Goal: Transaction & Acquisition: Purchase product/service

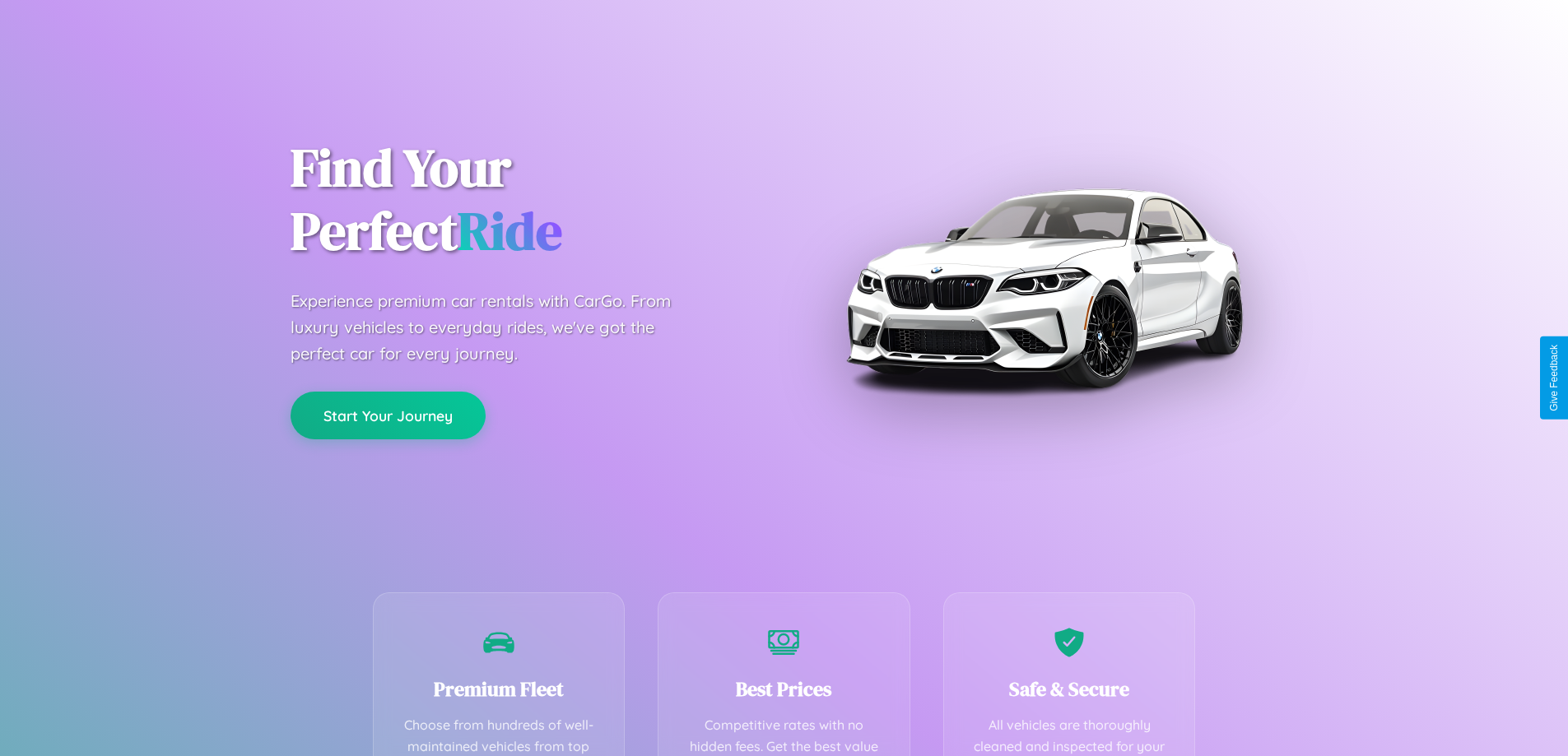
scroll to position [480, 0]
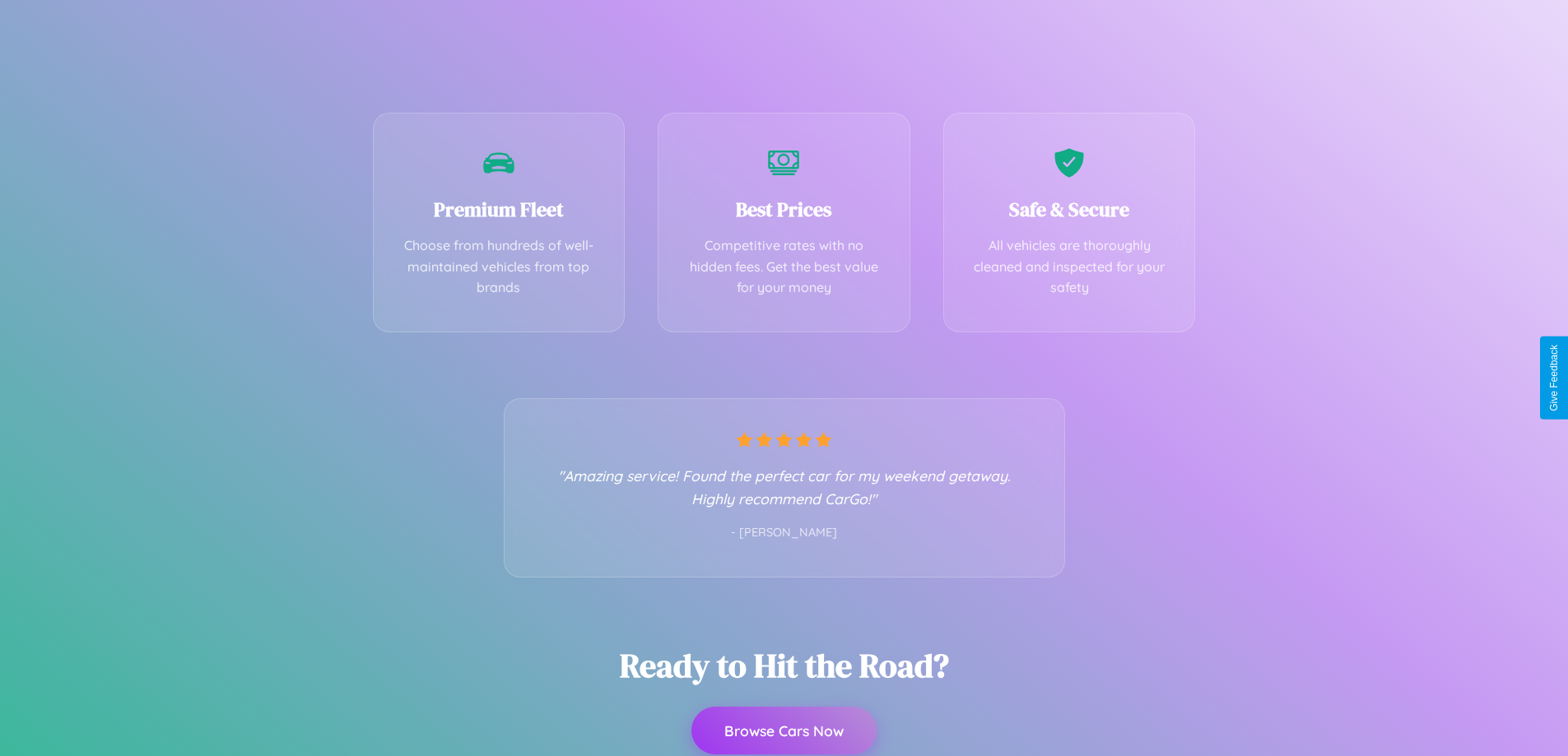
click at [784, 731] on button "Browse Cars Now" at bounding box center [784, 730] width 185 height 47
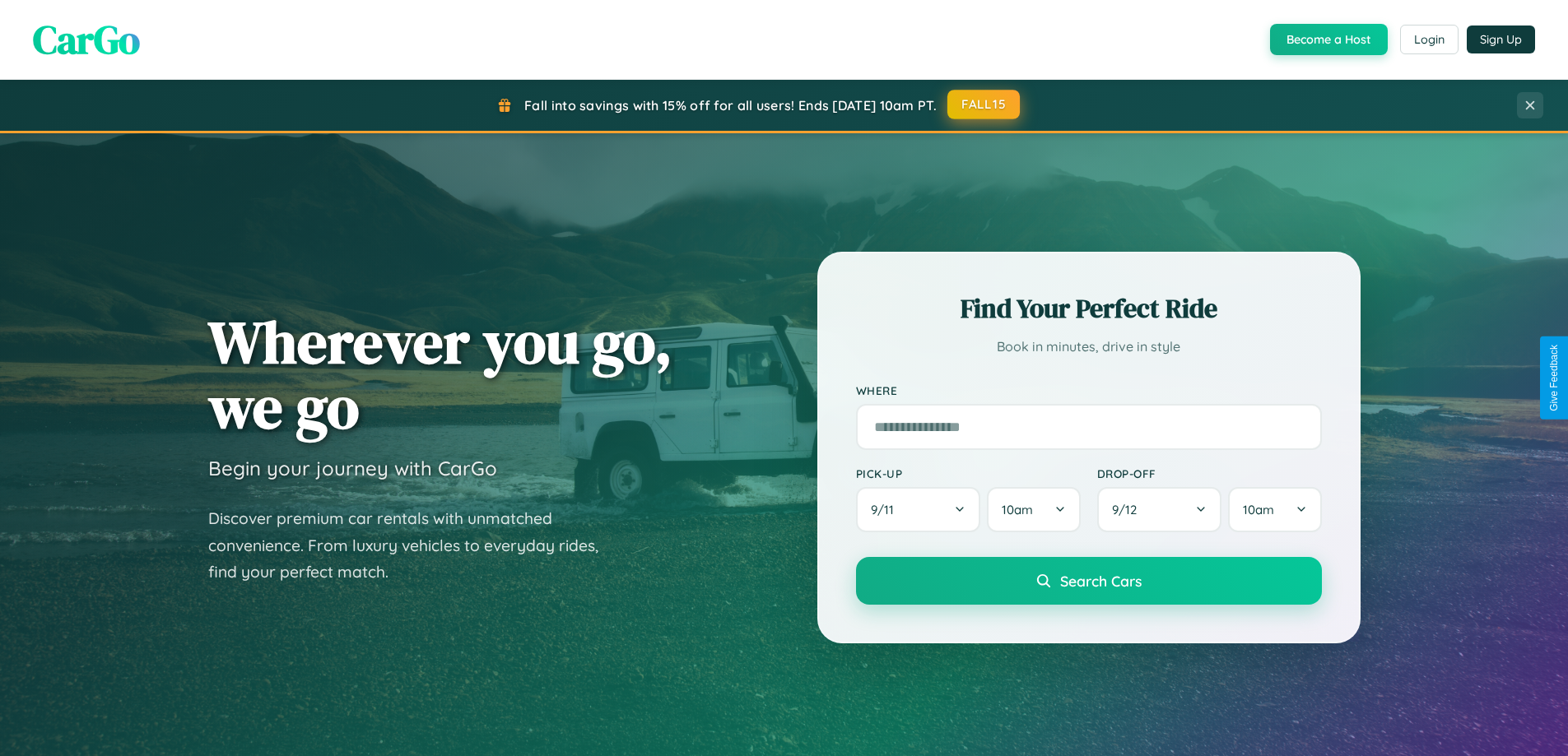
click at [984, 105] on button "FALL15" at bounding box center [983, 104] width 72 height 29
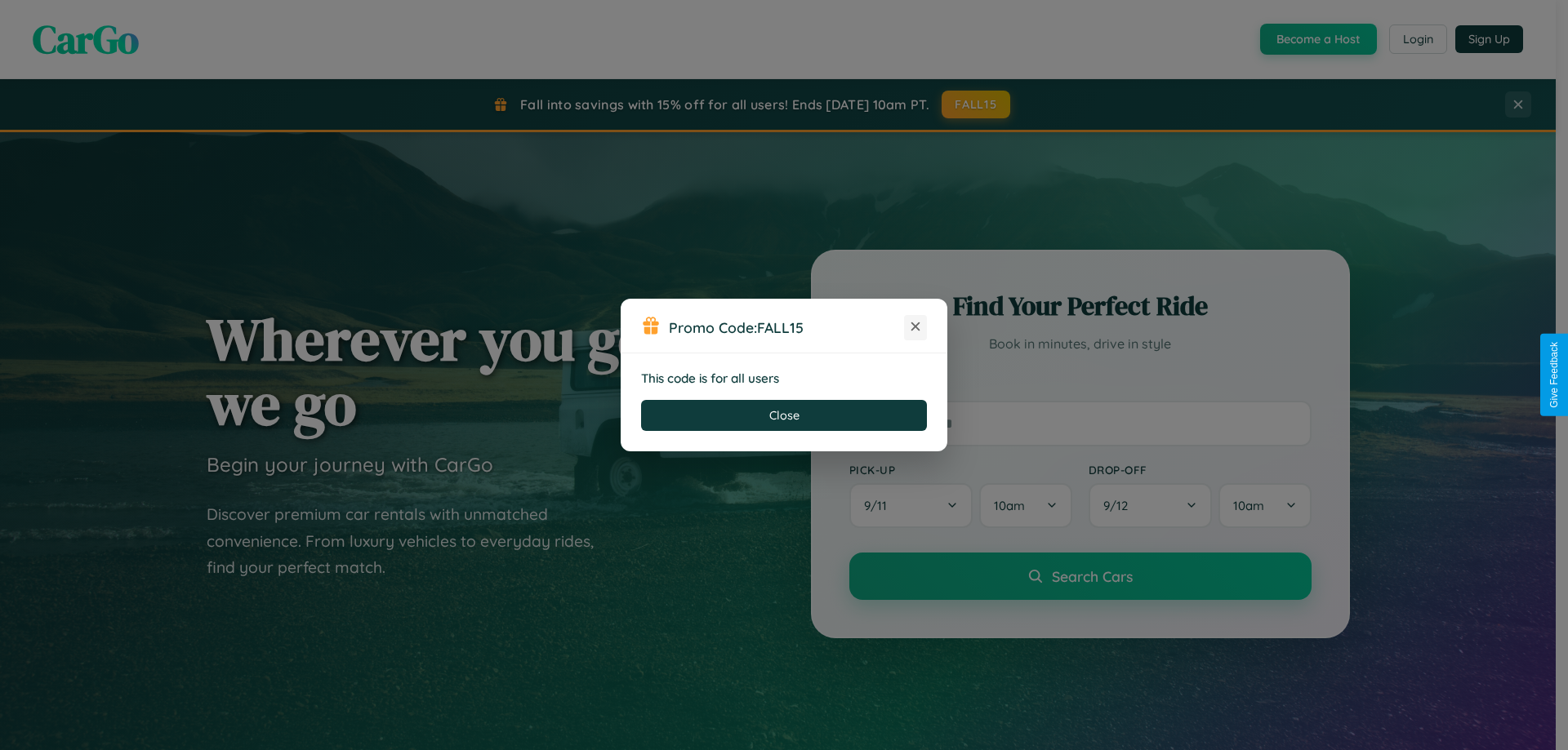
click at [916, 328] on icon at bounding box center [916, 327] width 16 height 16
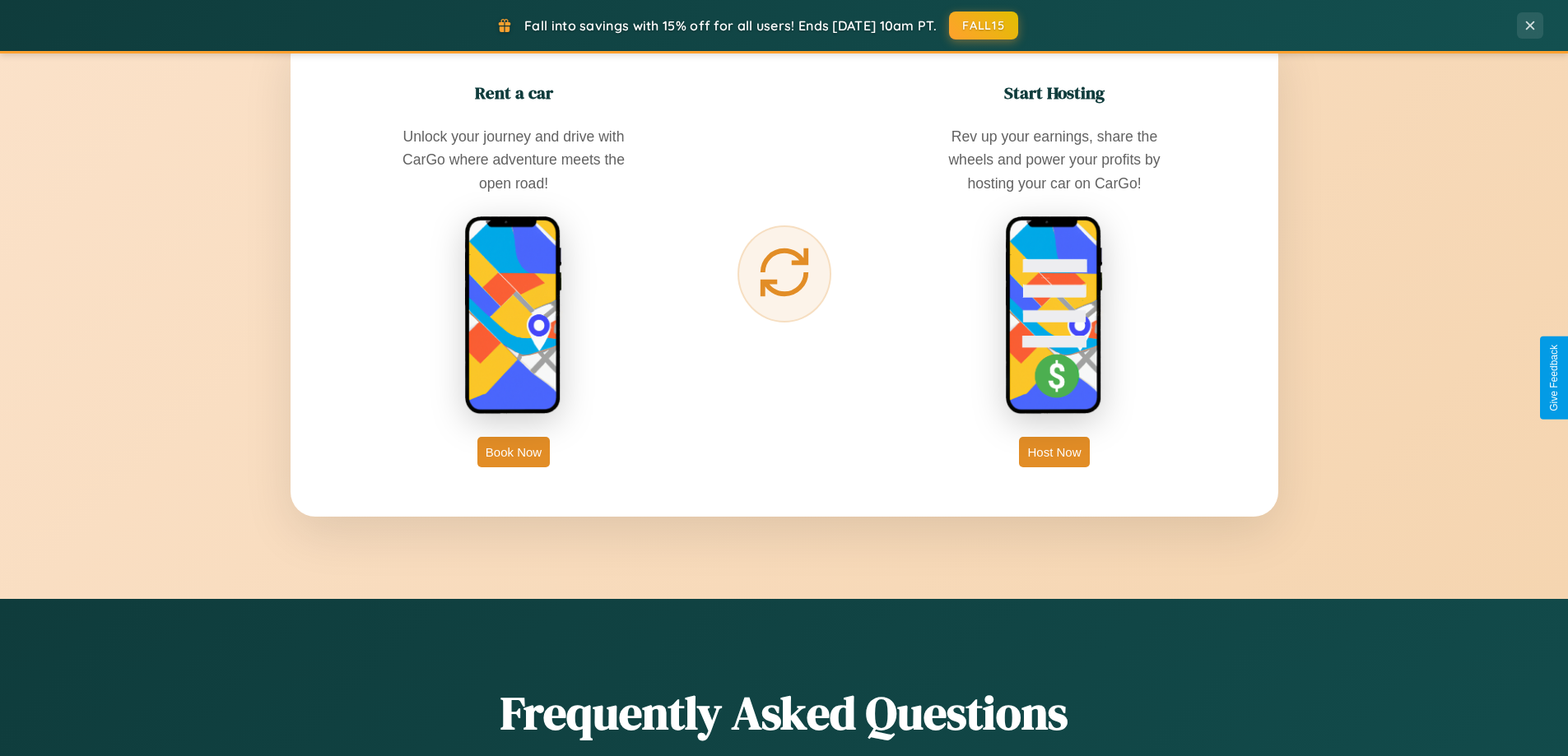
scroll to position [2645, 0]
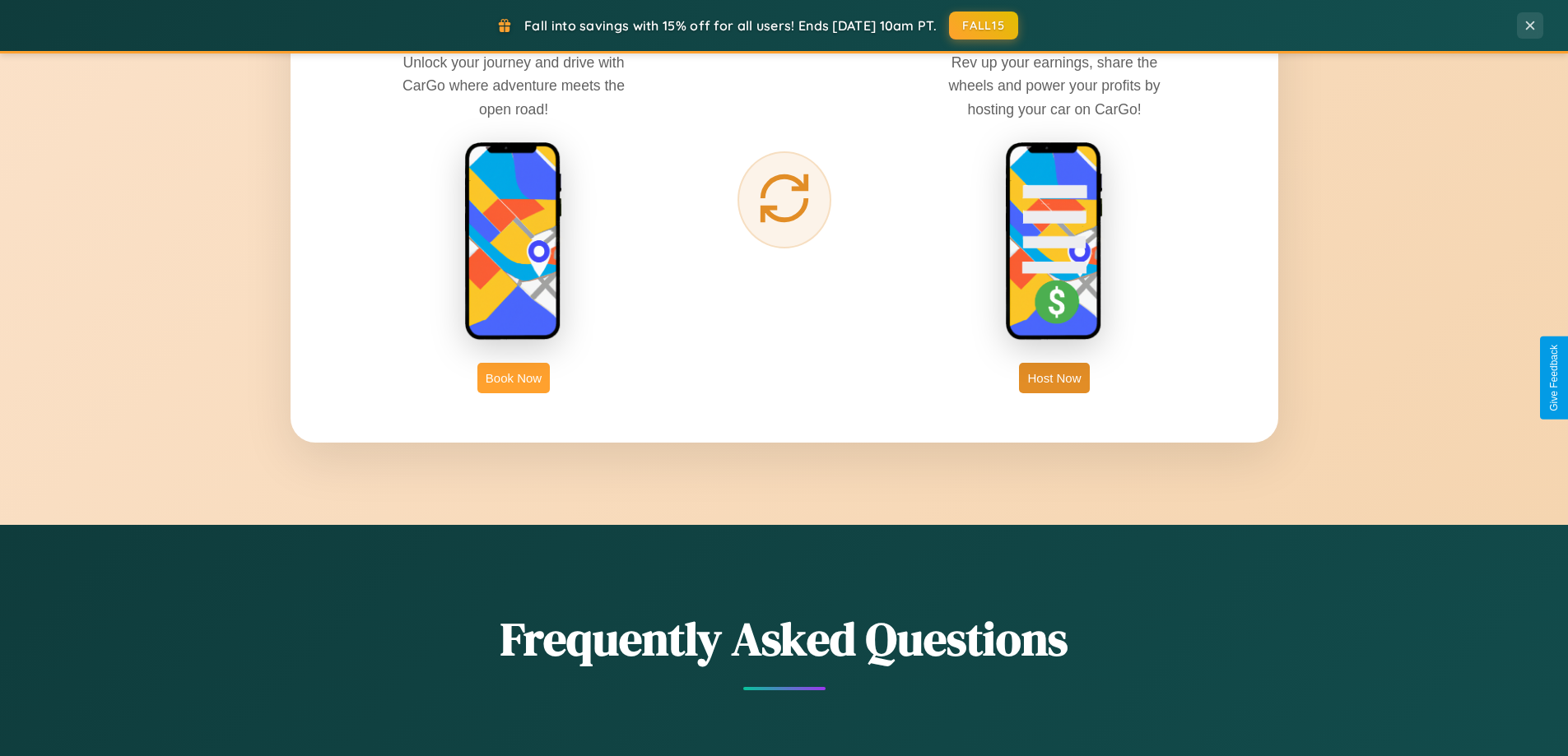
click at [514, 378] on button "Book Now" at bounding box center [513, 378] width 72 height 30
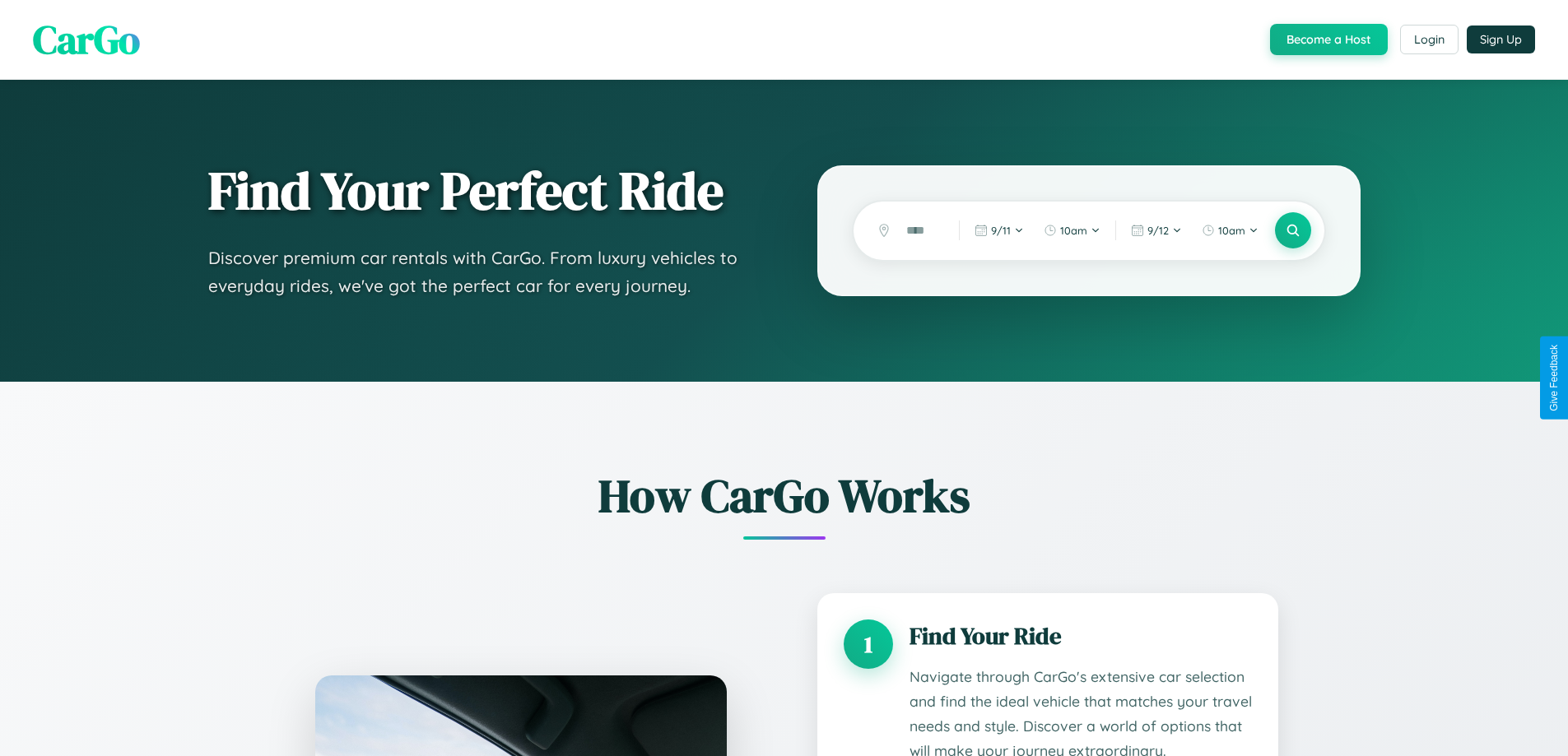
scroll to position [2414, 0]
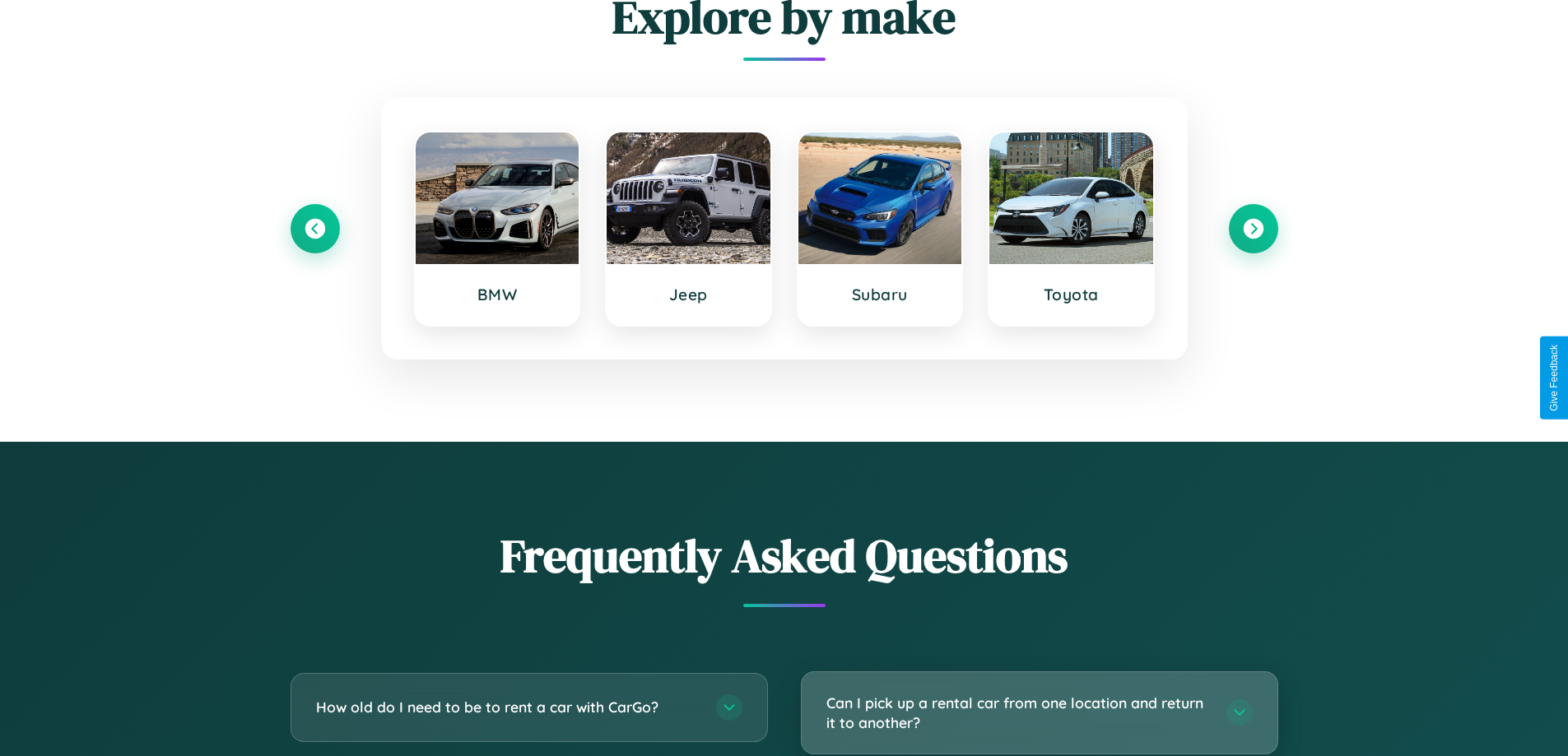
click at [1039, 713] on h3 "Can I pick up a rental car from one location and return it to another?" at bounding box center [1018, 713] width 384 height 40
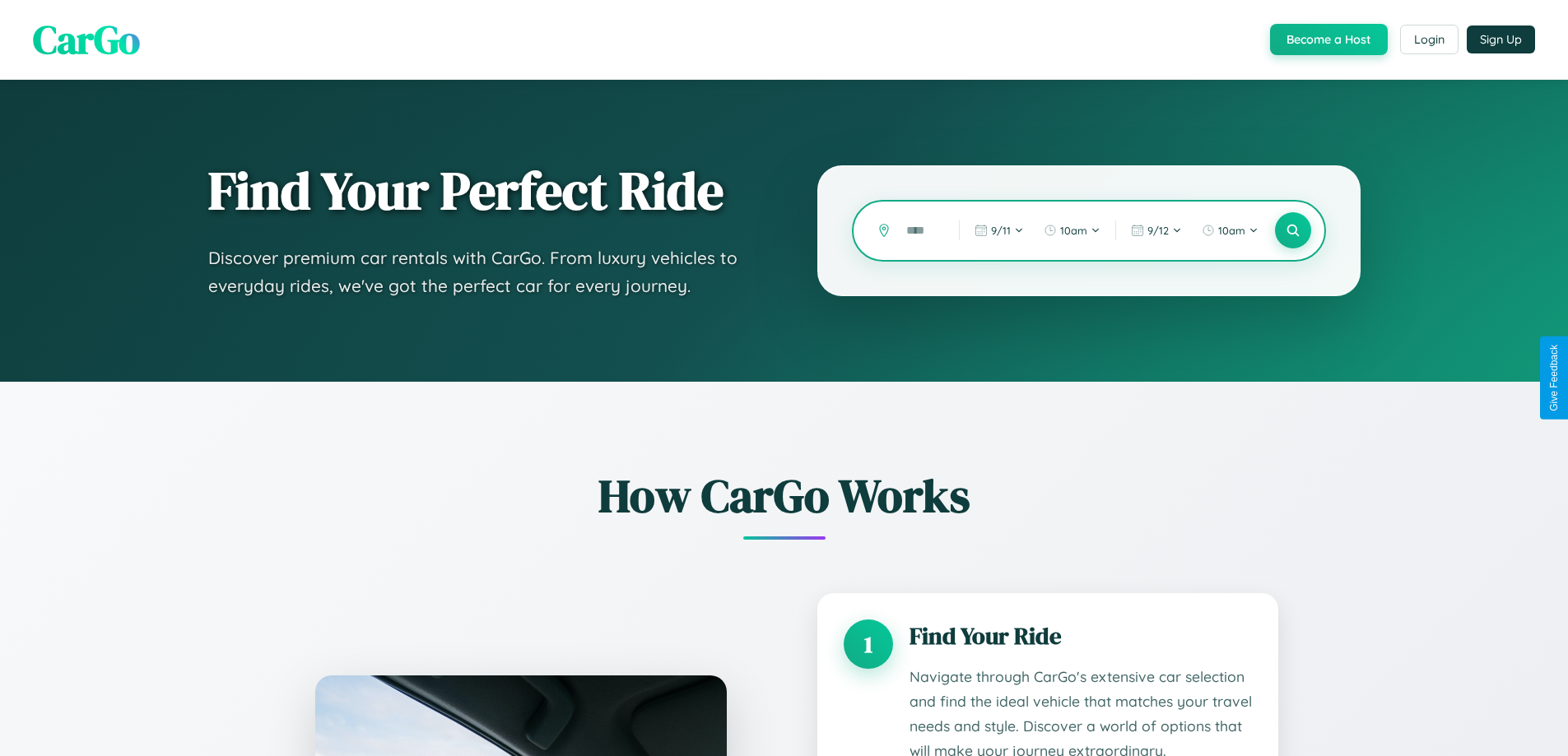
click at [920, 231] on input "text" at bounding box center [920, 231] width 45 height 29
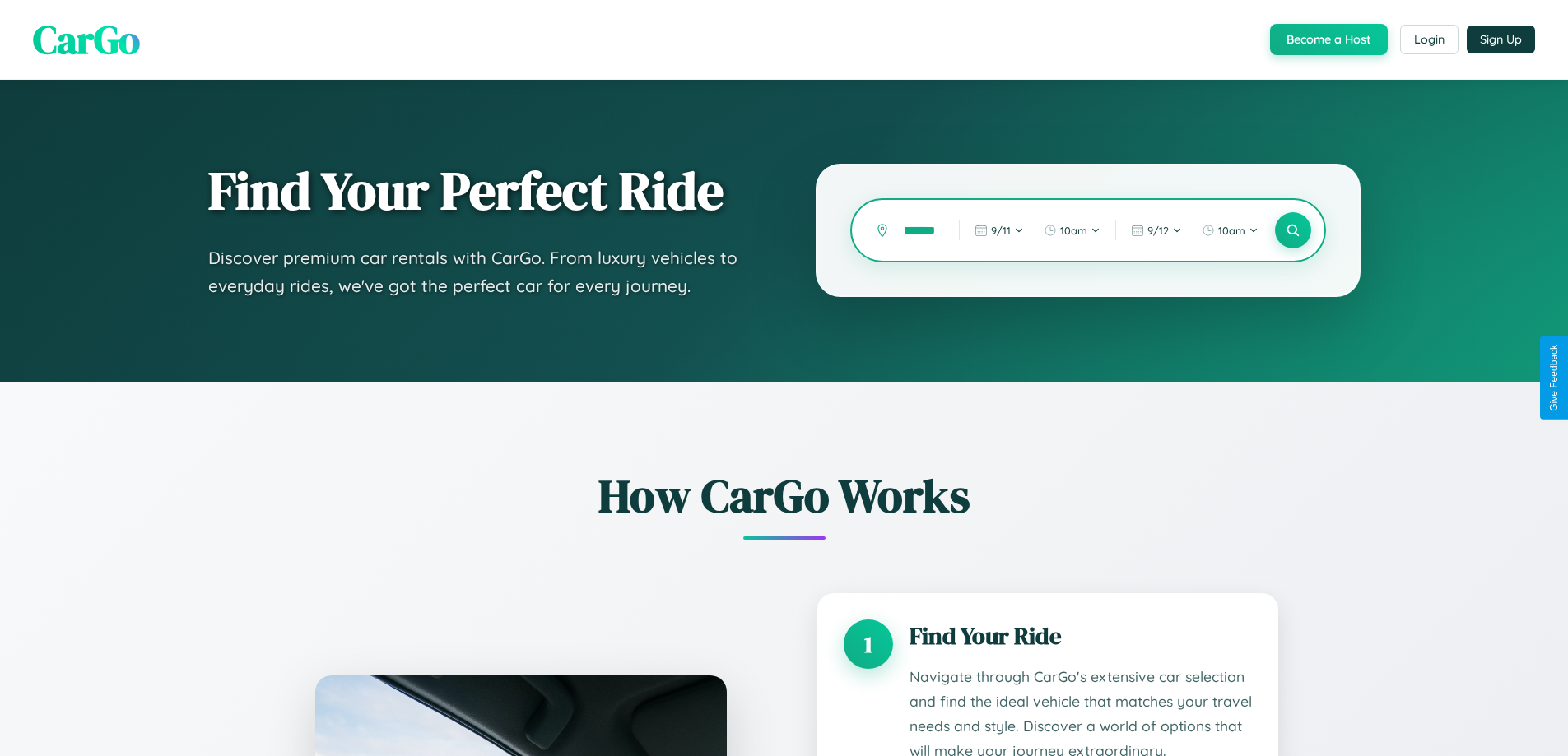
scroll to position [0, 9]
type input "*******"
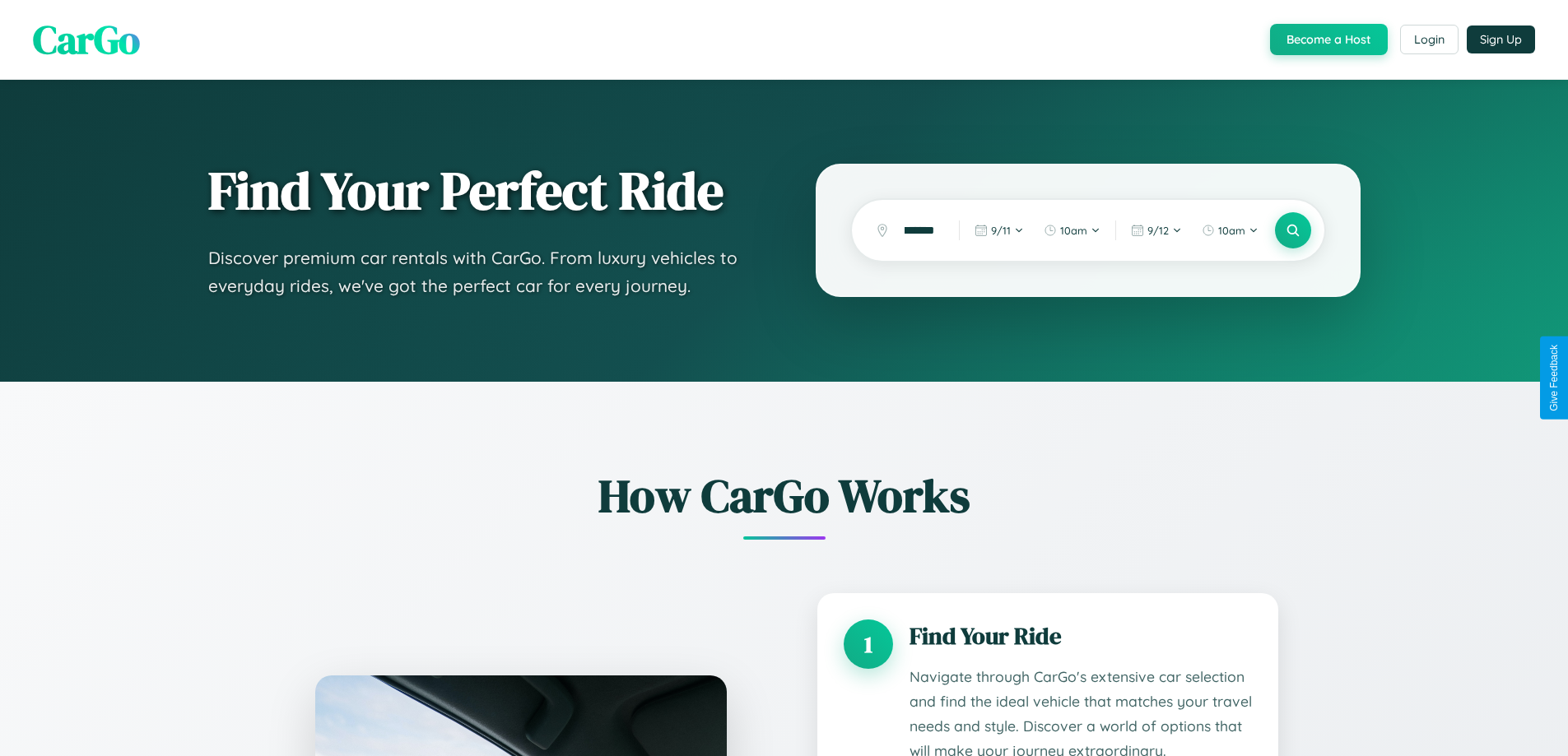
scroll to position [0, 0]
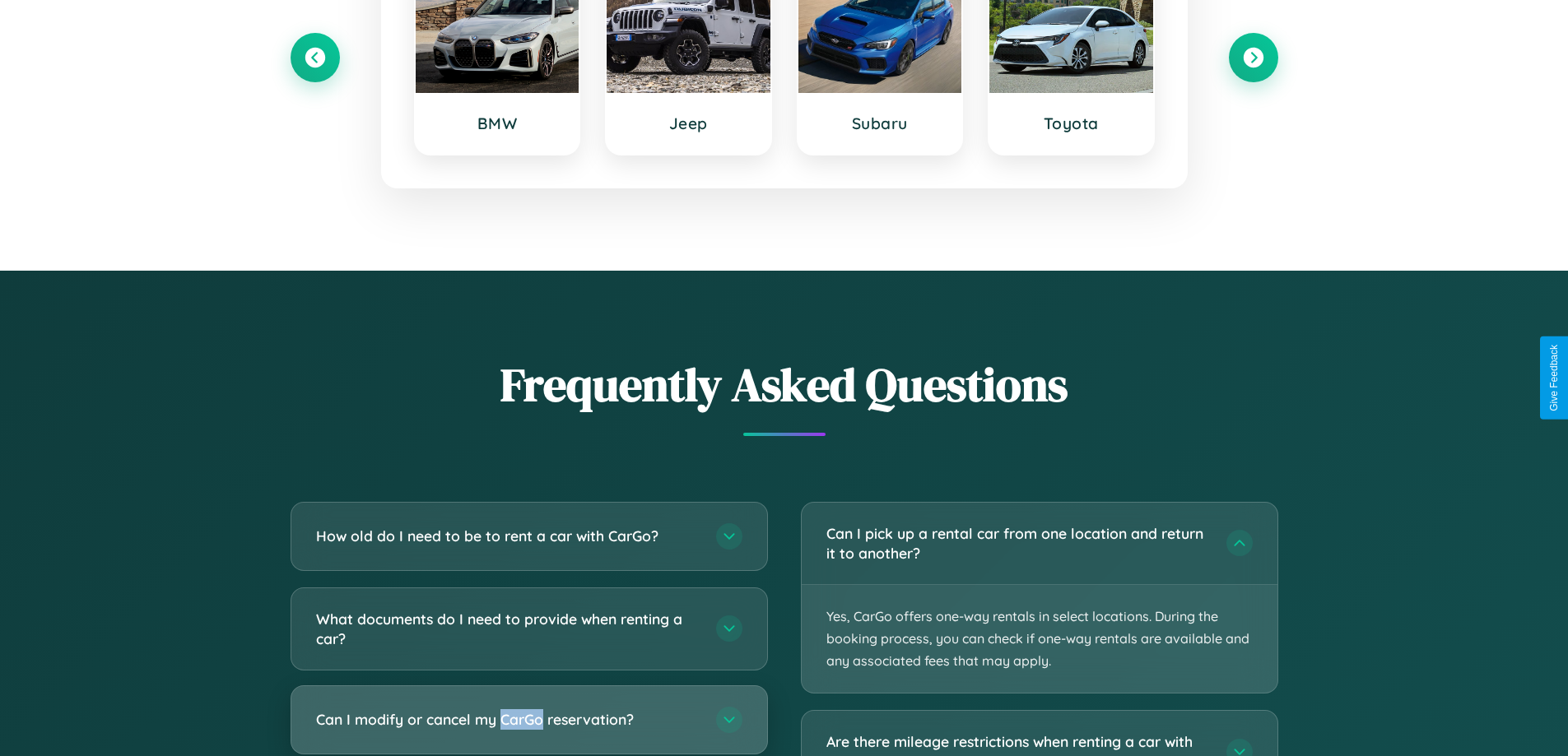
click at [528, 721] on h3 "Can I modify or cancel my CarGo reservation?" at bounding box center [508, 720] width 384 height 21
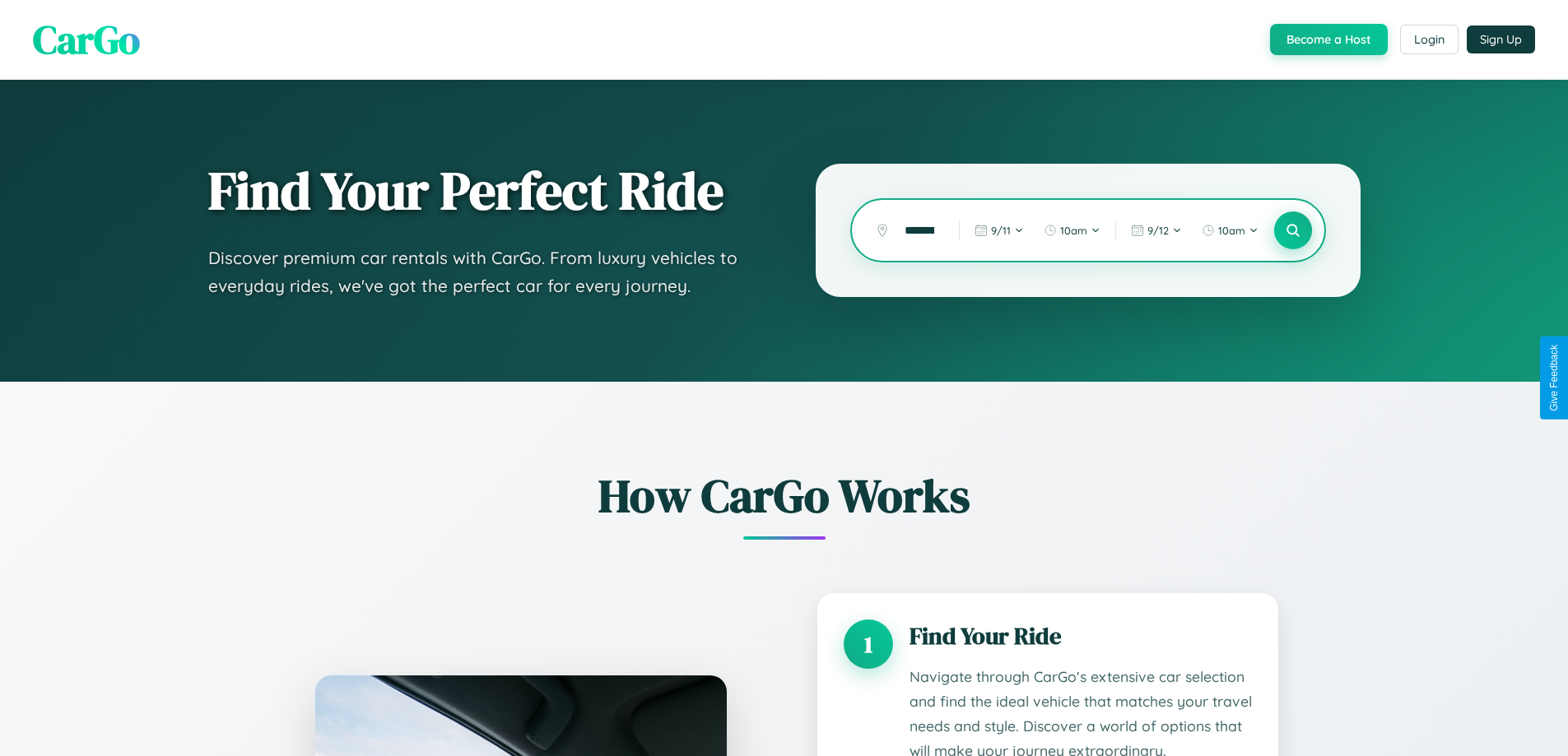
click at [1293, 231] on icon at bounding box center [1293, 231] width 16 height 16
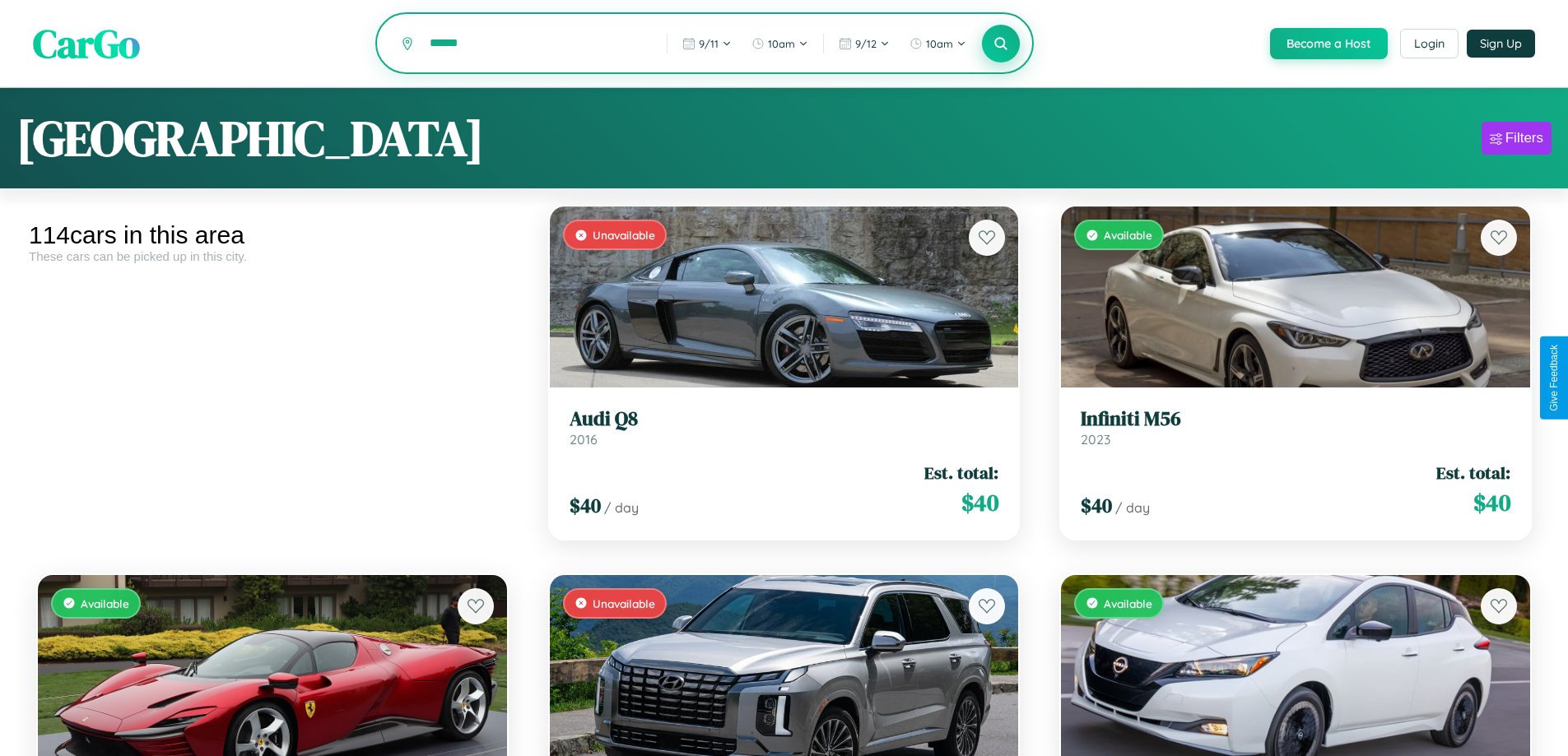
type input "******"
click at [1001, 44] on icon at bounding box center [1001, 43] width 16 height 16
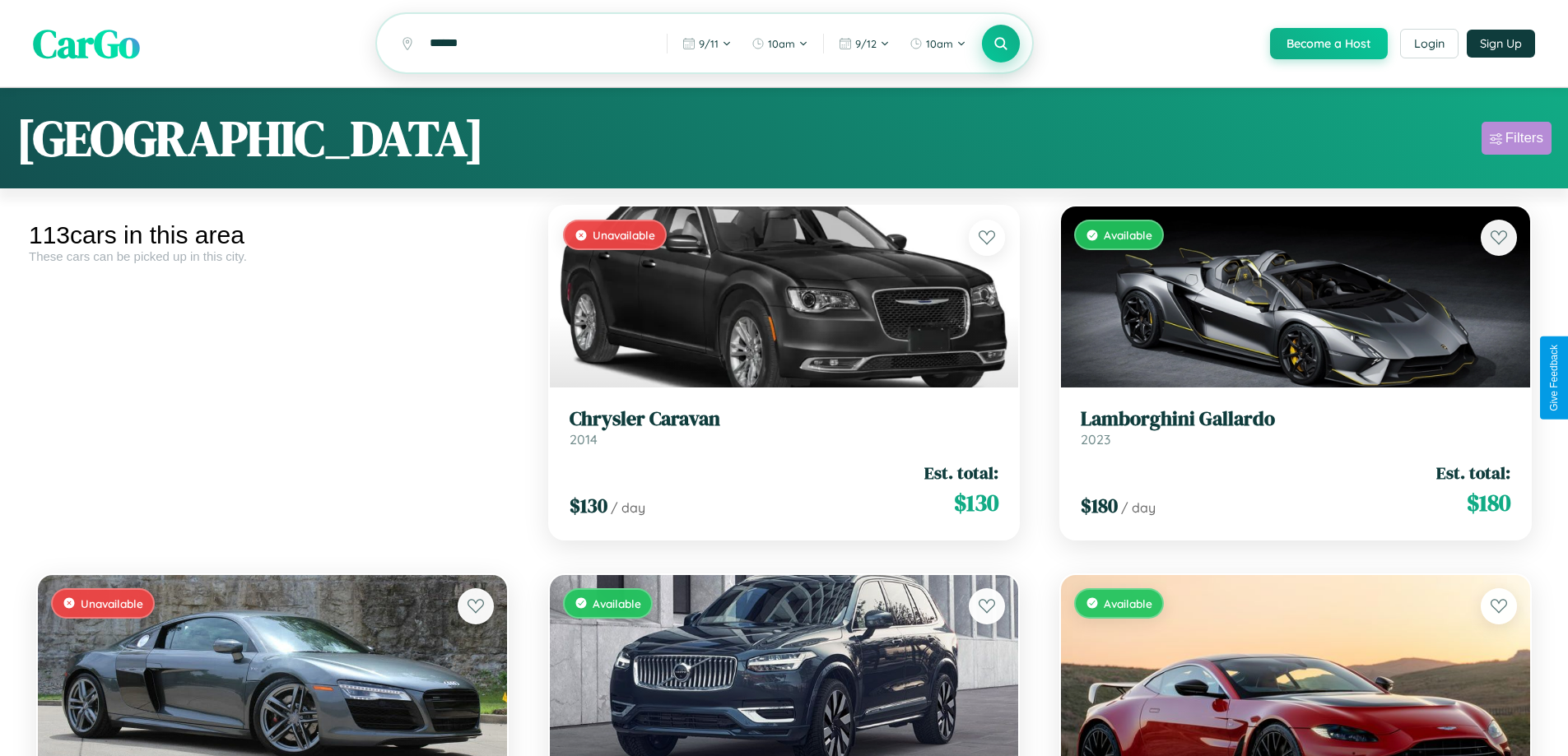
click at [1516, 140] on div "Filters" at bounding box center [1525, 139] width 38 height 16
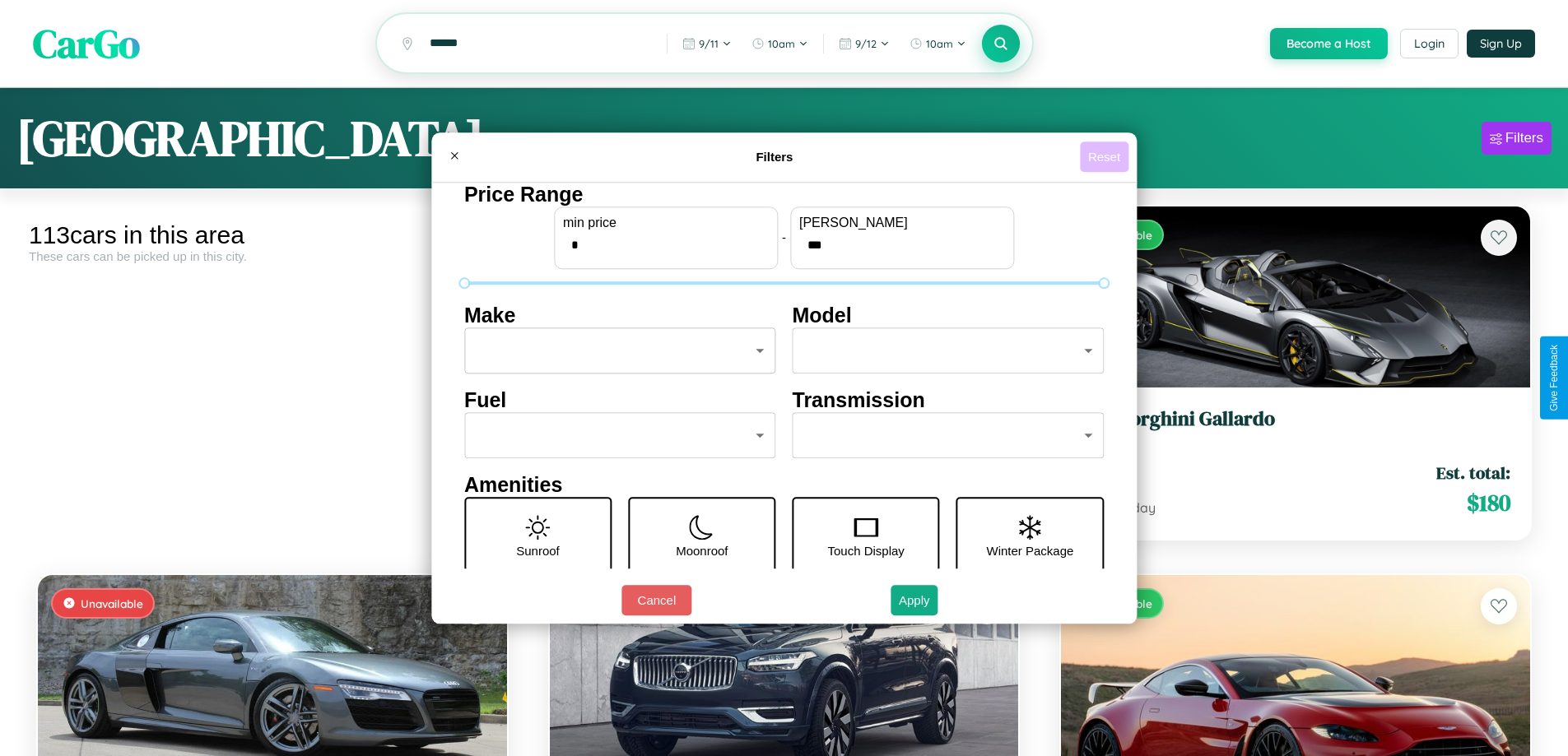
click at [1106, 156] on button "Reset" at bounding box center [1104, 156] width 48 height 30
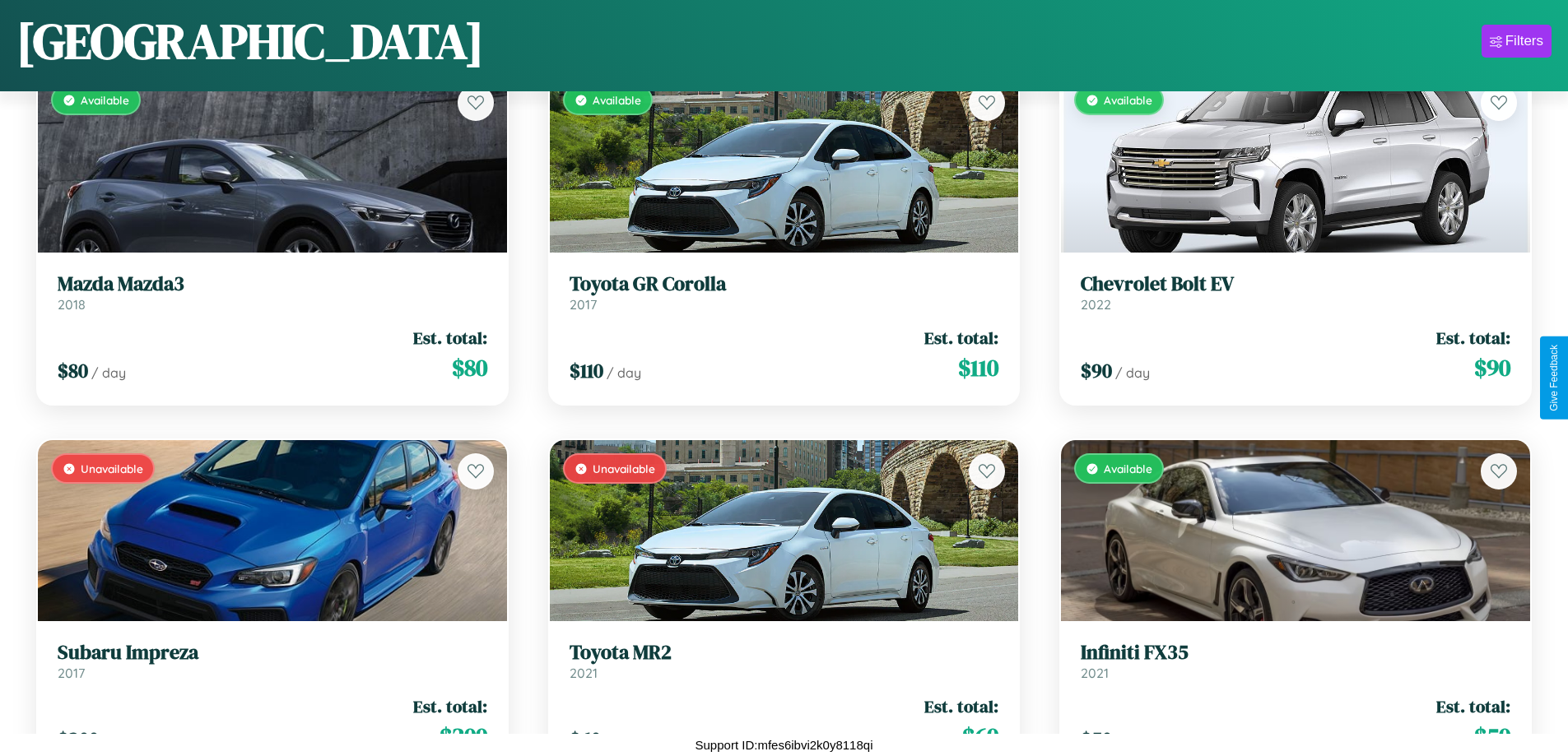
scroll to position [6865, 0]
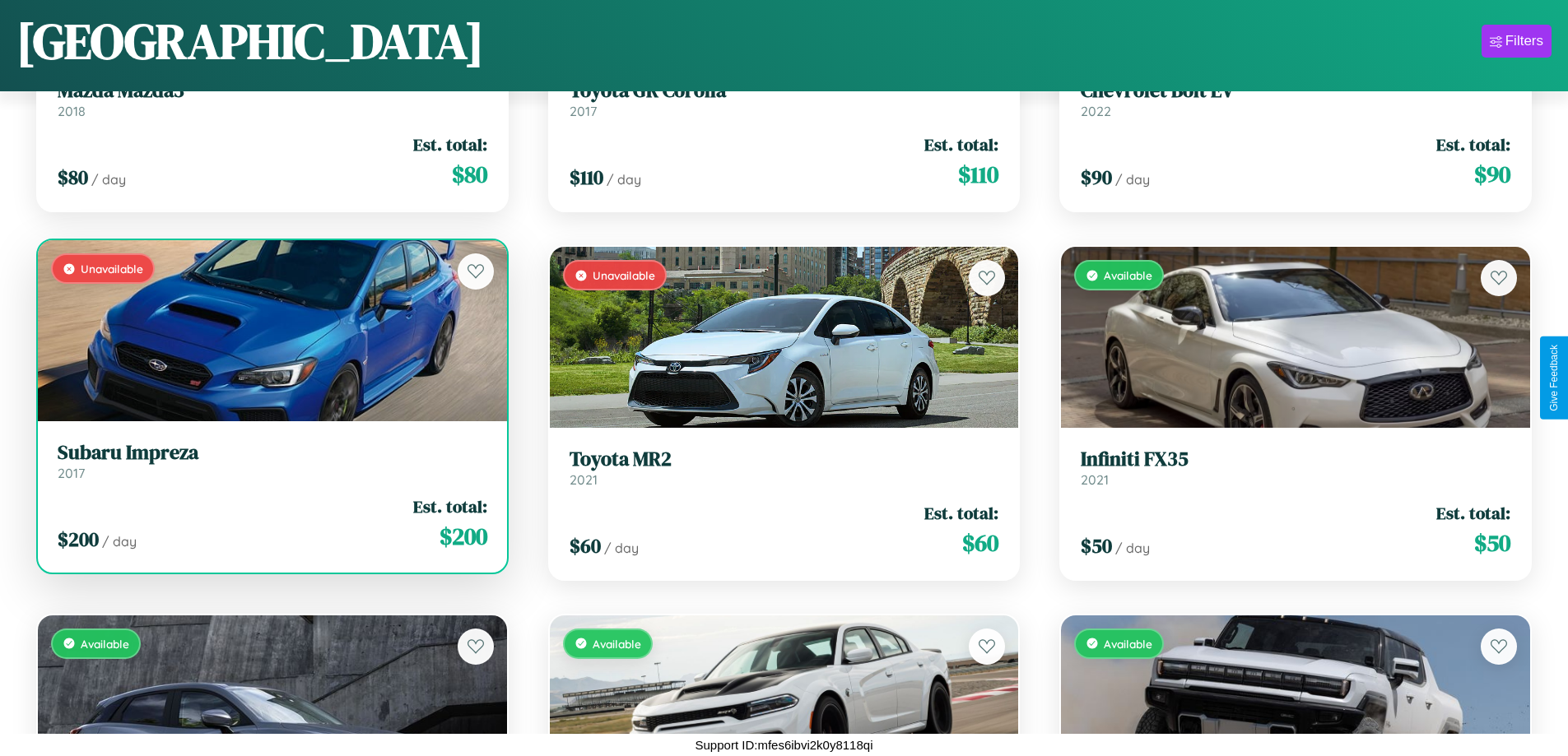
click at [270, 468] on link "Subaru Impreza 2017" at bounding box center [272, 461] width 430 height 40
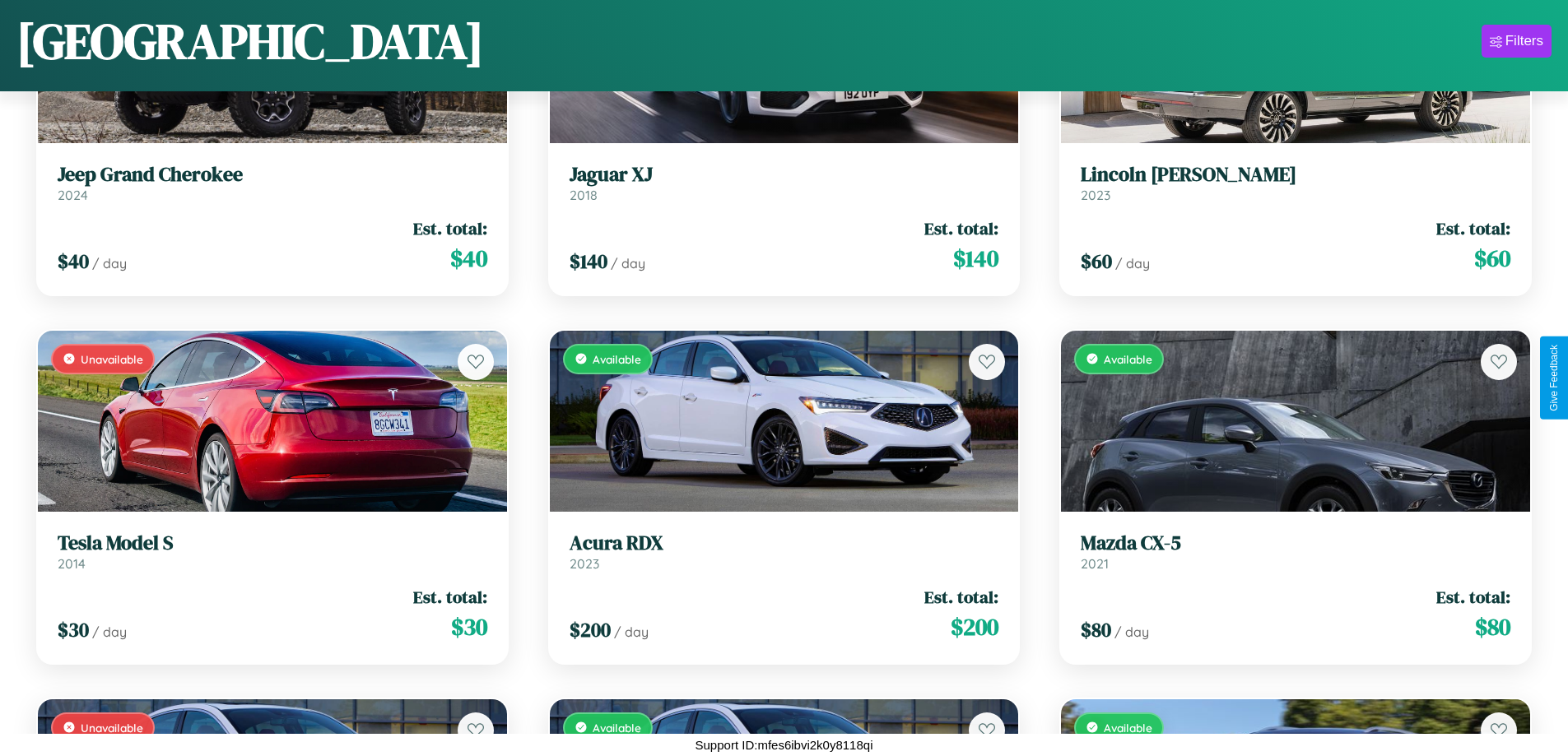
scroll to position [13131, 0]
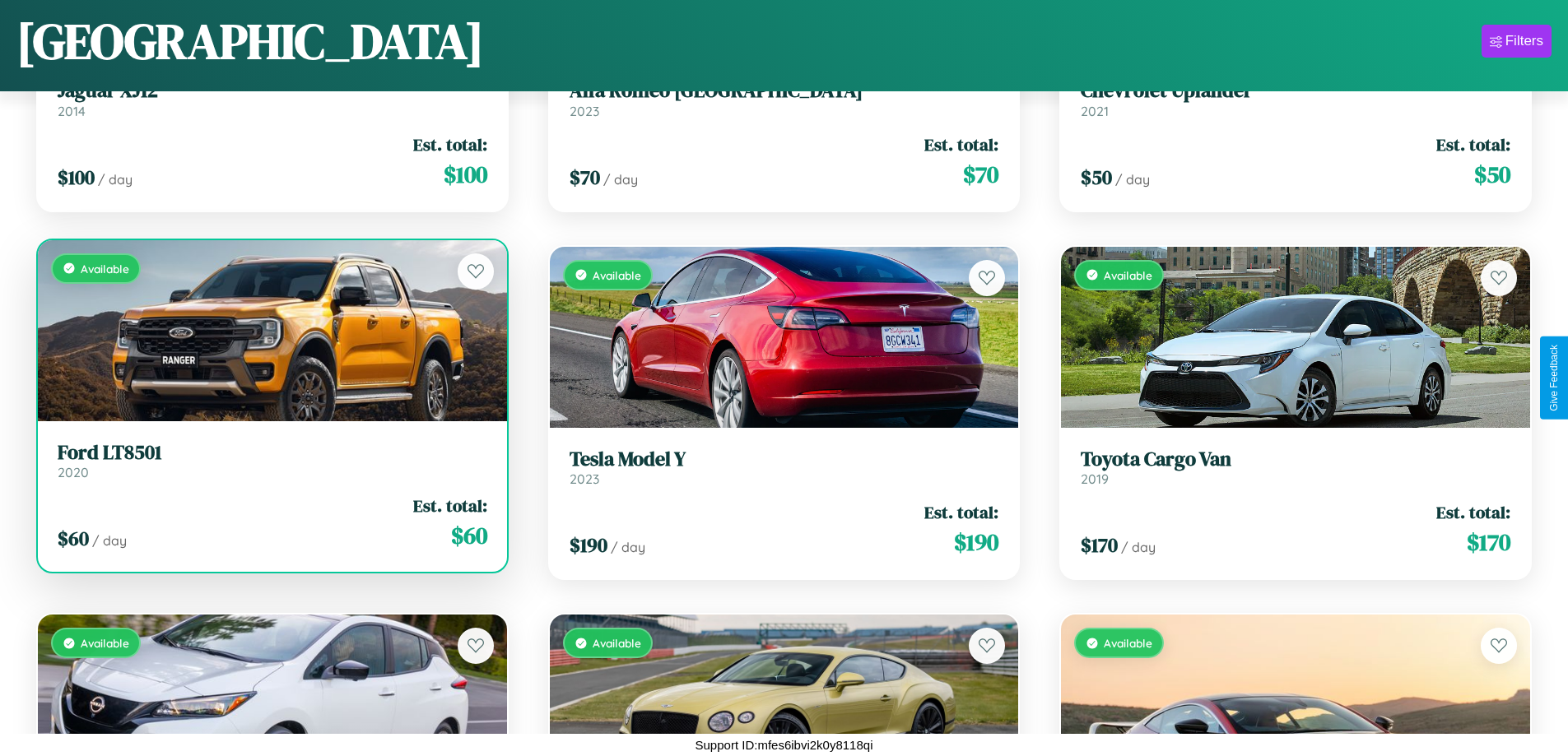
click at [270, 523] on div "$ 60 / day Est. total: $ 60" at bounding box center [272, 523] width 430 height 58
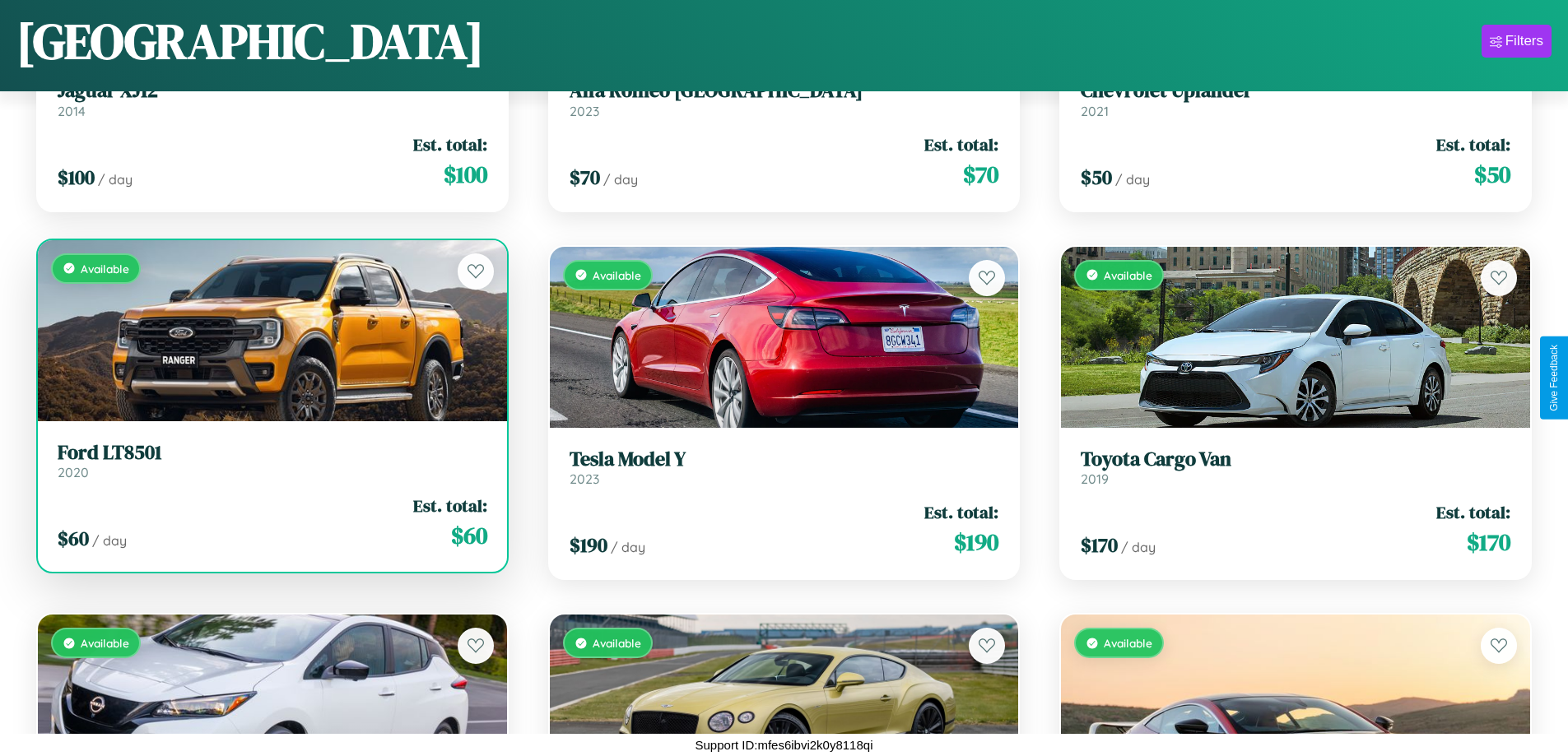
click at [270, 523] on div "$ 60 / day Est. total: $ 60" at bounding box center [272, 523] width 430 height 58
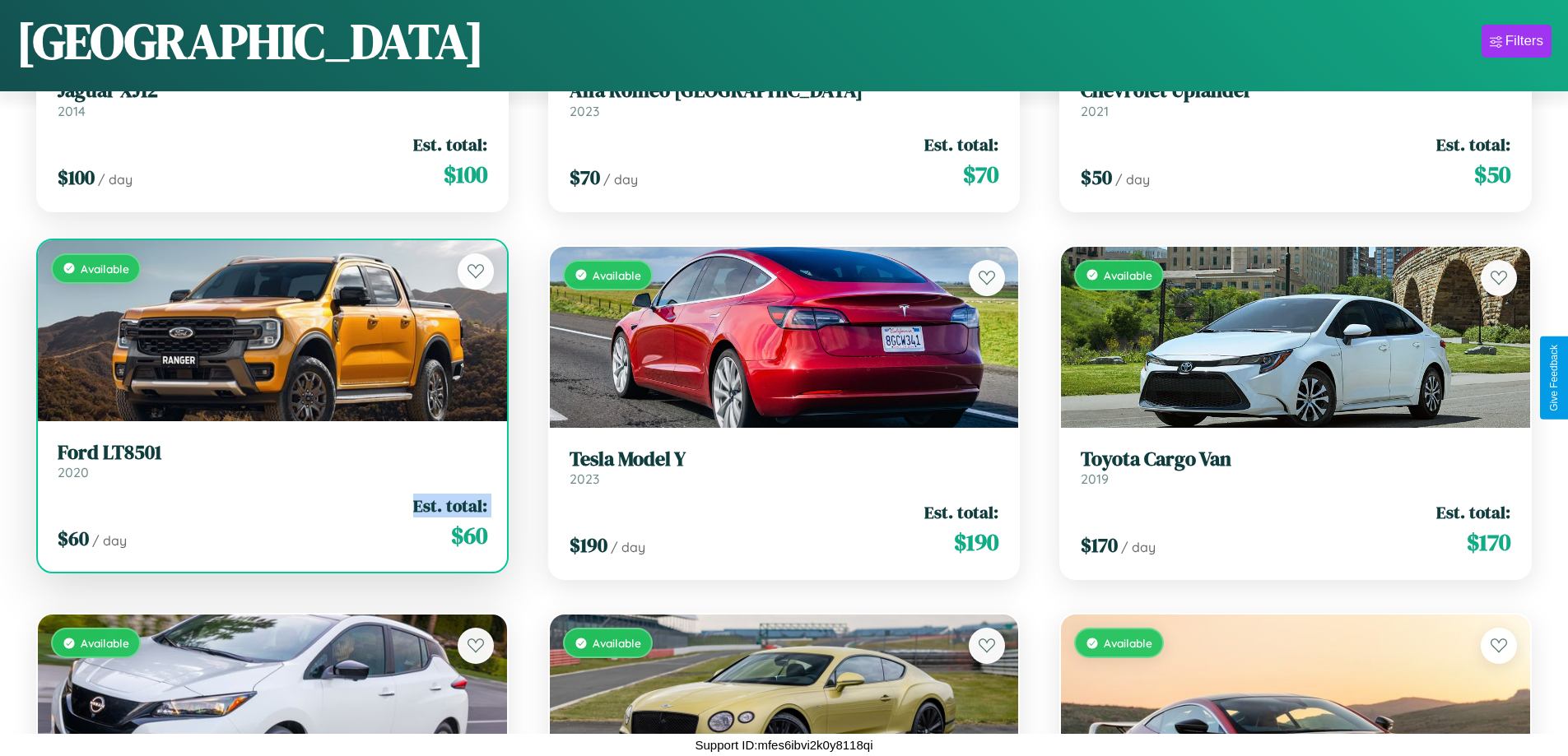
click at [270, 523] on div "$ 60 / day Est. total: $ 60" at bounding box center [272, 523] width 430 height 58
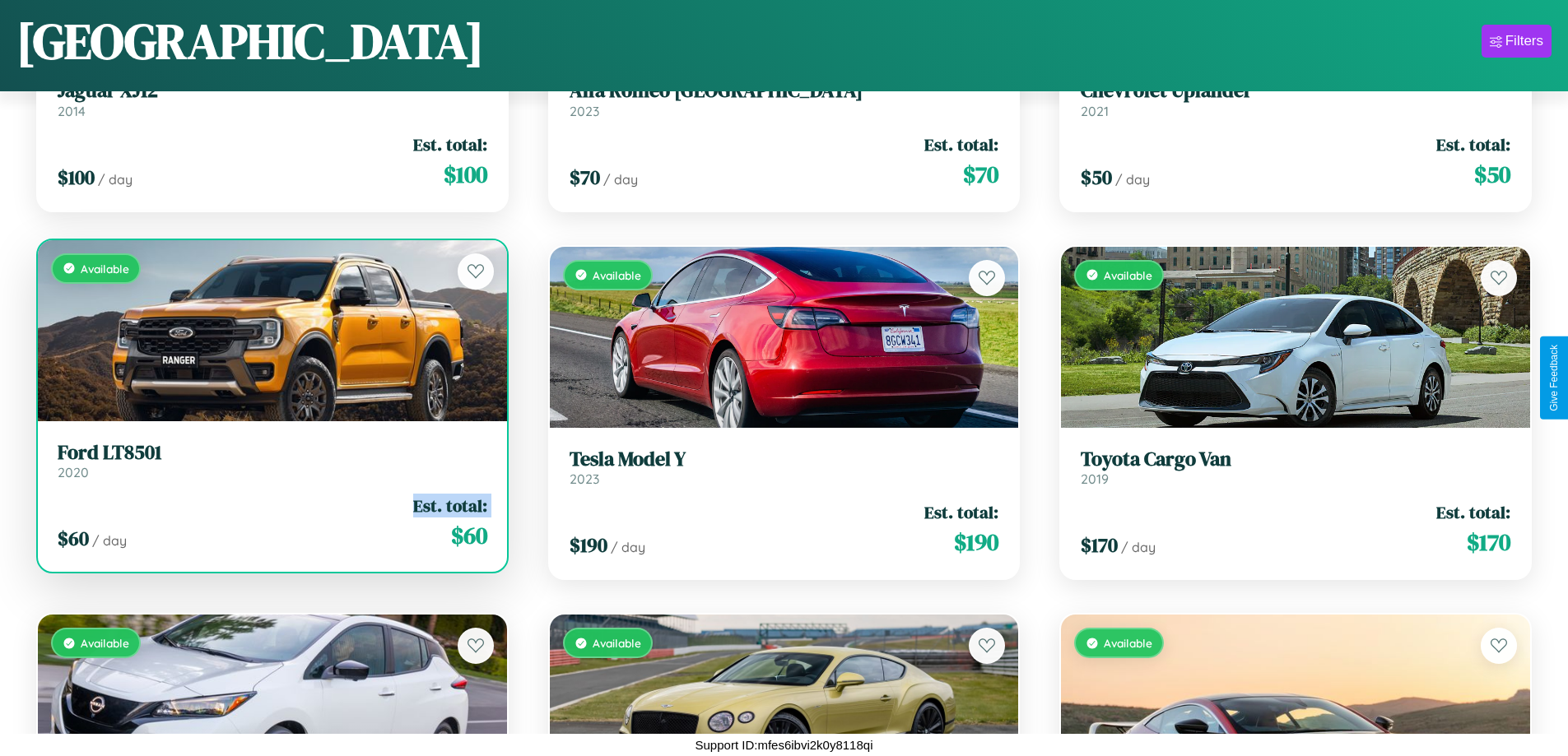
click at [270, 523] on div "$ 60 / day Est. total: $ 60" at bounding box center [272, 523] width 430 height 58
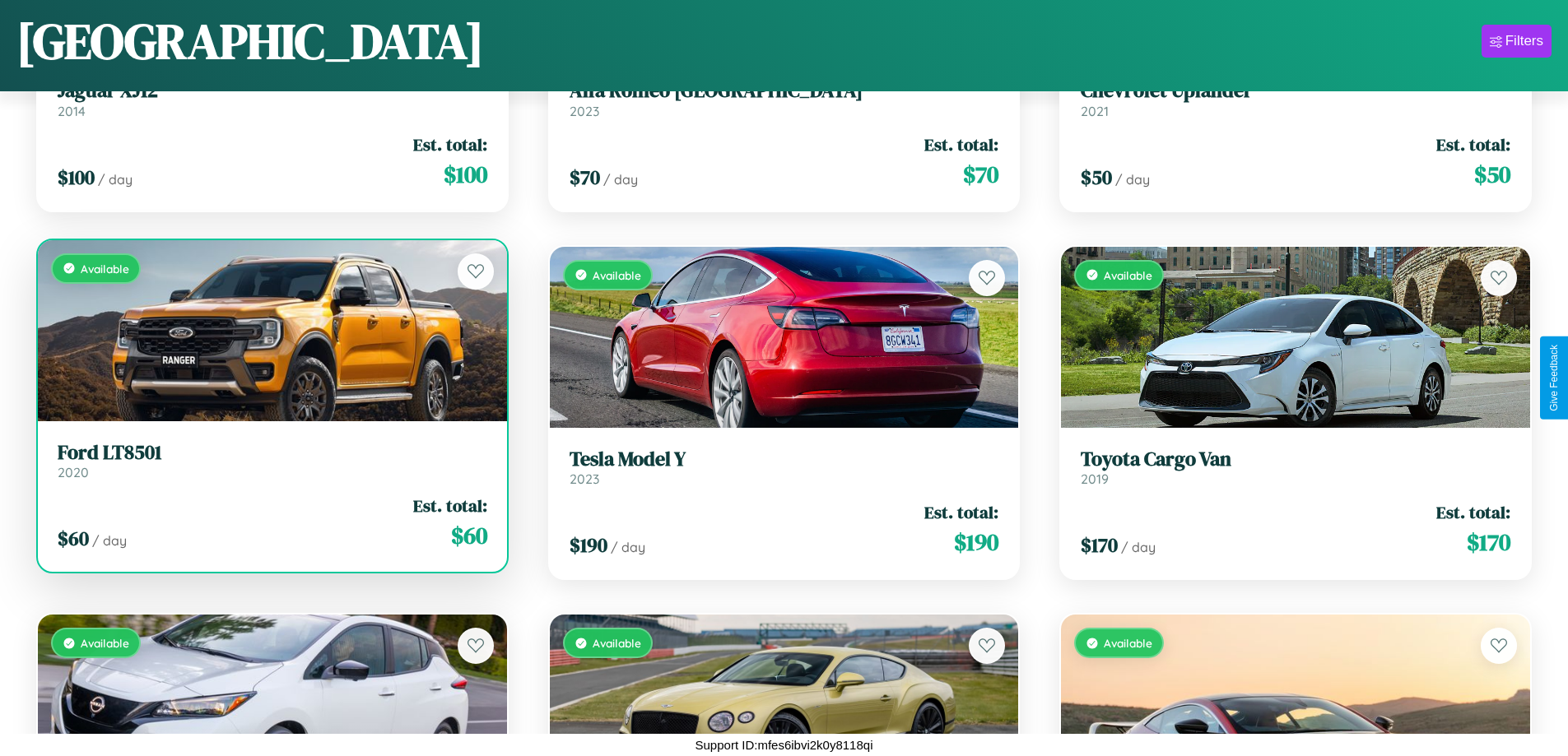
click at [270, 523] on div "$ 60 / day Est. total: $ 60" at bounding box center [272, 523] width 430 height 58
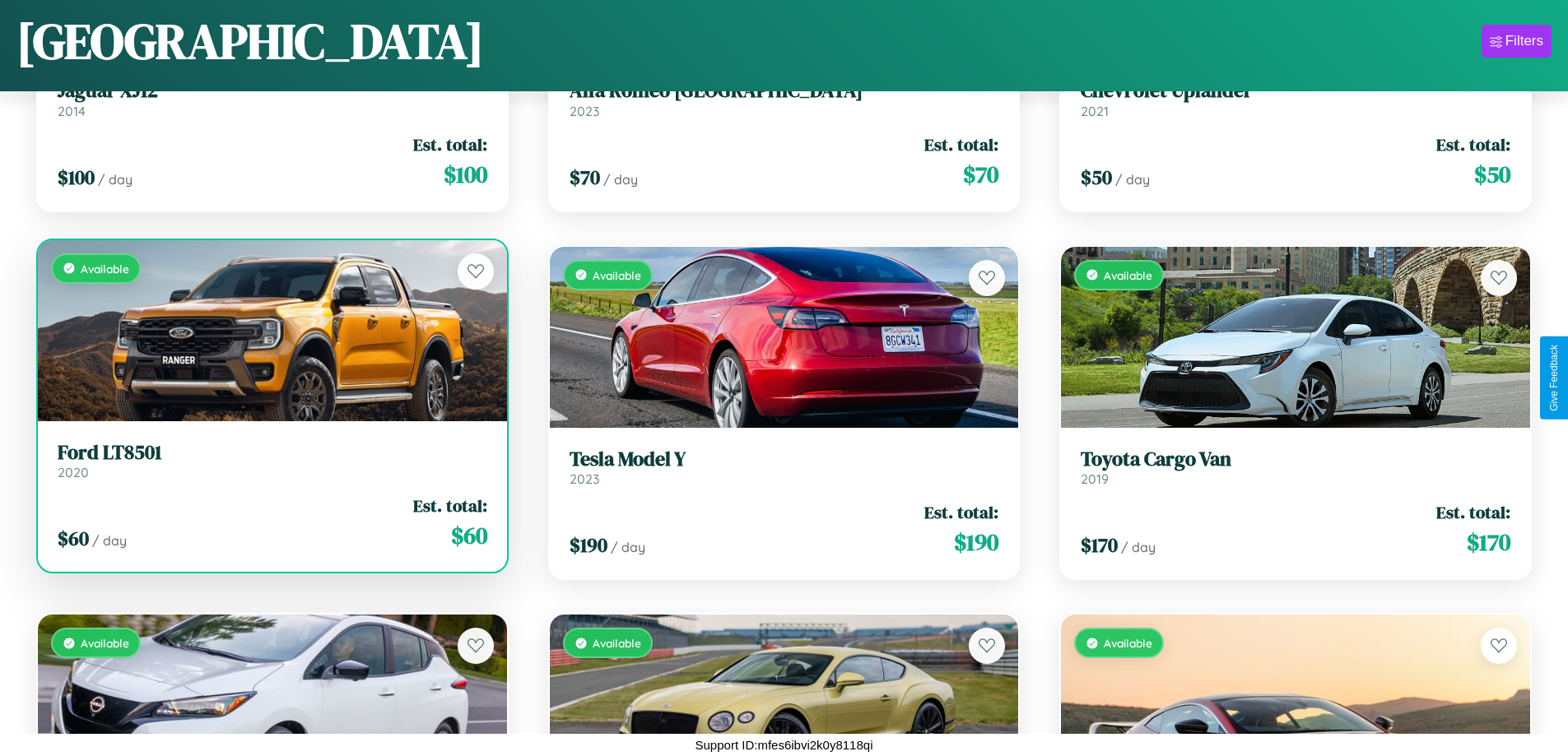
click at [270, 461] on h3 "Ford LT8501" at bounding box center [272, 453] width 430 height 24
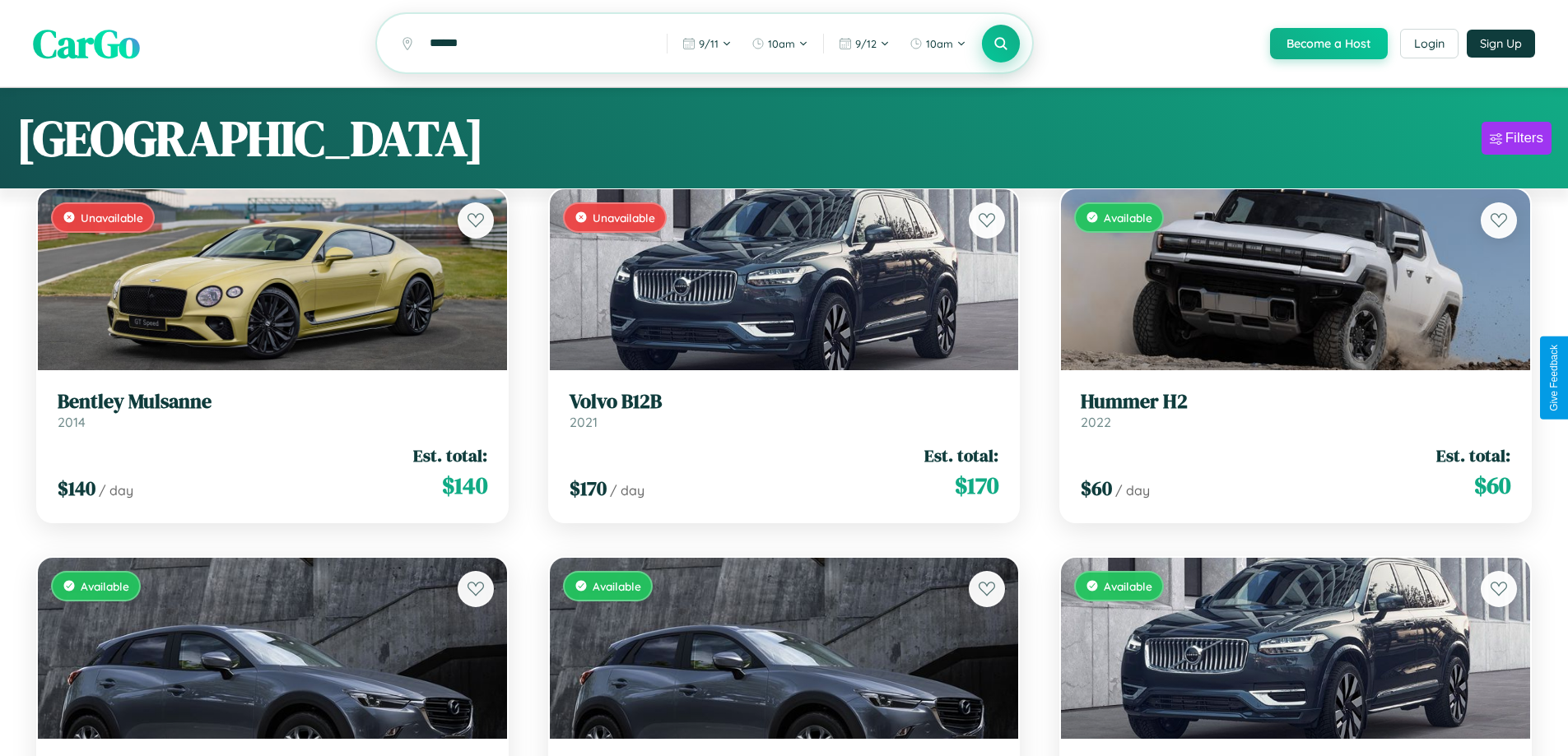
scroll to position [0, 0]
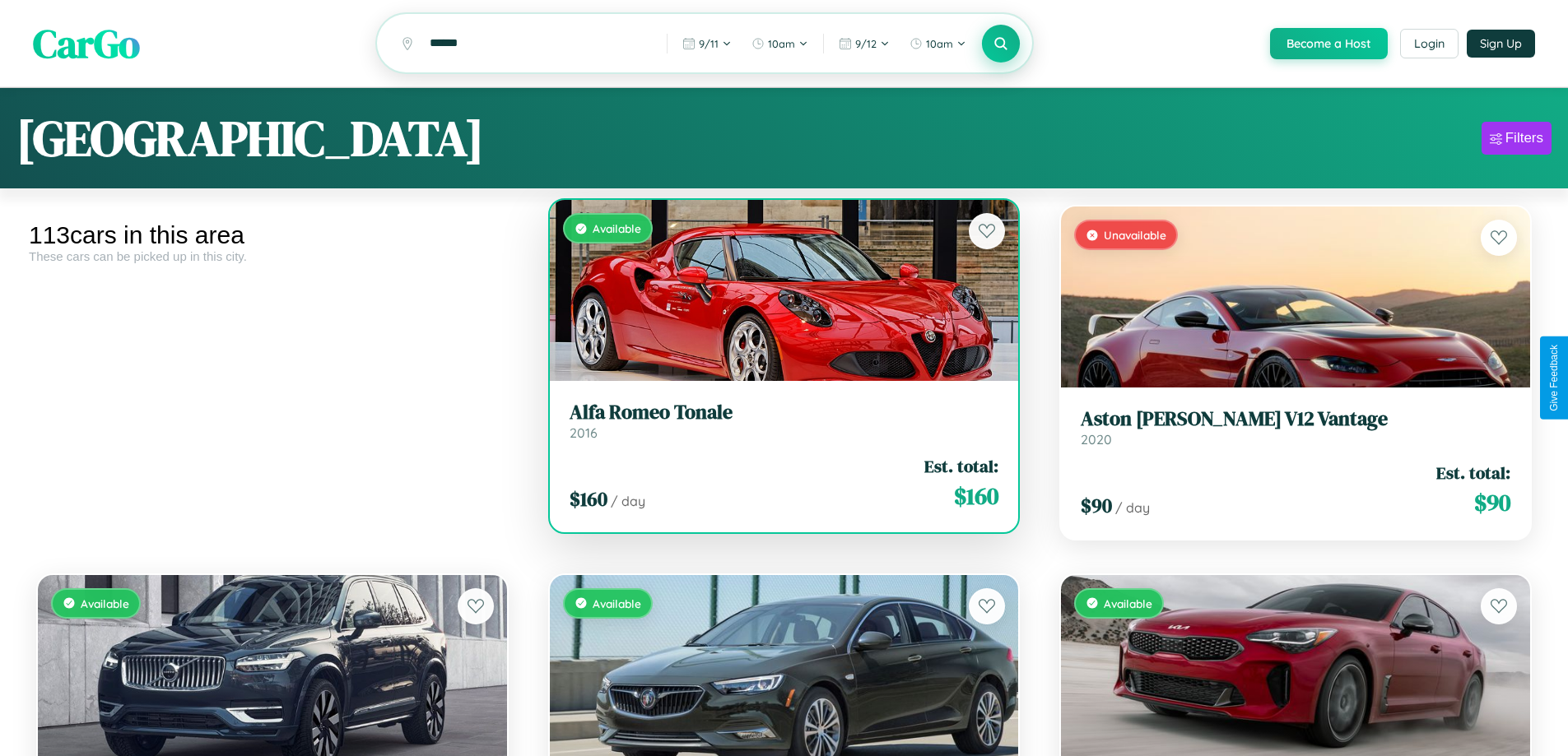
click at [777, 293] on div "Available" at bounding box center [784, 290] width 469 height 181
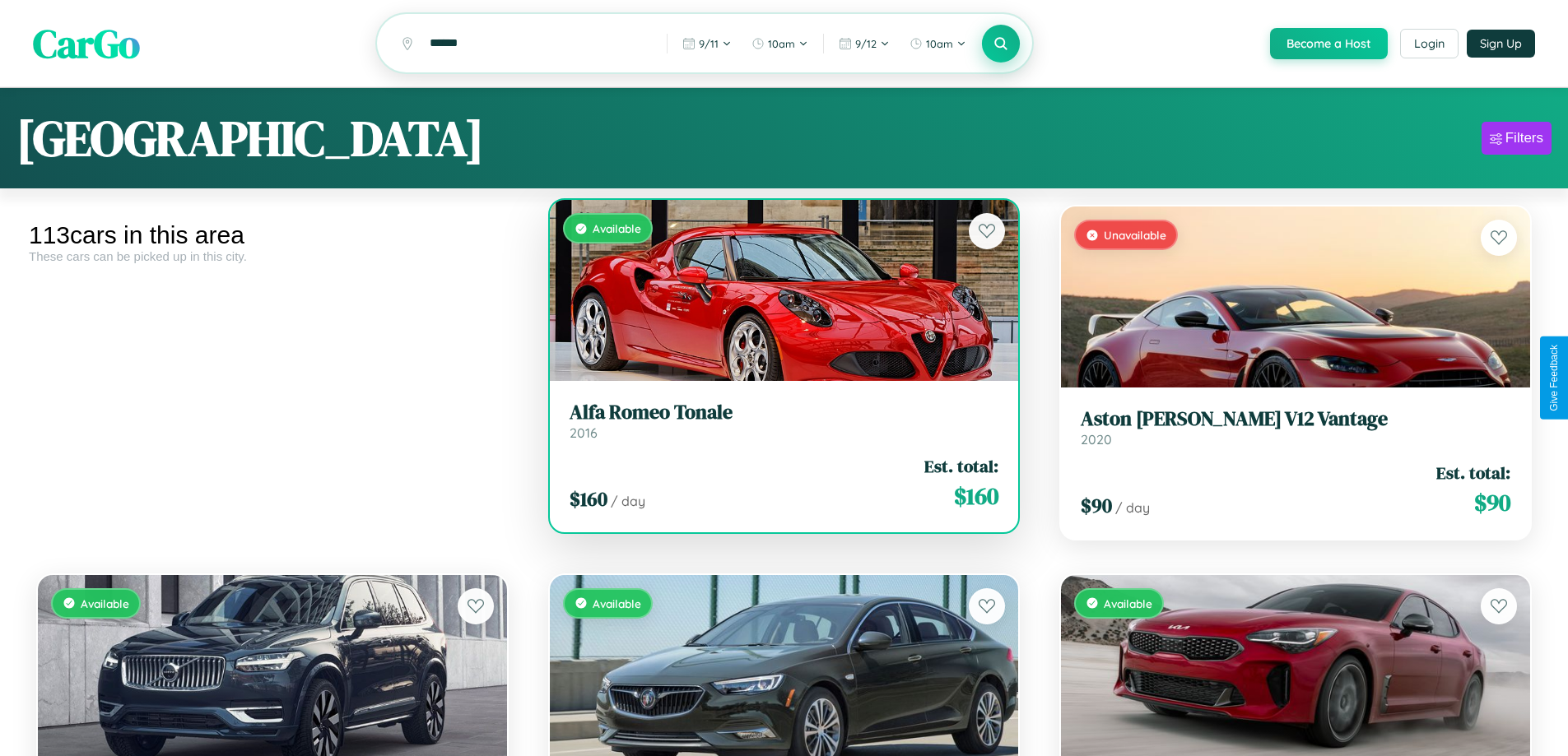
click at [777, 293] on div "Available" at bounding box center [784, 290] width 469 height 181
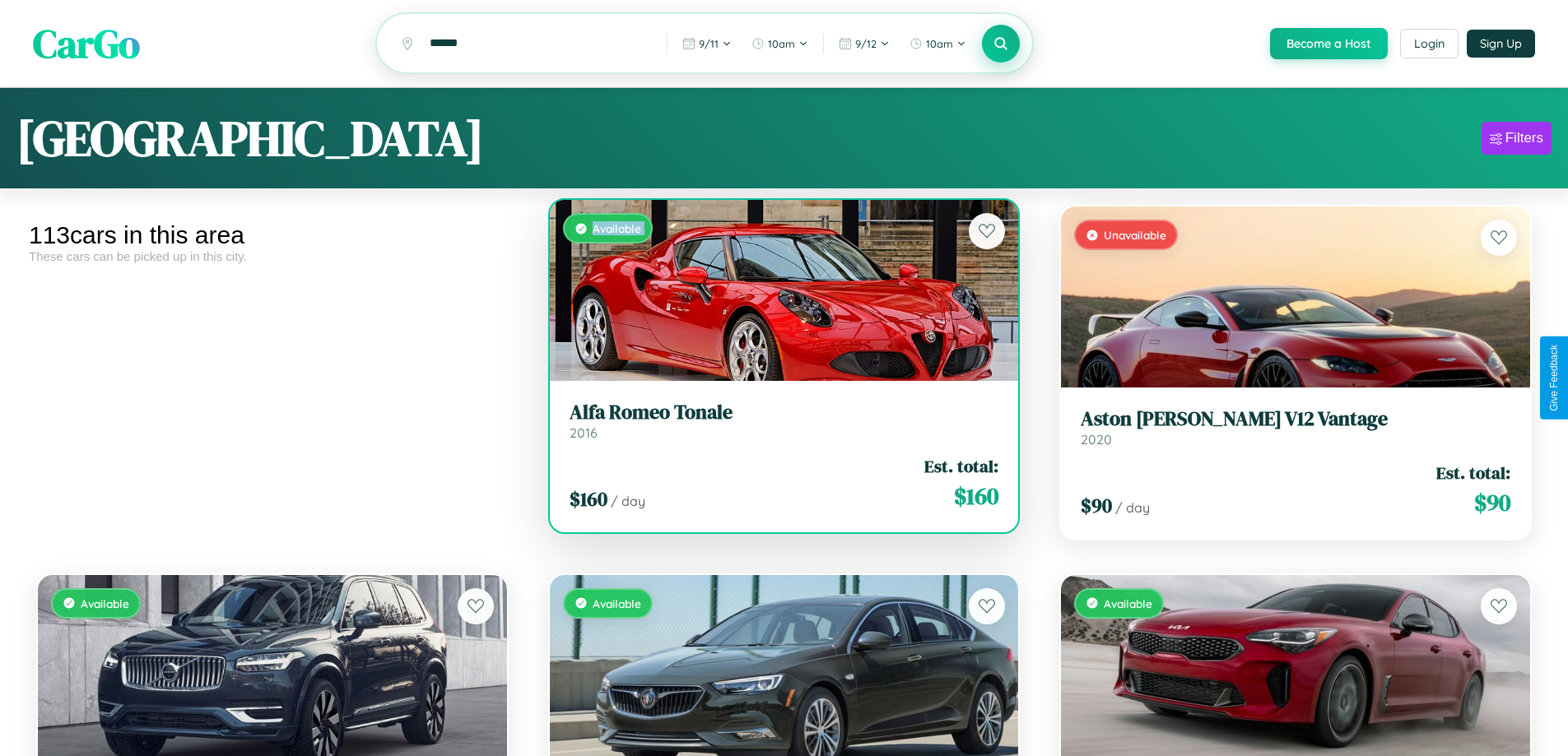
click at [777, 293] on div "Available" at bounding box center [784, 290] width 469 height 181
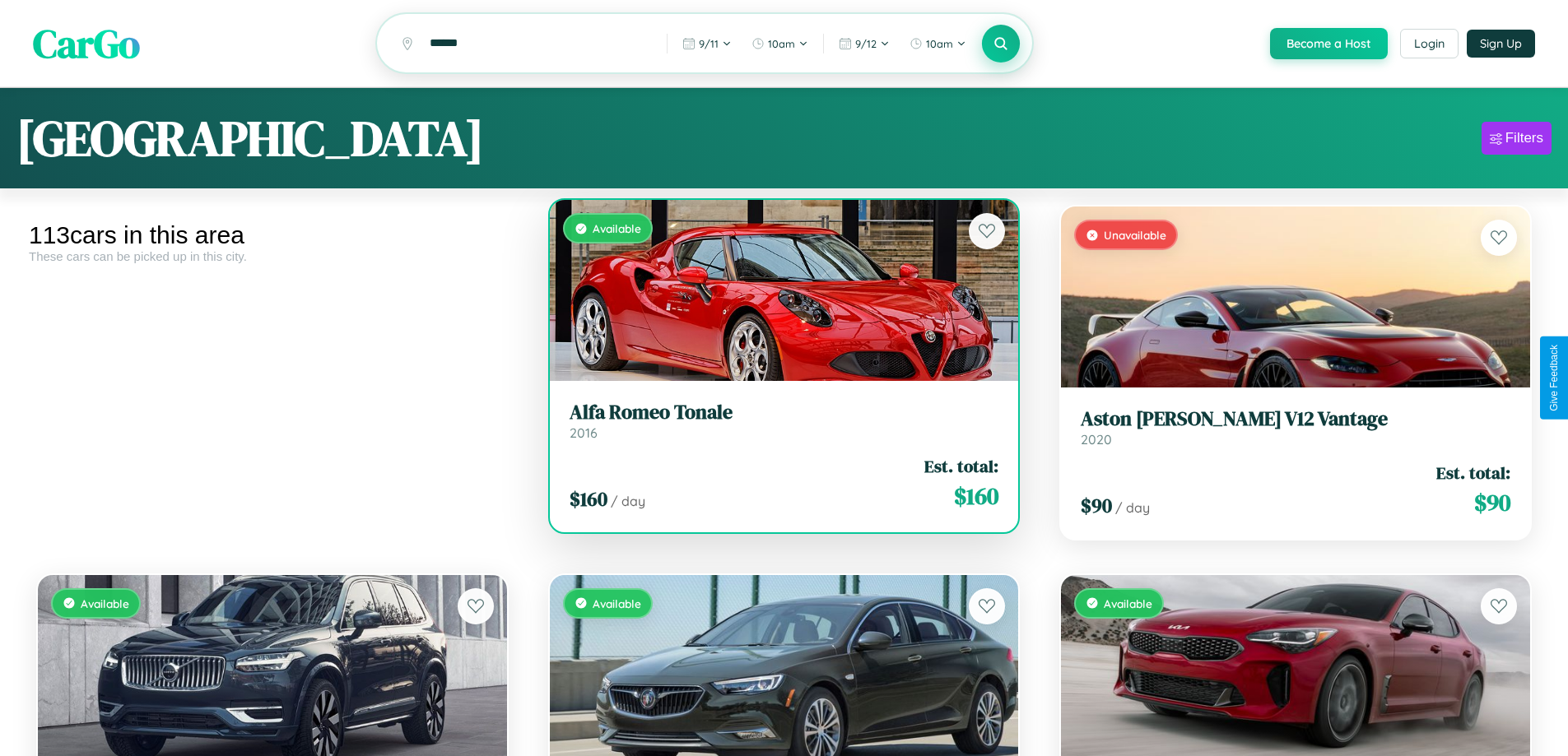
click at [777, 293] on div "Available" at bounding box center [784, 290] width 469 height 181
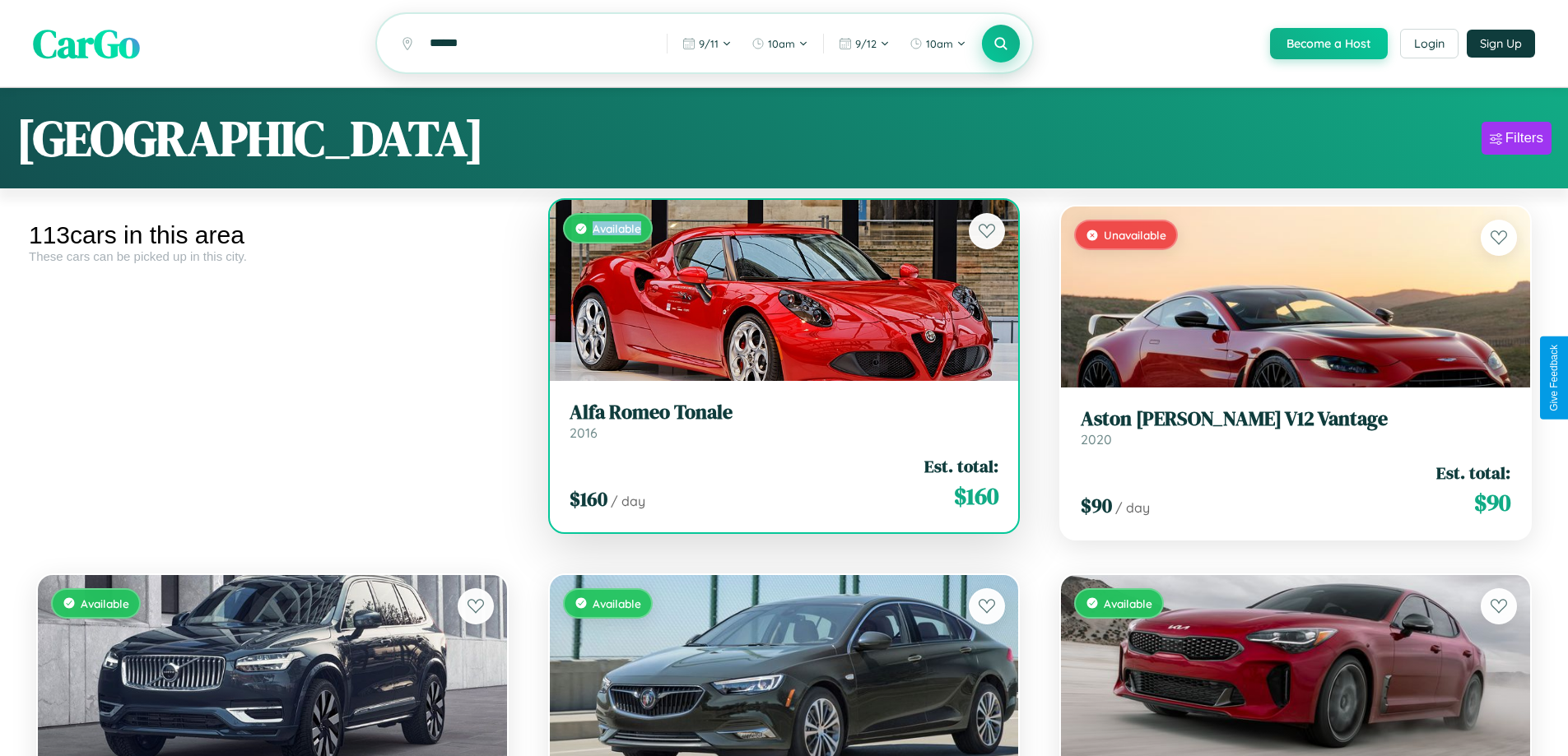
click at [777, 293] on div "Available" at bounding box center [784, 290] width 469 height 181
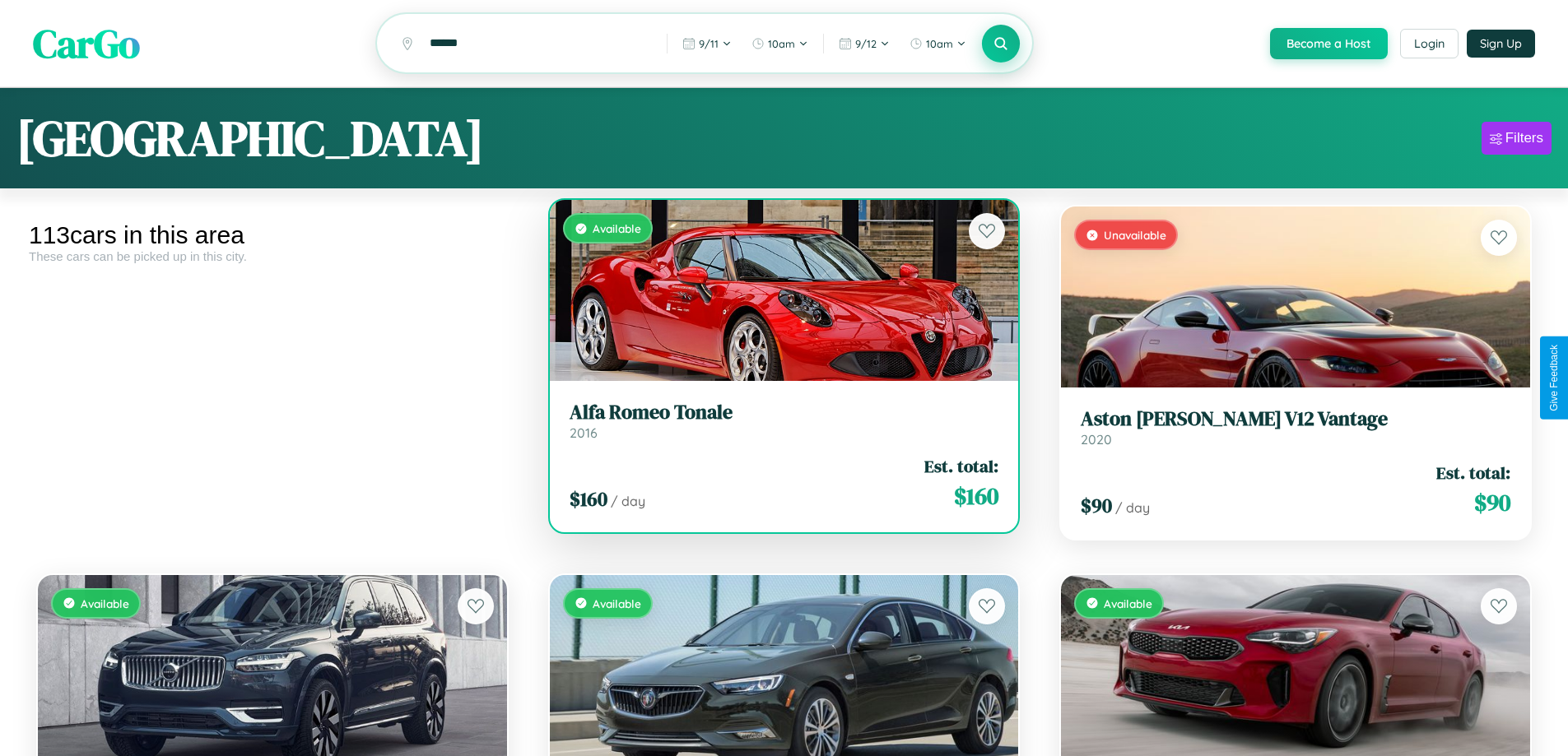
click at [777, 423] on h3 "Alfa Romeo Tonale" at bounding box center [784, 413] width 430 height 24
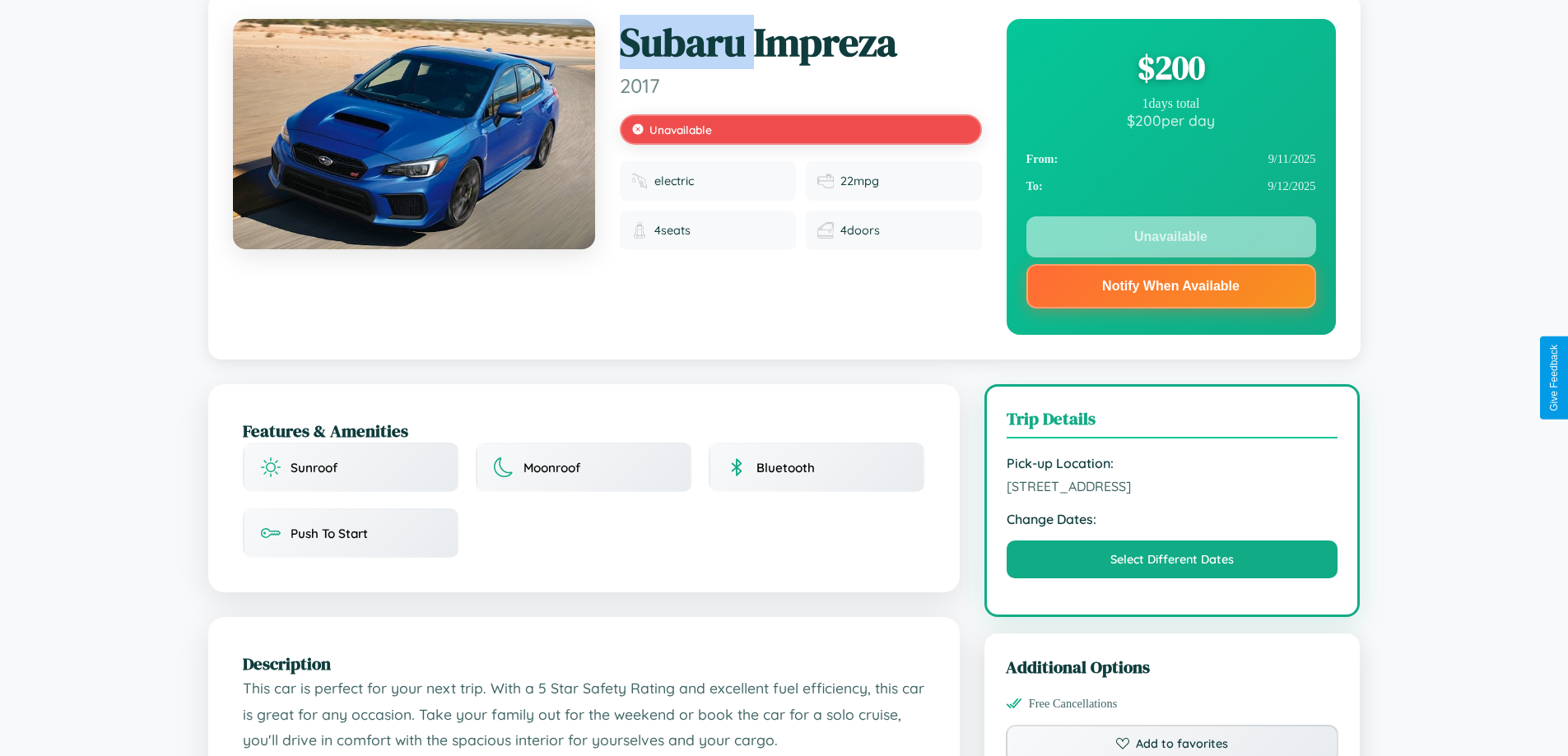
scroll to position [592, 0]
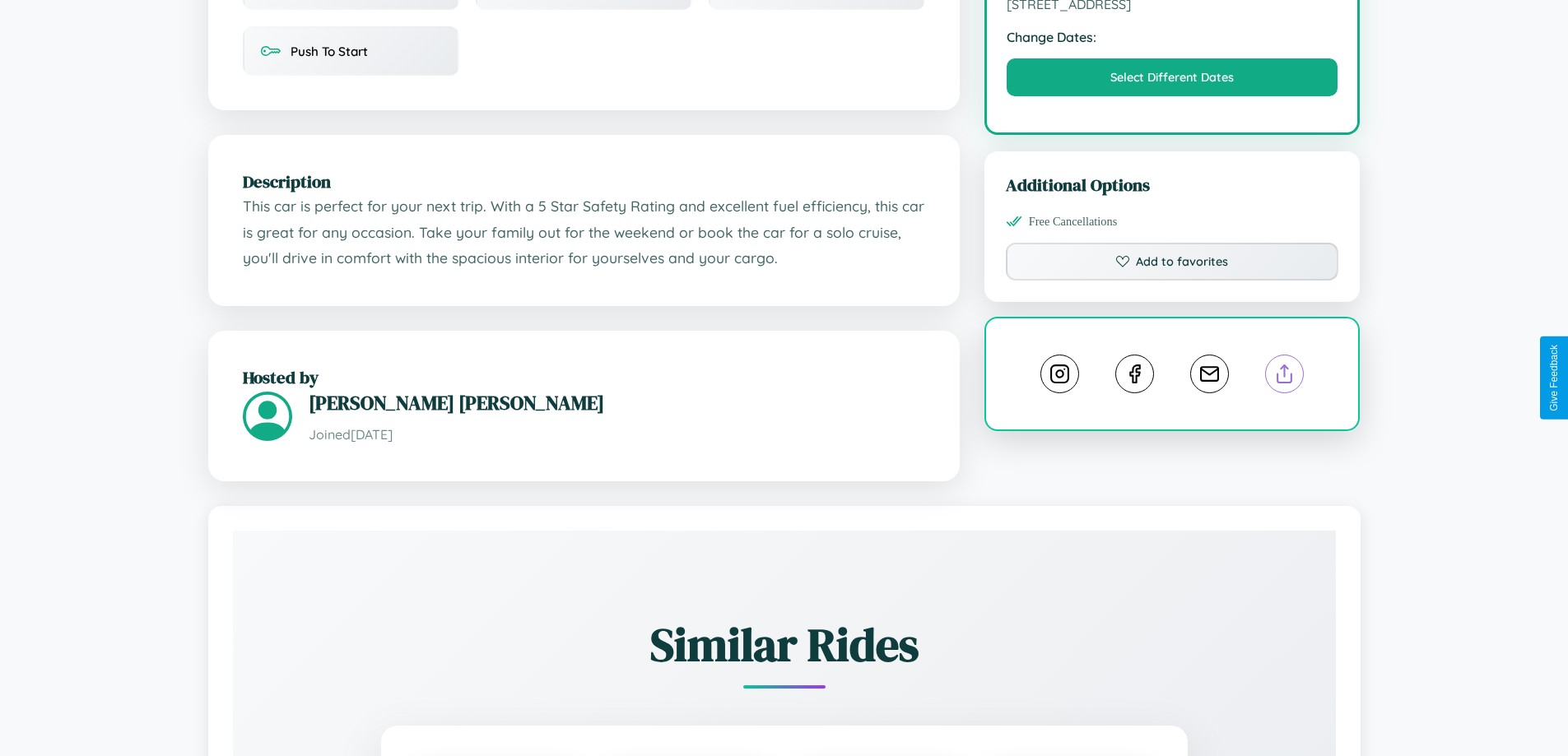
click at [1285, 377] on line at bounding box center [1285, 371] width 0 height 12
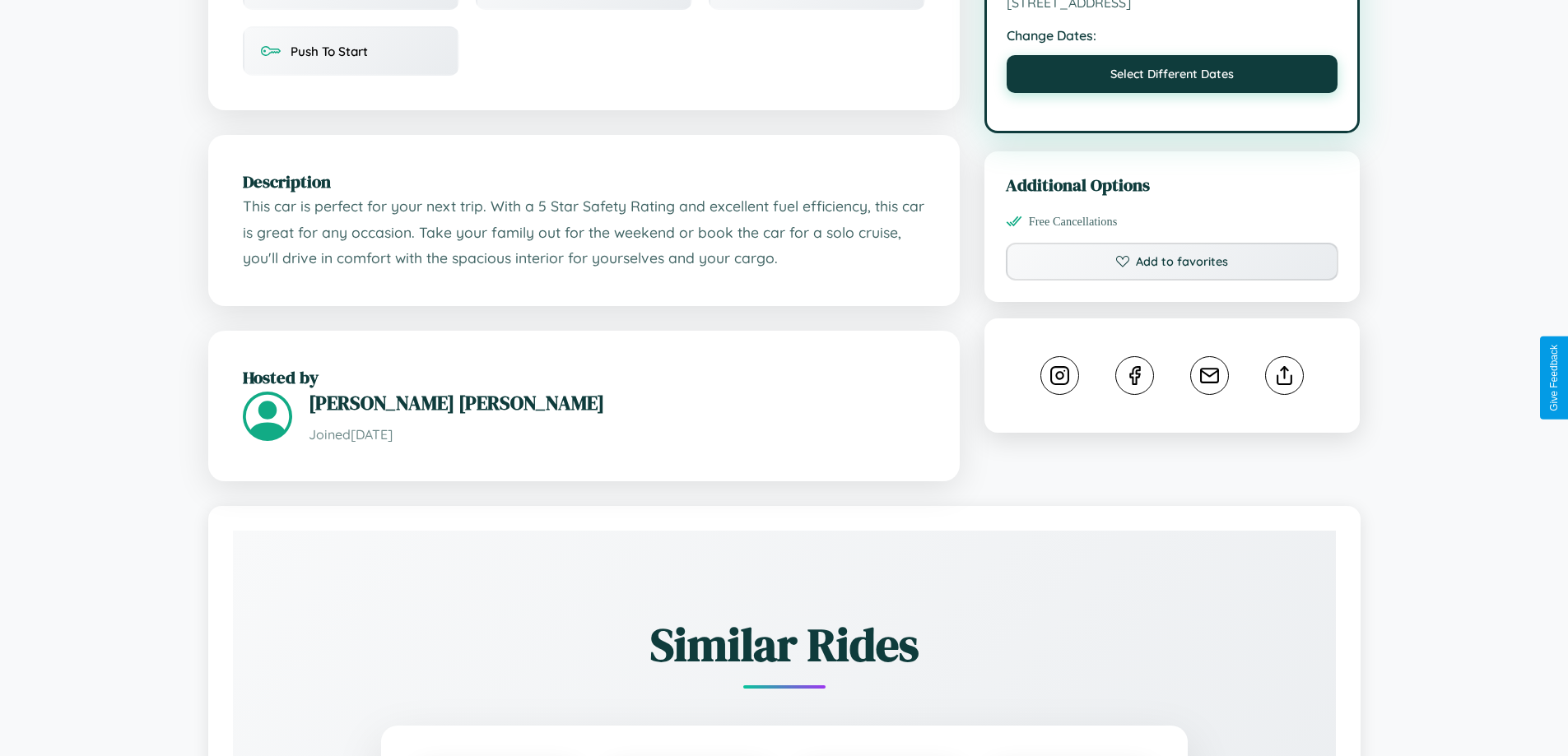
click at [1172, 77] on button "Select Different Dates" at bounding box center [1173, 74] width 332 height 38
select select "*"
select select "****"
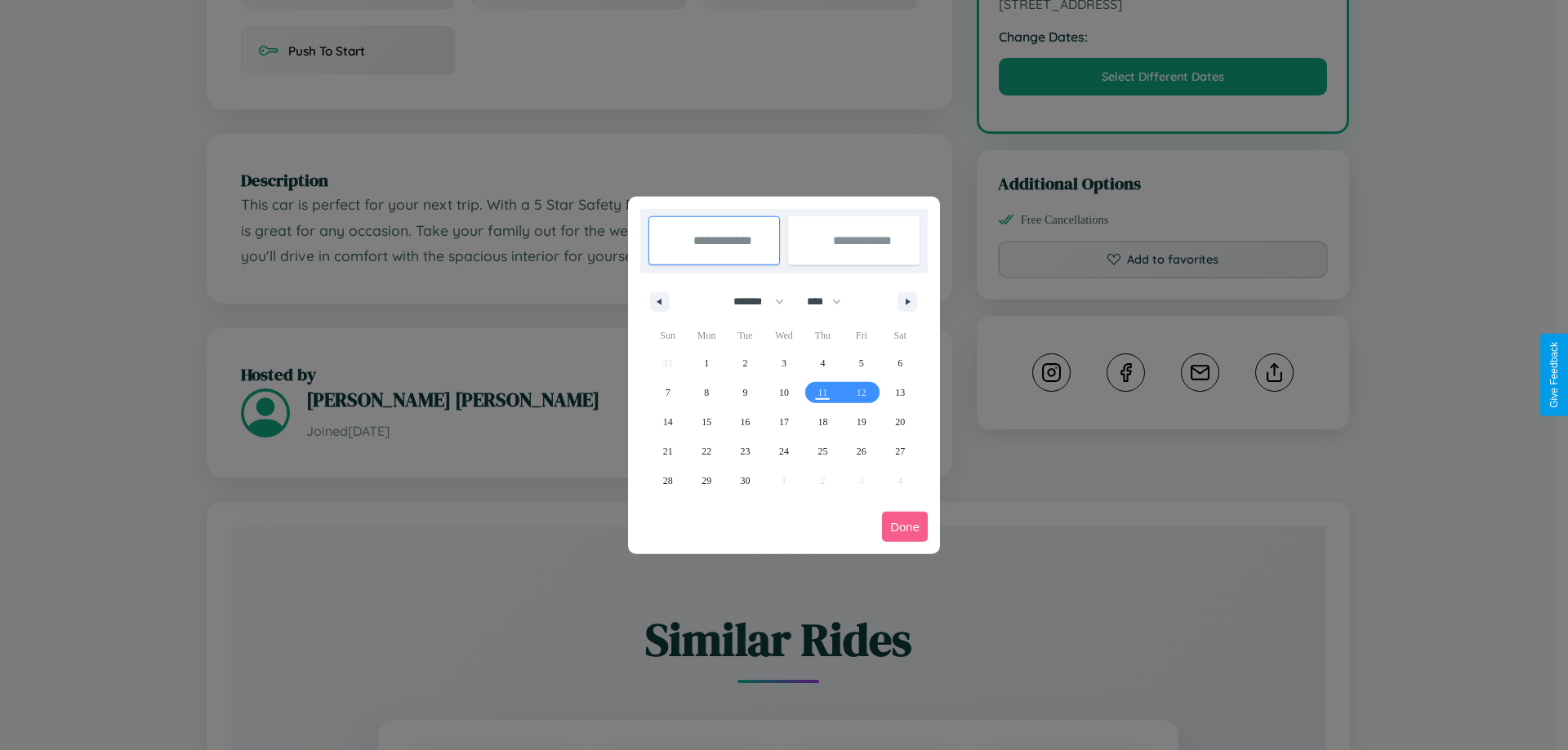
click at [751, 301] on select "******* ******** ***** ***** *** **** **** ****** ********* ******* ******** **…" at bounding box center [755, 302] width 70 height 27
select select "*"
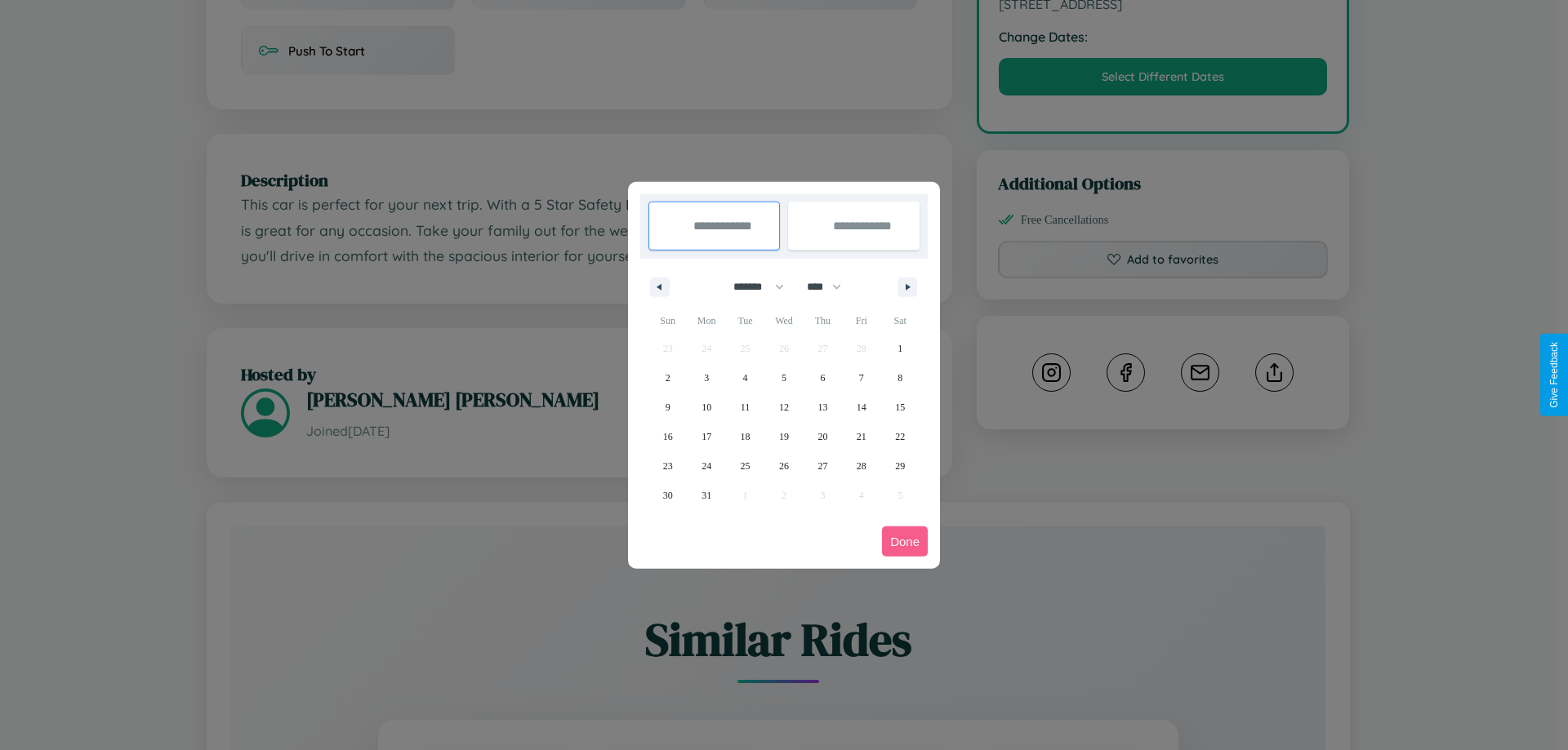
drag, startPoint x: 832, startPoint y: 287, endPoint x: 784, endPoint y: 328, distance: 63.1
click at [832, 287] on select "**** **** **** **** **** **** **** **** **** **** **** **** **** **** **** ****…" at bounding box center [823, 287] width 49 height 27
select select "****"
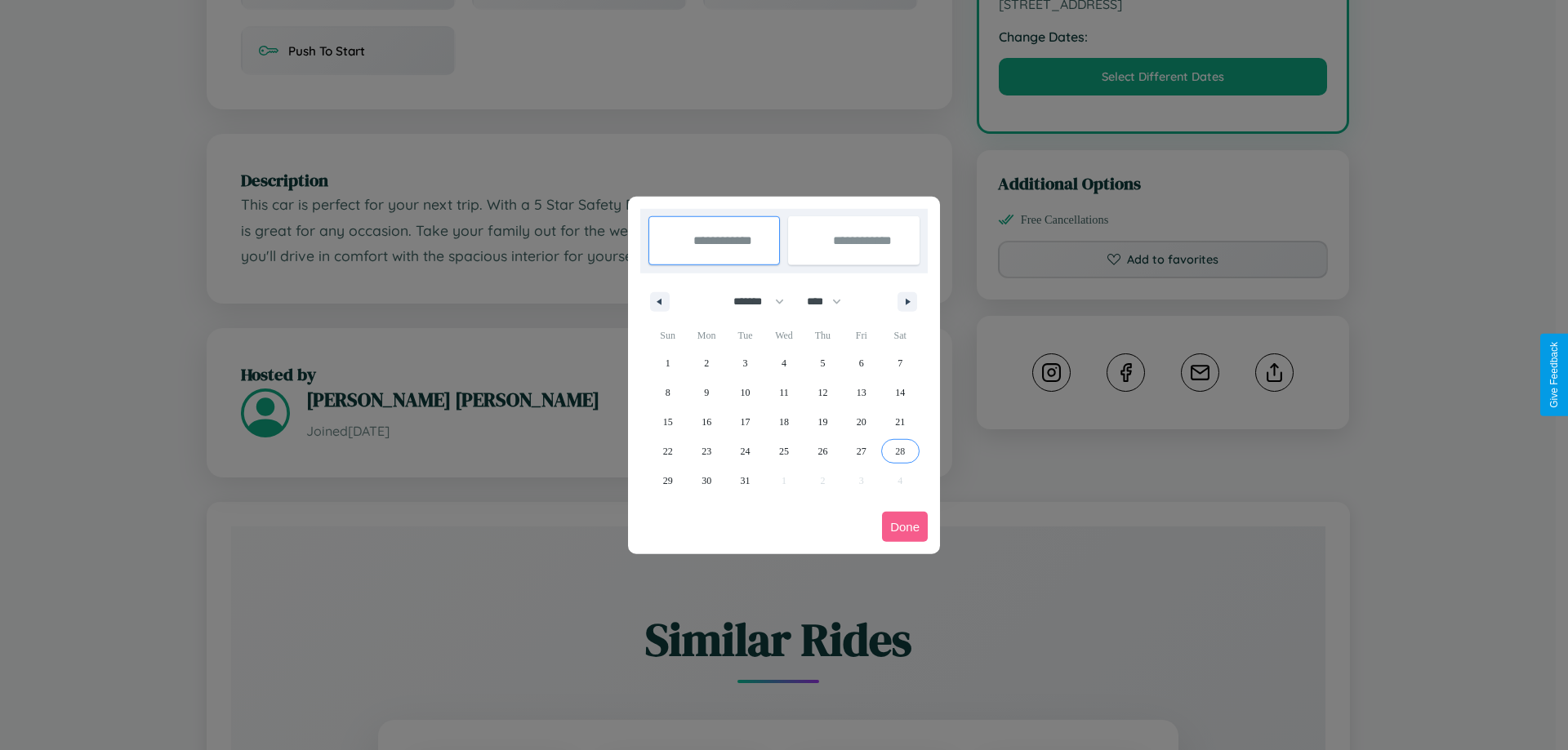
click at [900, 451] on span "28" at bounding box center [899, 451] width 10 height 29
type input "**********"
click at [908, 301] on icon "button" at bounding box center [910, 301] width 8 height 6
select select "*"
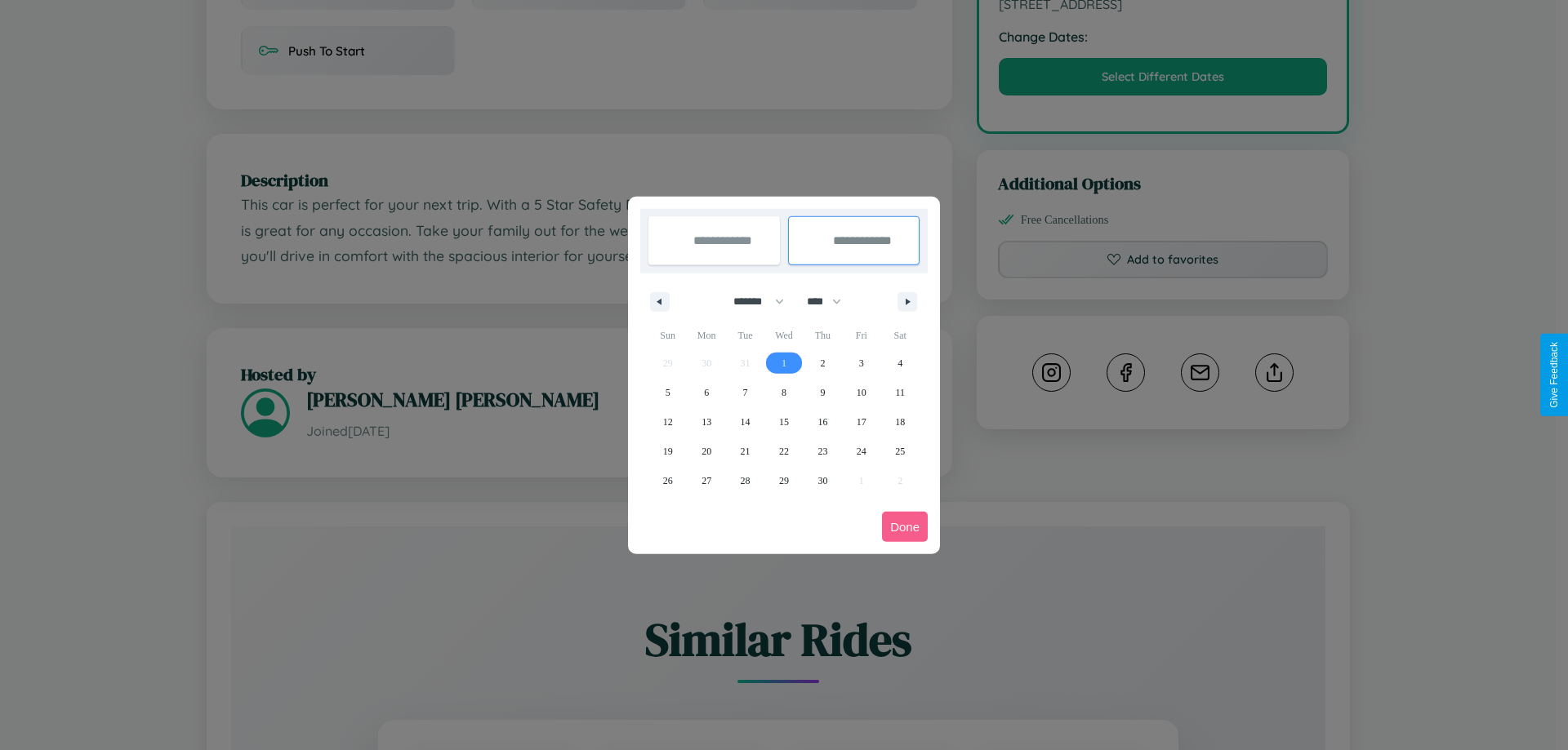
click at [784, 363] on span "1" at bounding box center [784, 363] width 5 height 29
type input "**********"
select select "*"
click at [905, 527] on button "Done" at bounding box center [905, 527] width 46 height 30
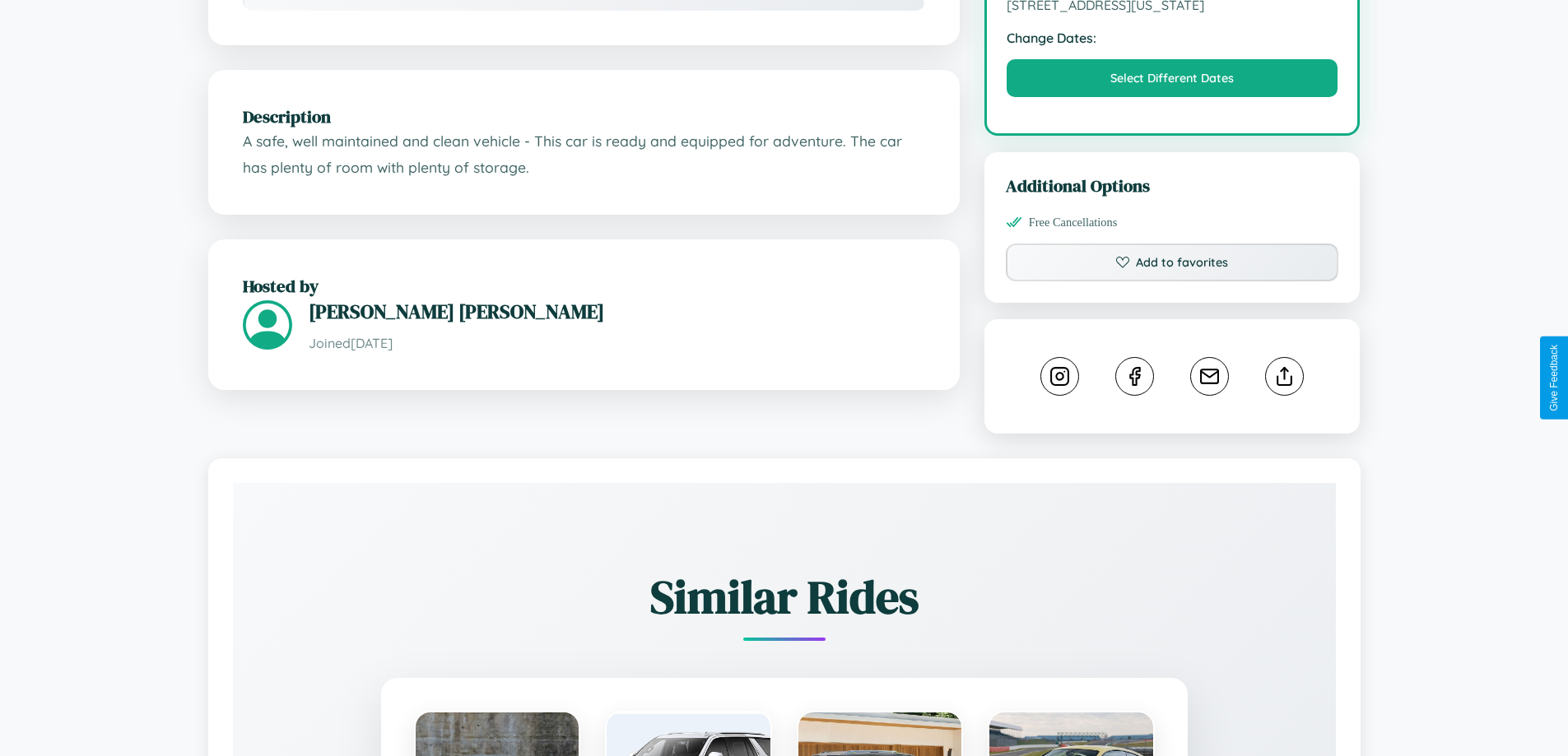
scroll to position [541, 0]
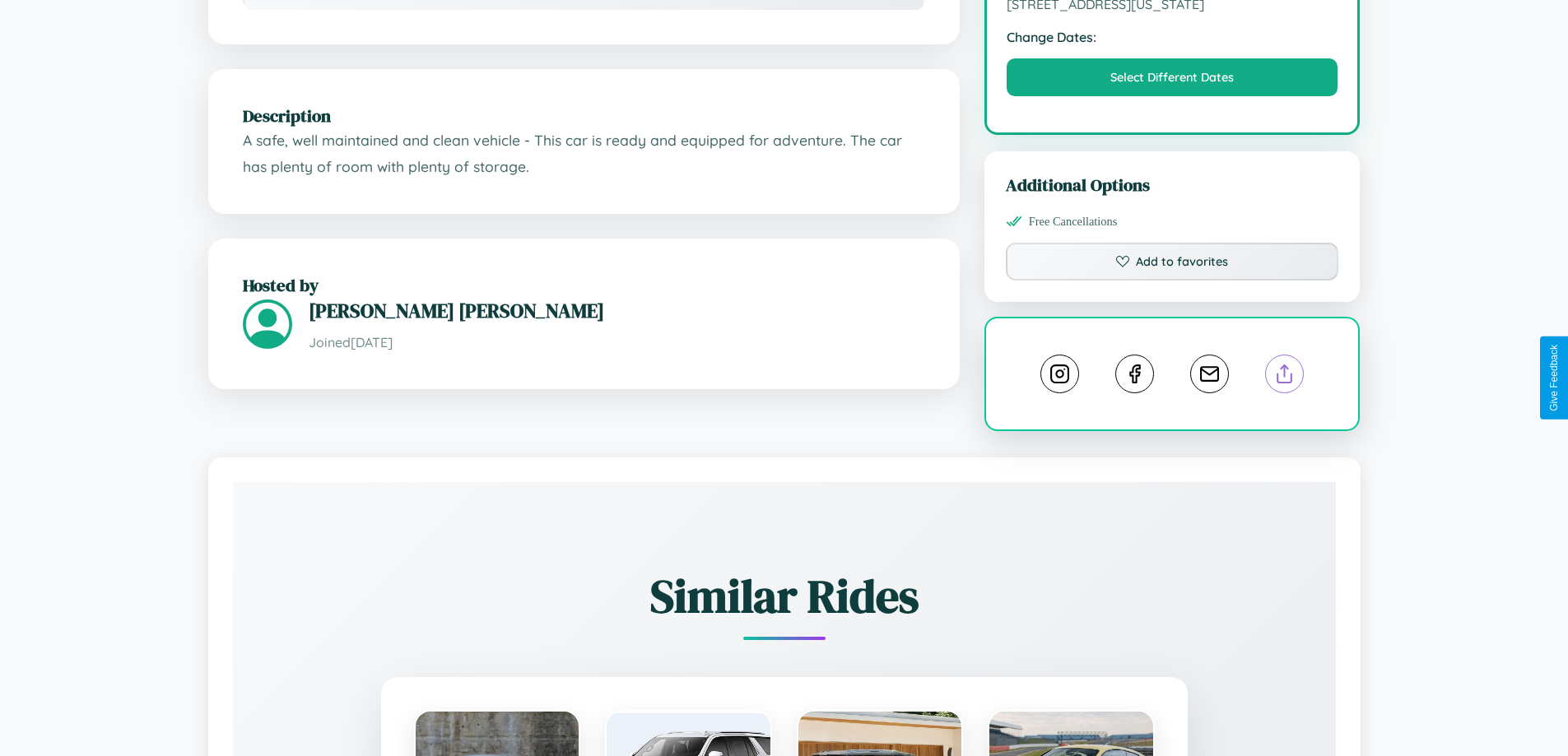
click at [1285, 376] on line at bounding box center [1285, 371] width 0 height 12
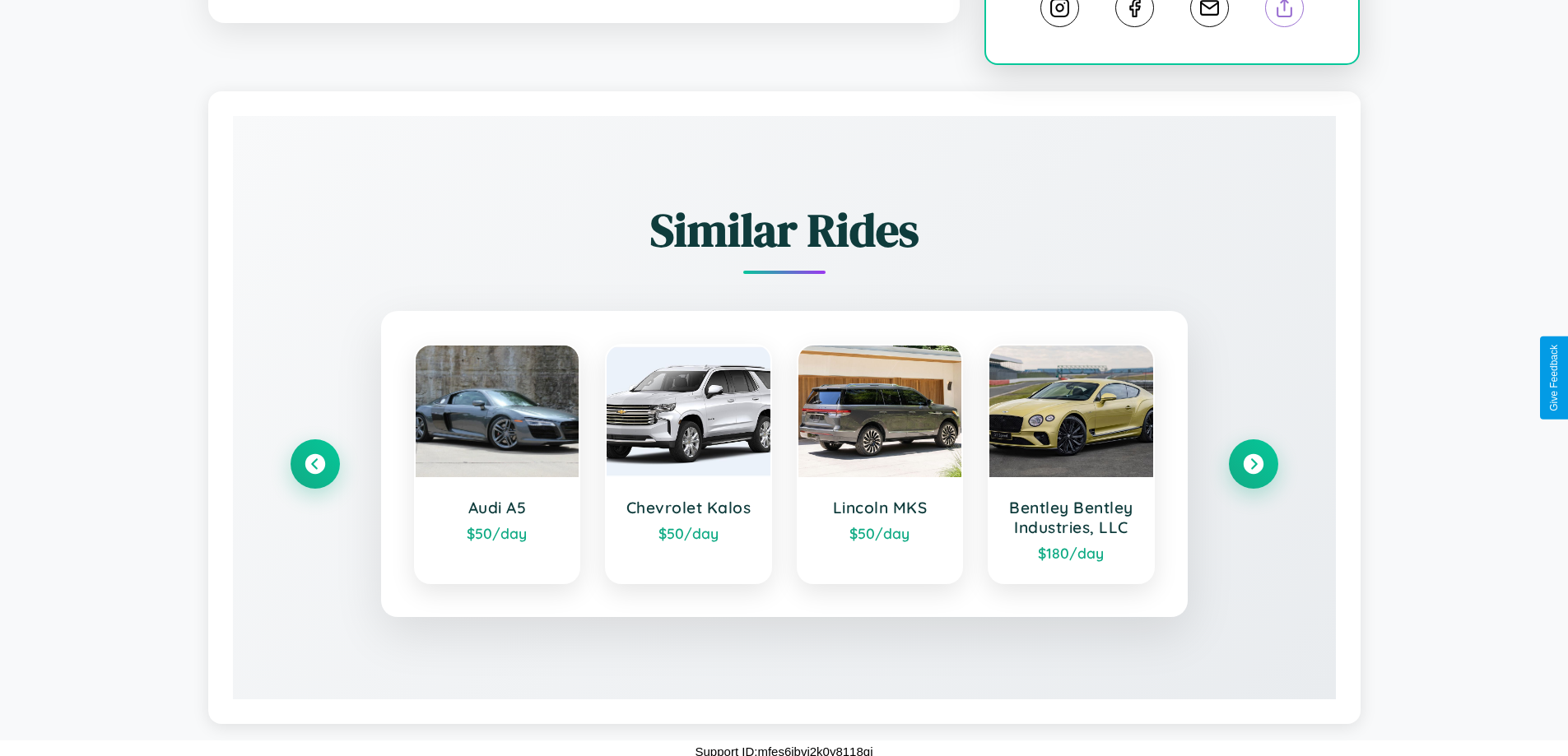
scroll to position [916, 0]
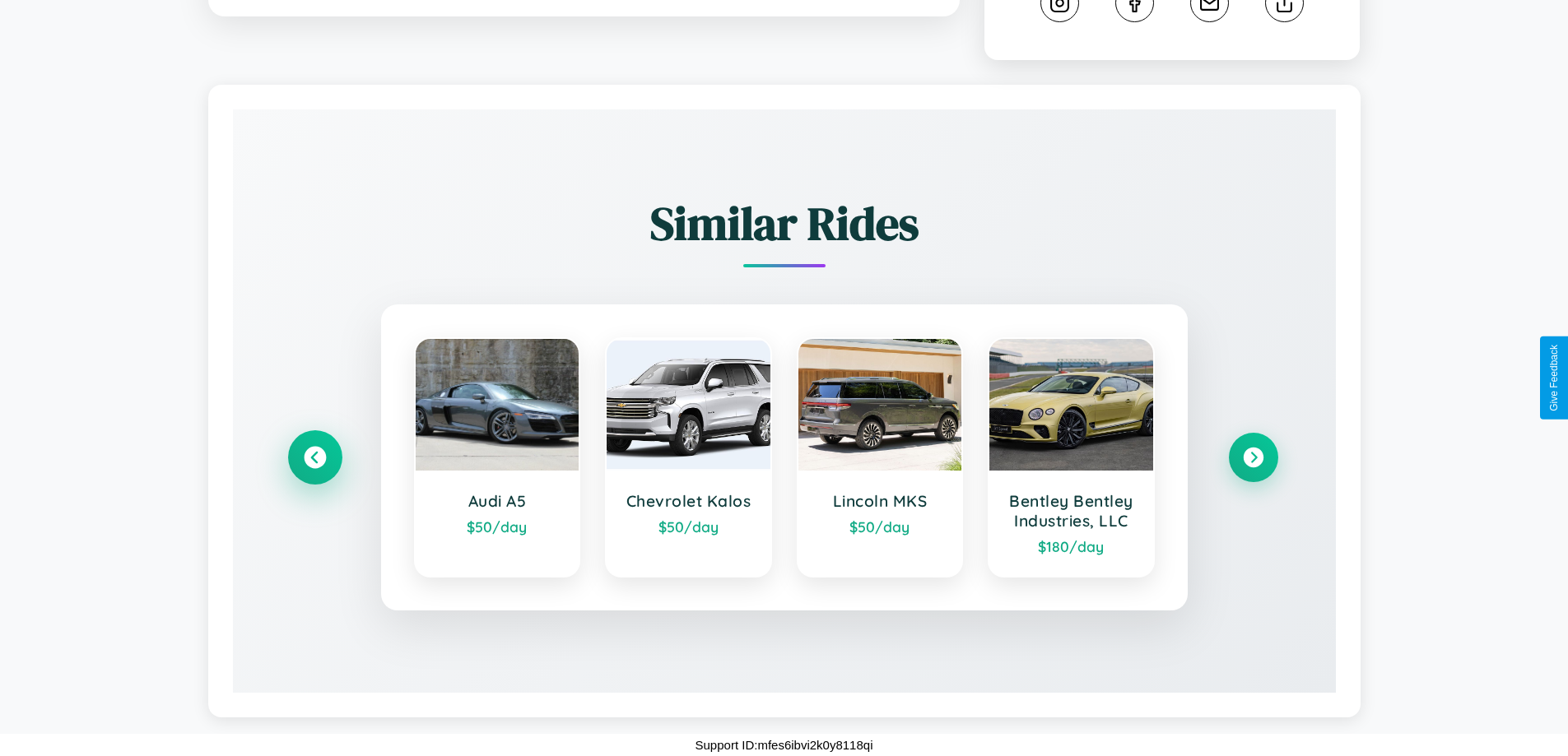
click at [315, 458] on icon at bounding box center [315, 458] width 22 height 22
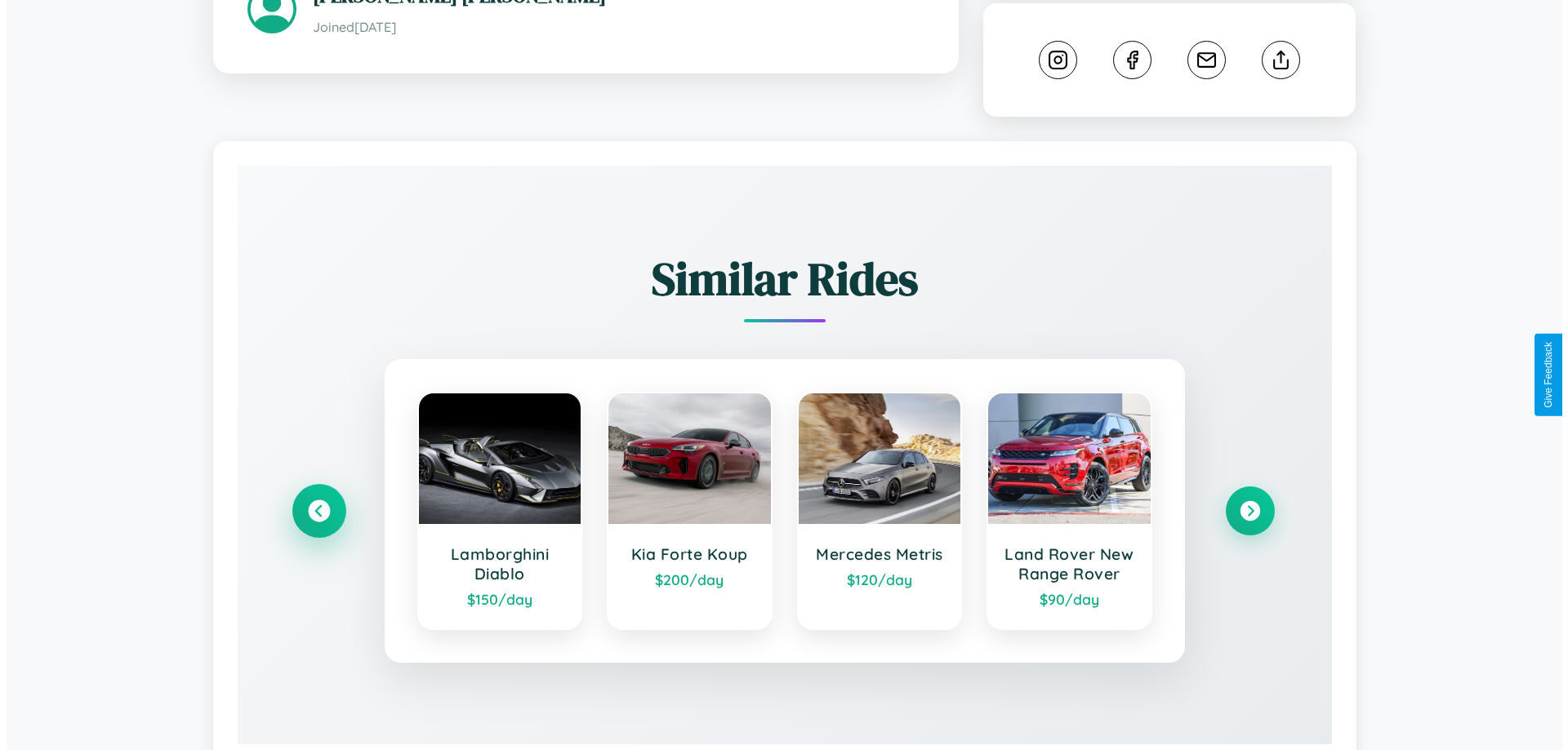
scroll to position [0, 0]
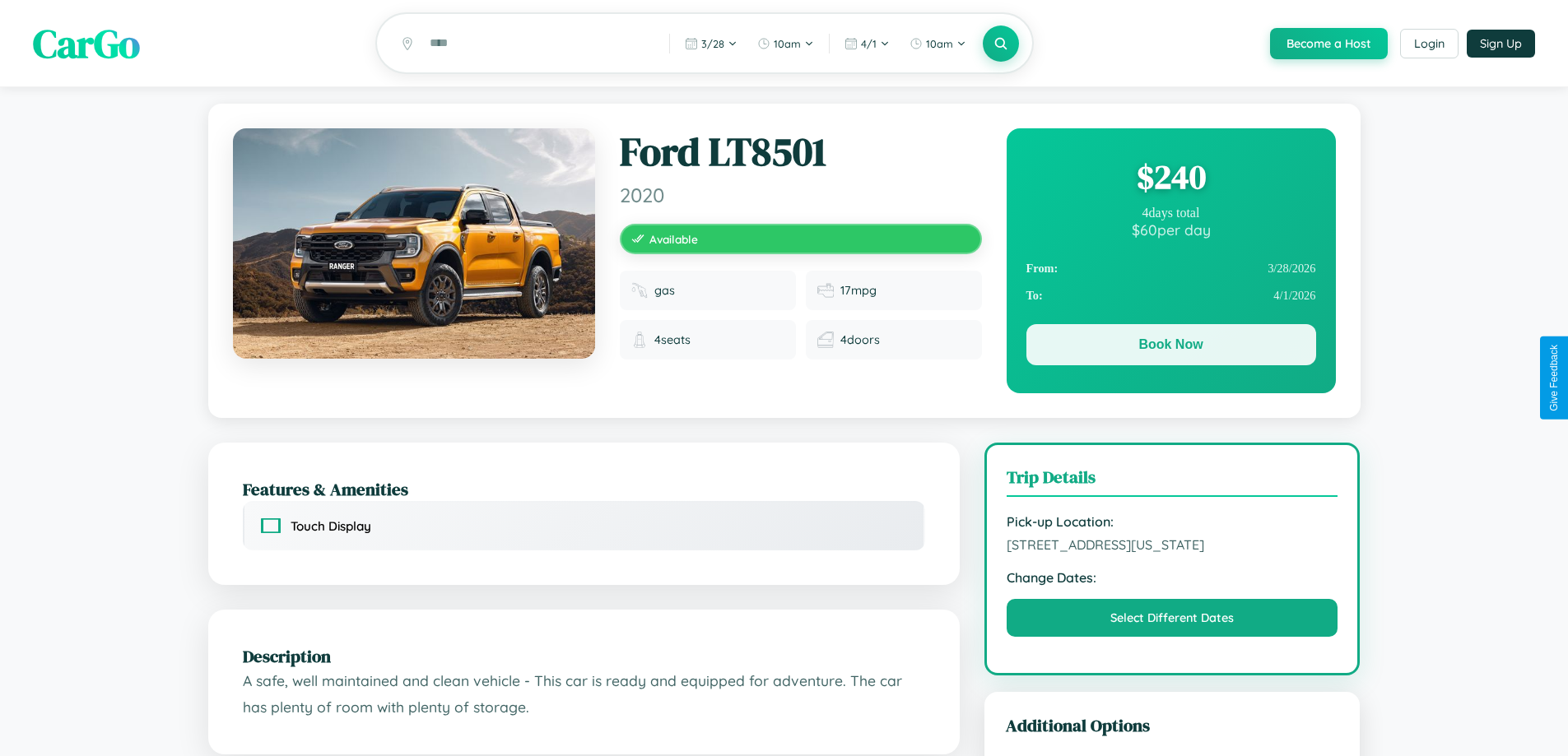
click at [1170, 347] on button "Book Now" at bounding box center [1171, 345] width 290 height 41
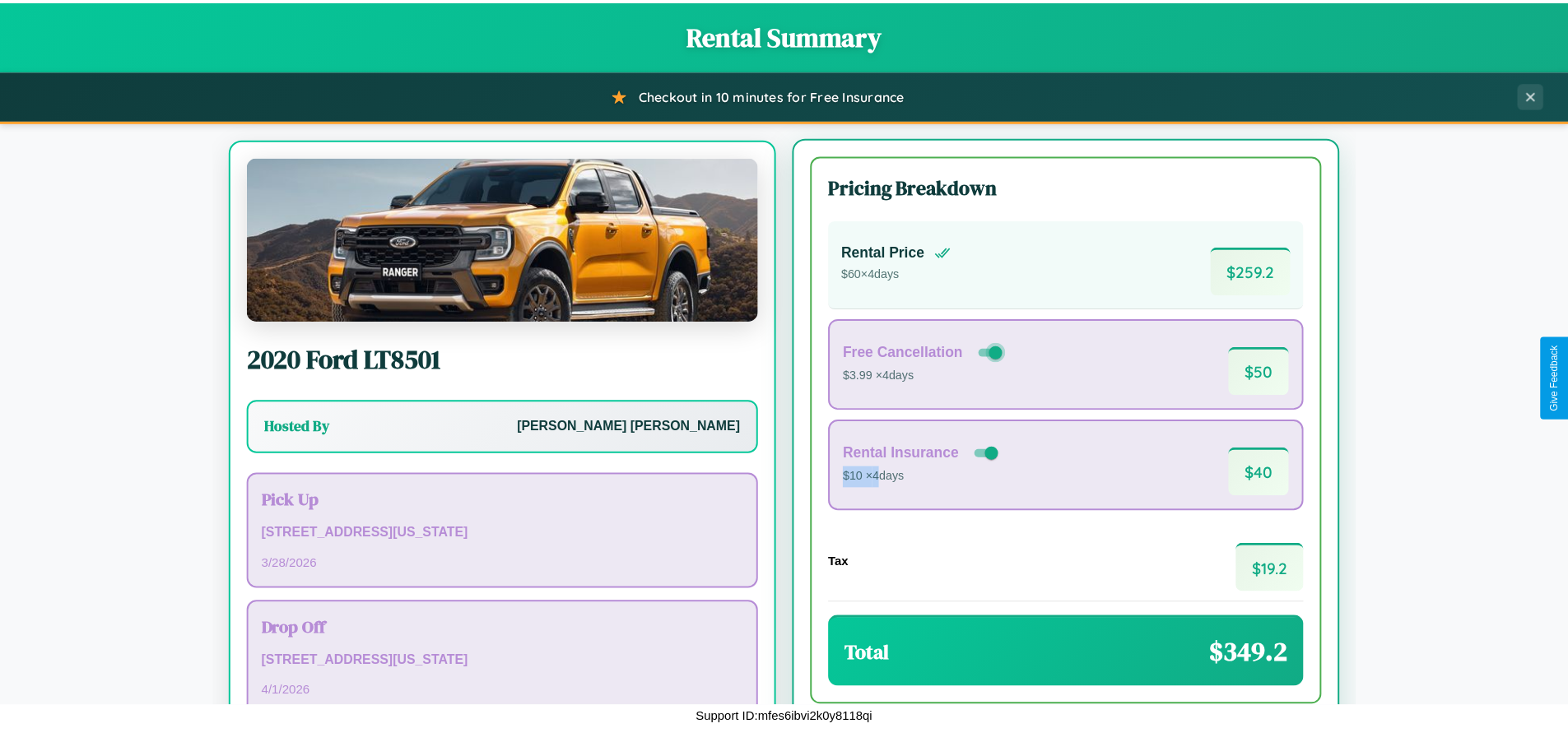
scroll to position [77, 0]
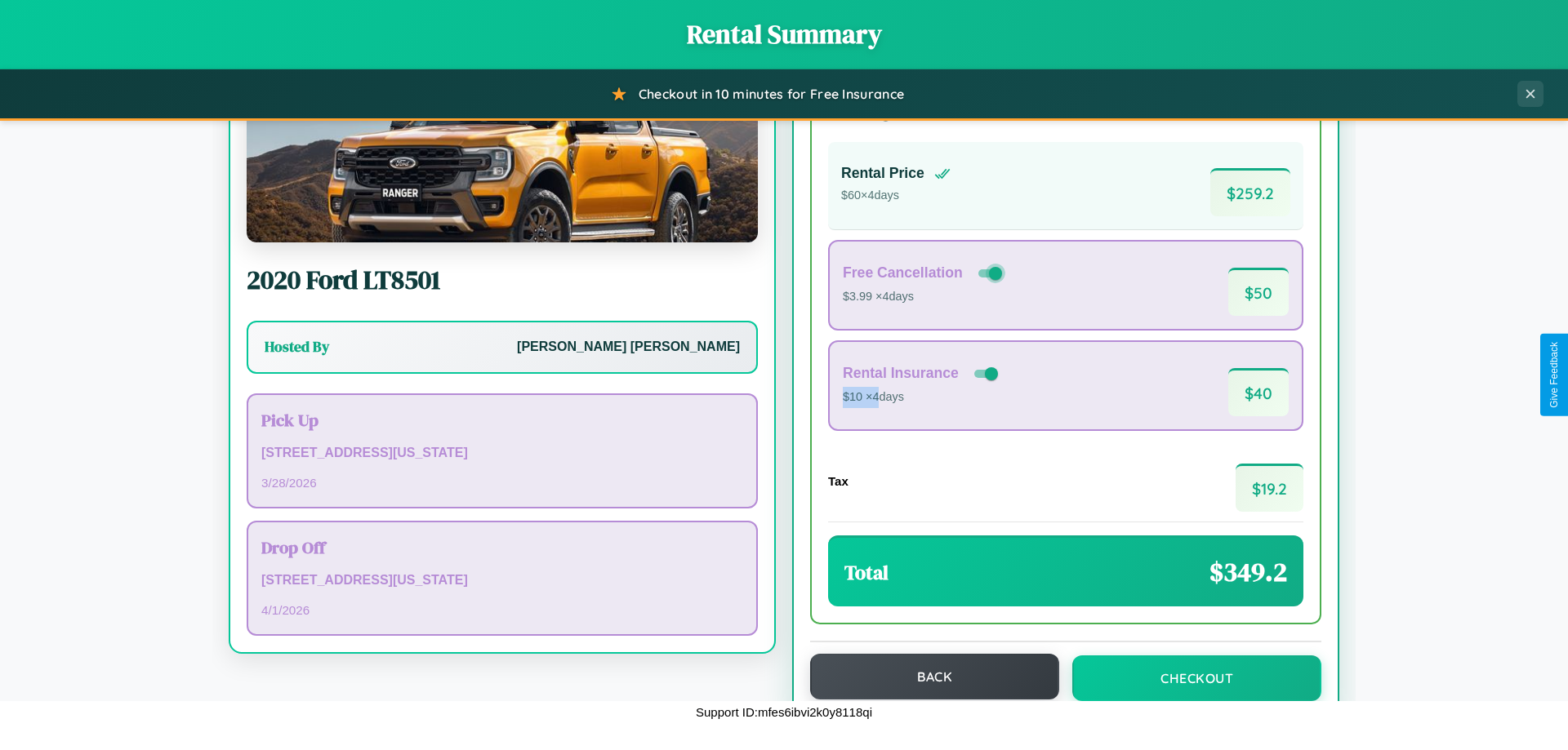
click at [927, 678] on button "Back" at bounding box center [934, 677] width 249 height 46
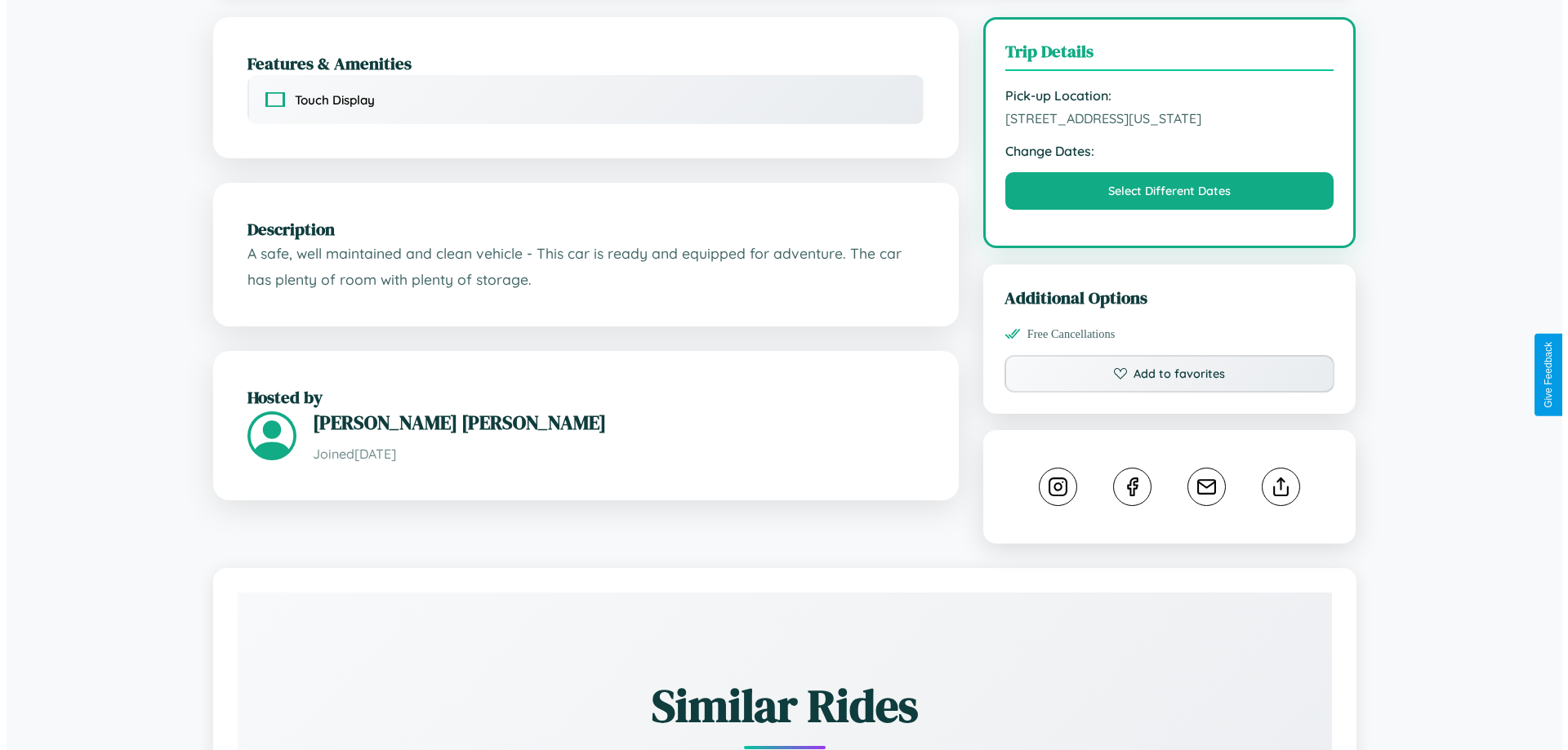
scroll to position [423, 0]
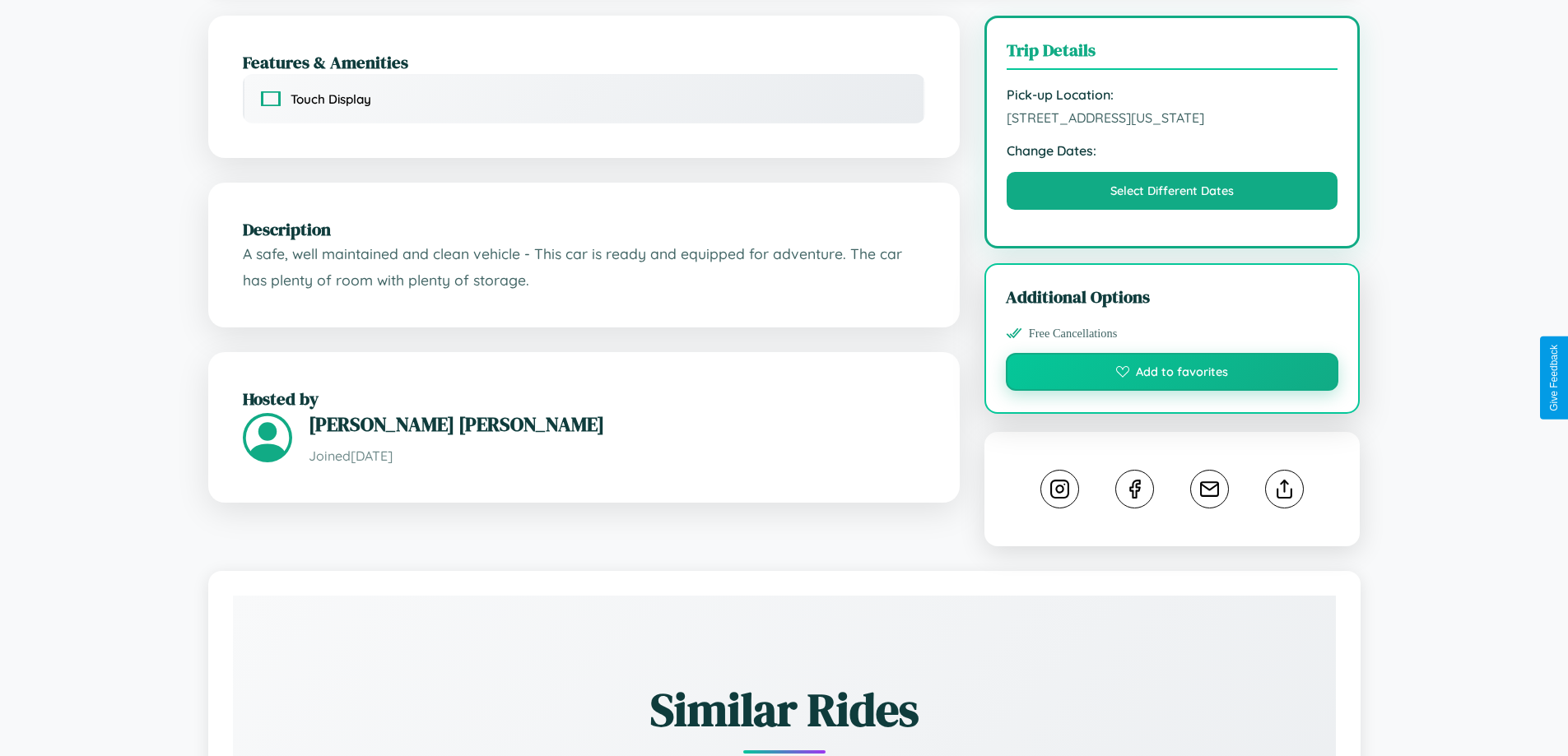
click at [1172, 377] on button "Add to favorites" at bounding box center [1173, 372] width 334 height 38
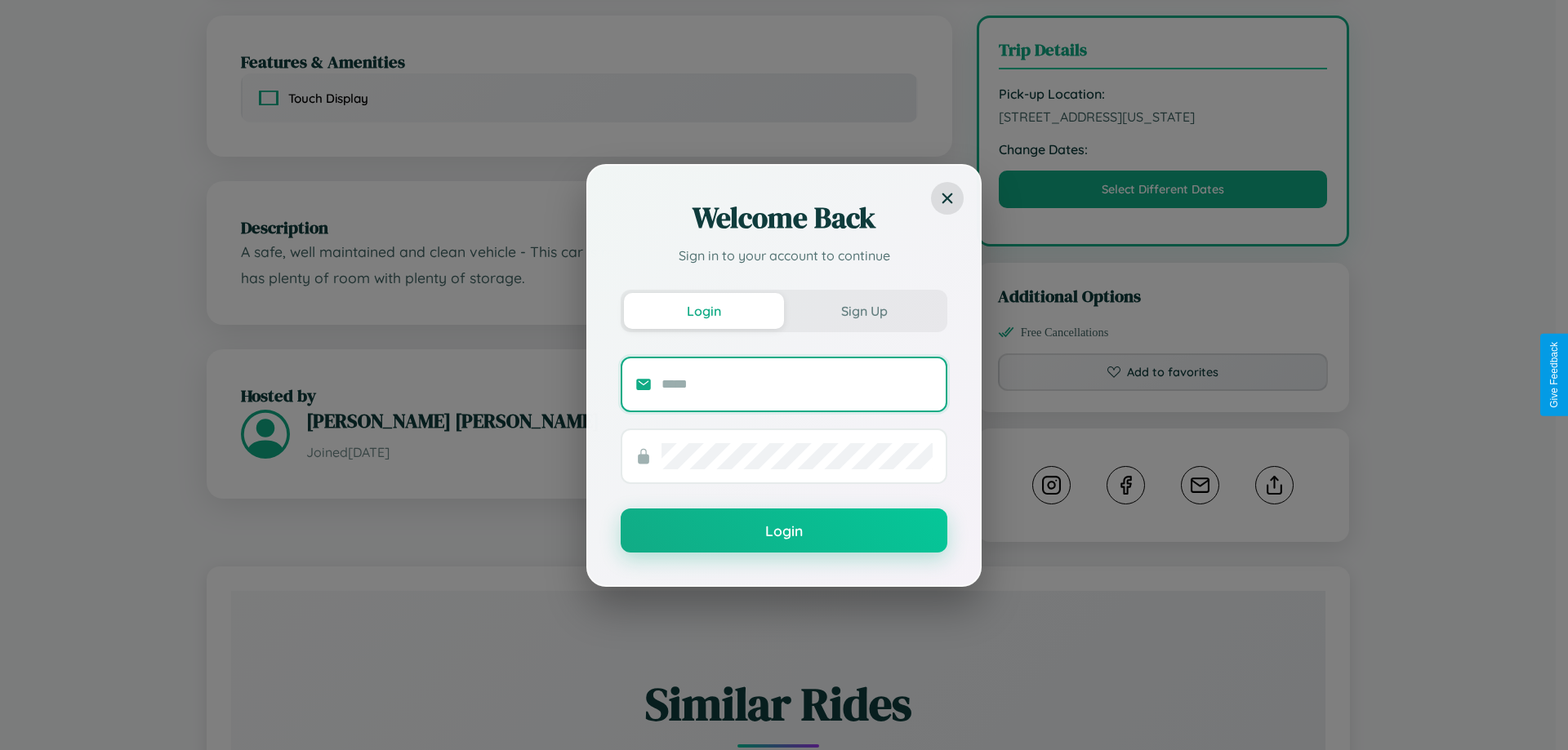
click at [797, 384] on input "text" at bounding box center [797, 384] width 271 height 26
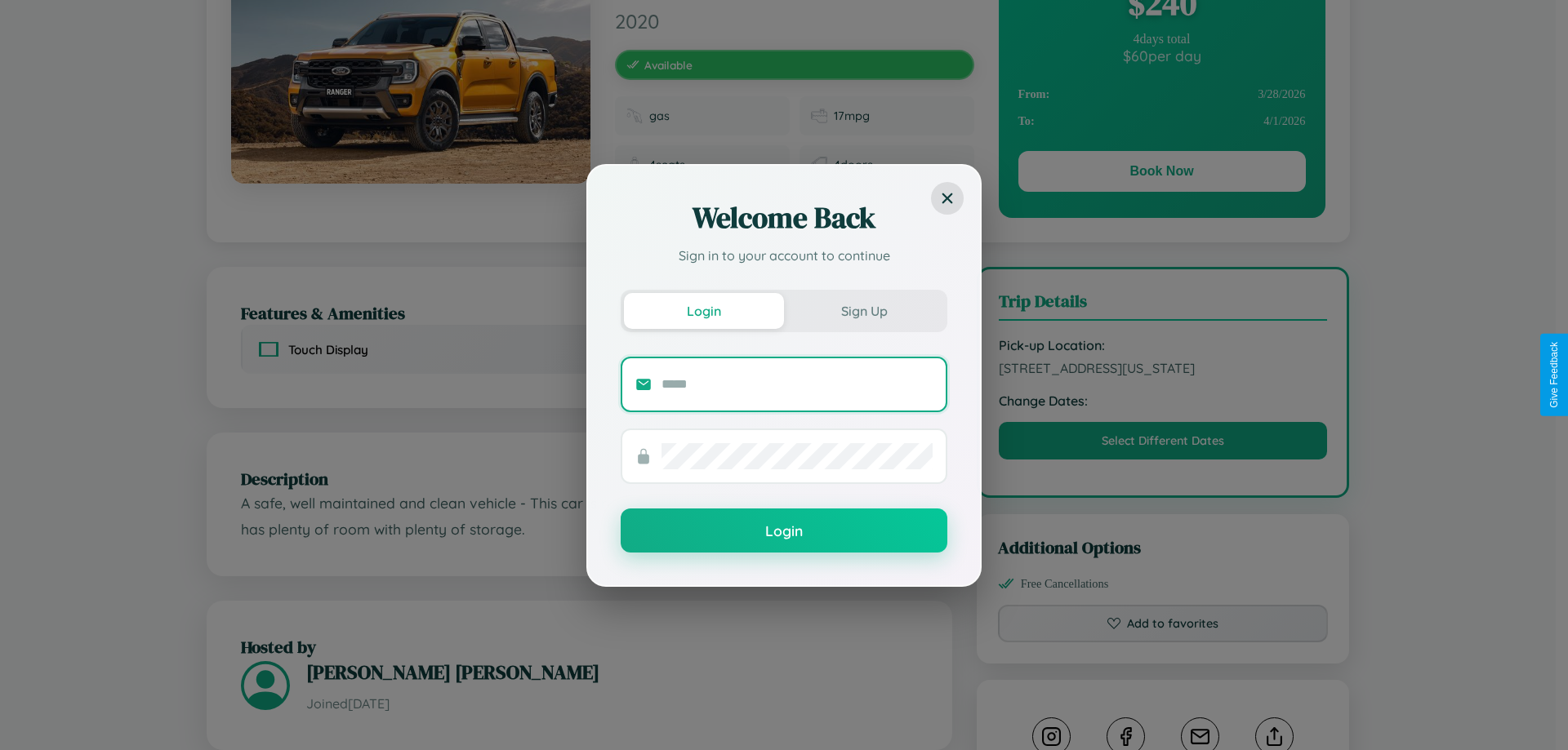
scroll to position [168, 0]
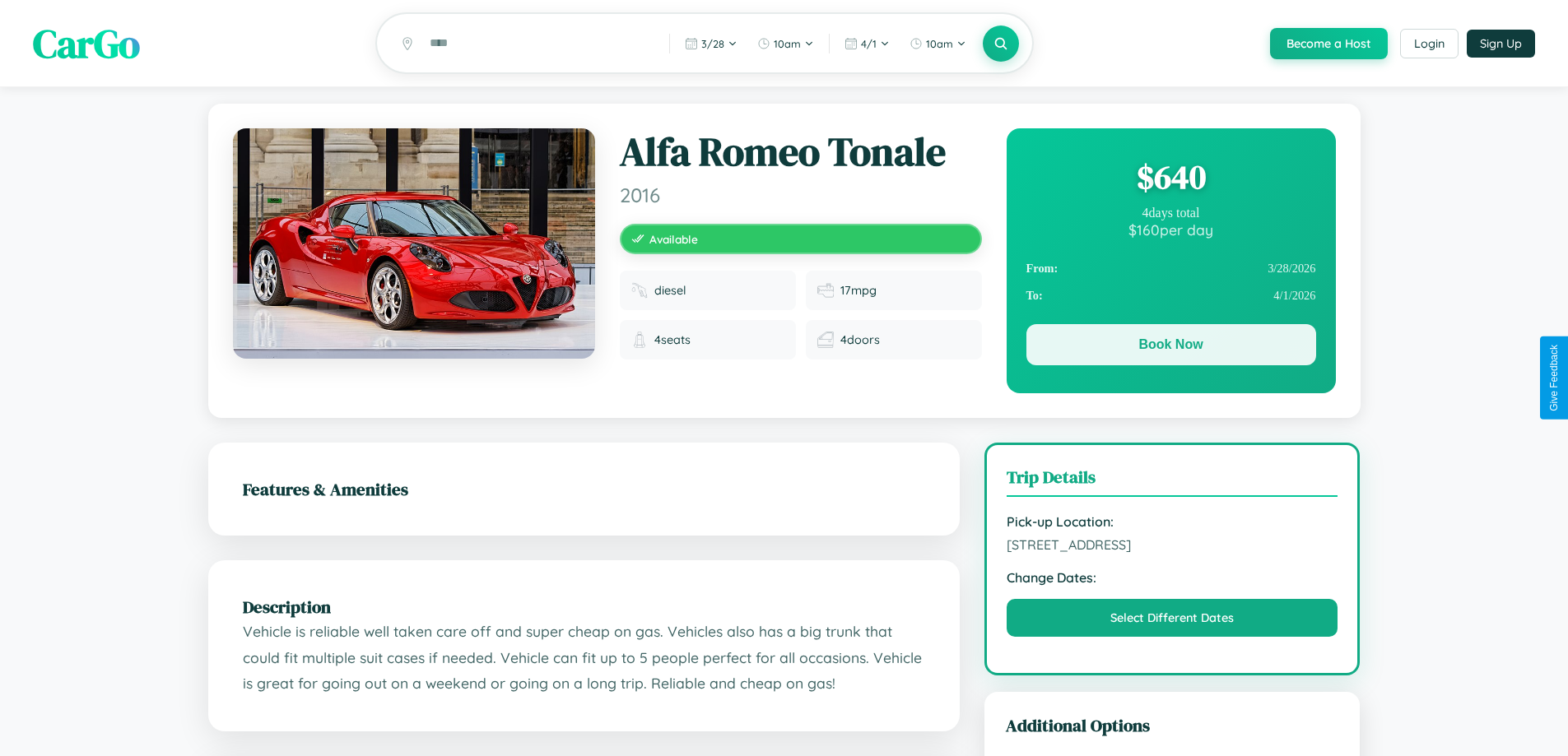
click at [1170, 347] on button "Book Now" at bounding box center [1171, 345] width 290 height 41
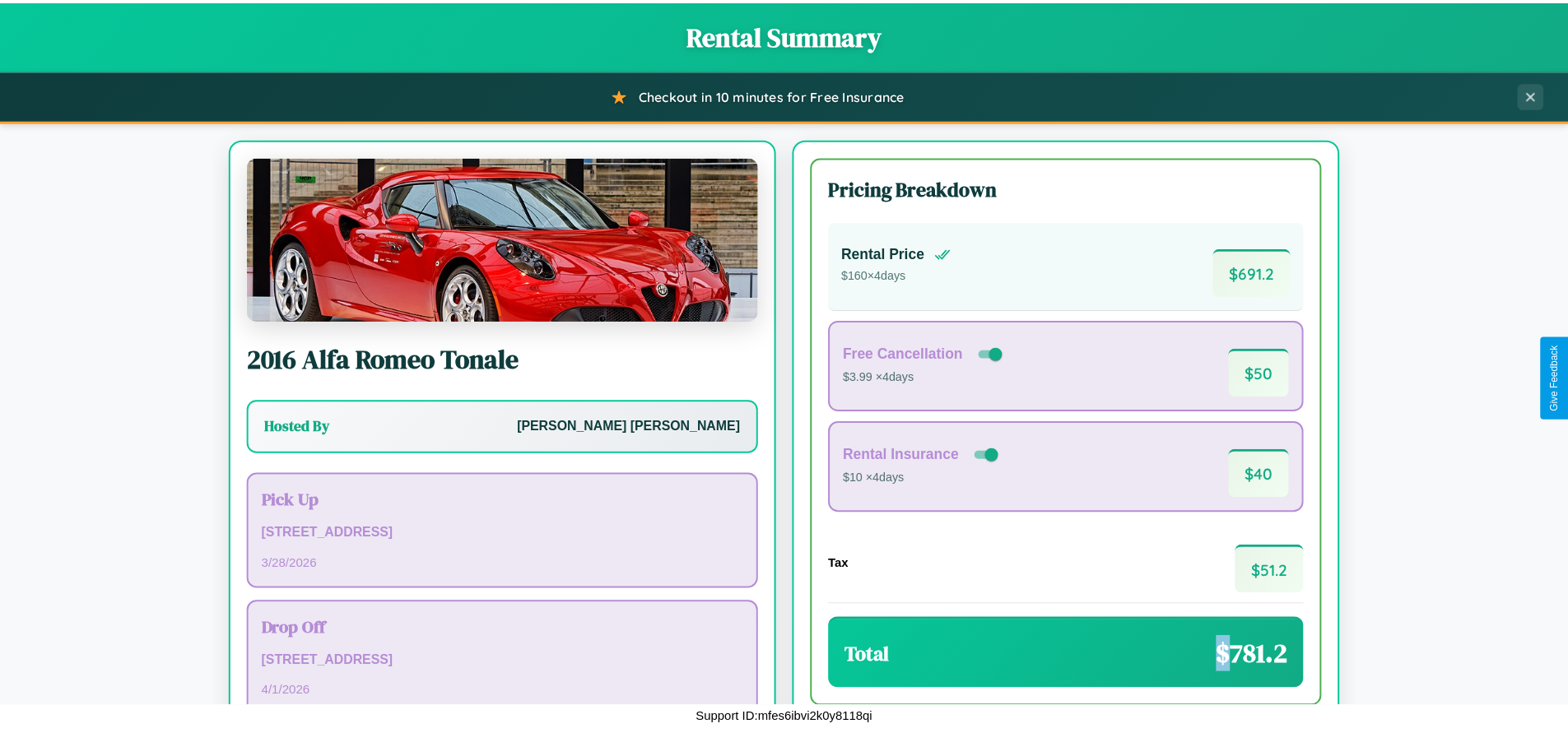
scroll to position [113, 0]
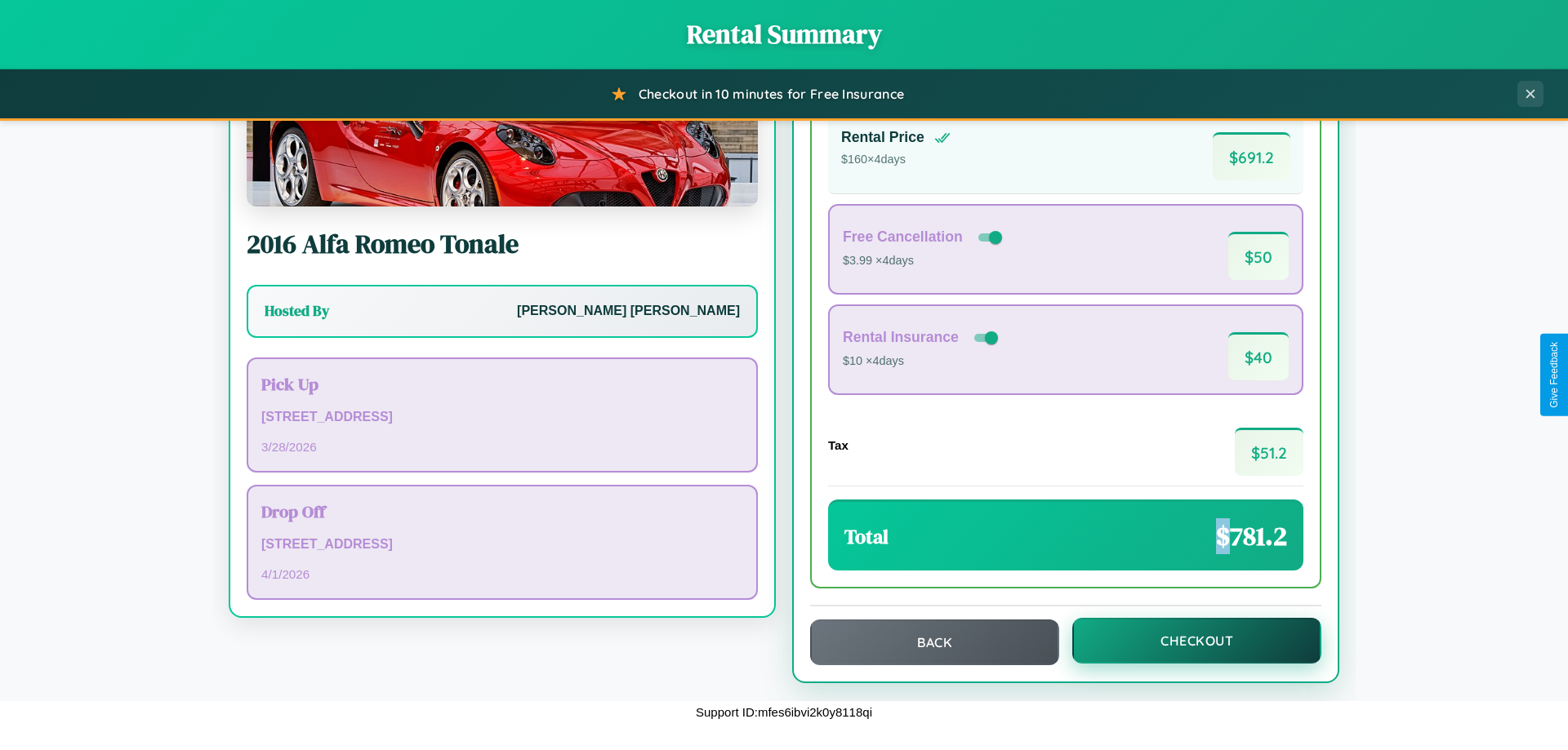
click at [1185, 641] on button "Checkout" at bounding box center [1196, 641] width 249 height 46
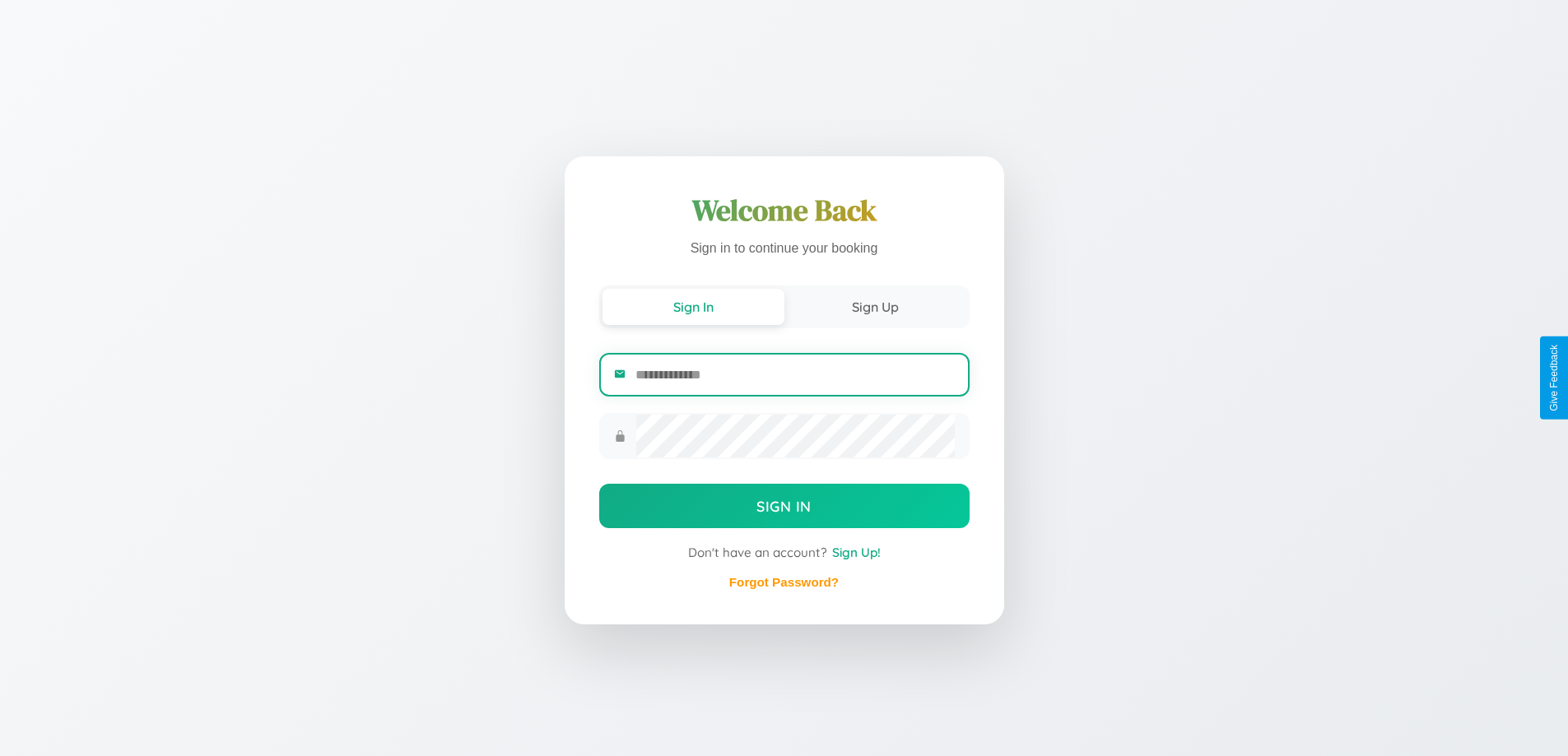
click at [794, 375] on input "email" at bounding box center [794, 375] width 318 height 40
type input "**********"
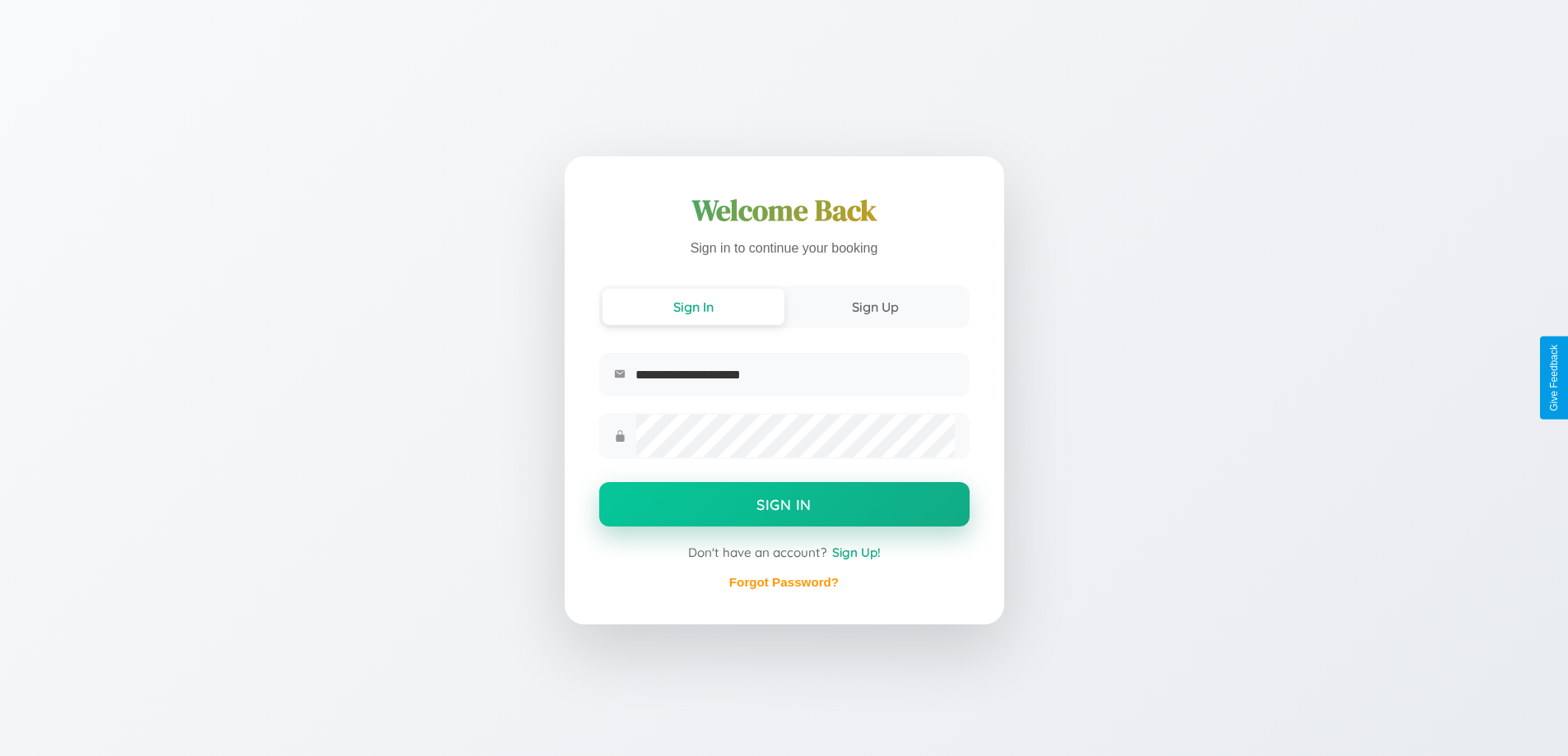
click at [784, 507] on button "Sign In" at bounding box center [784, 504] width 370 height 45
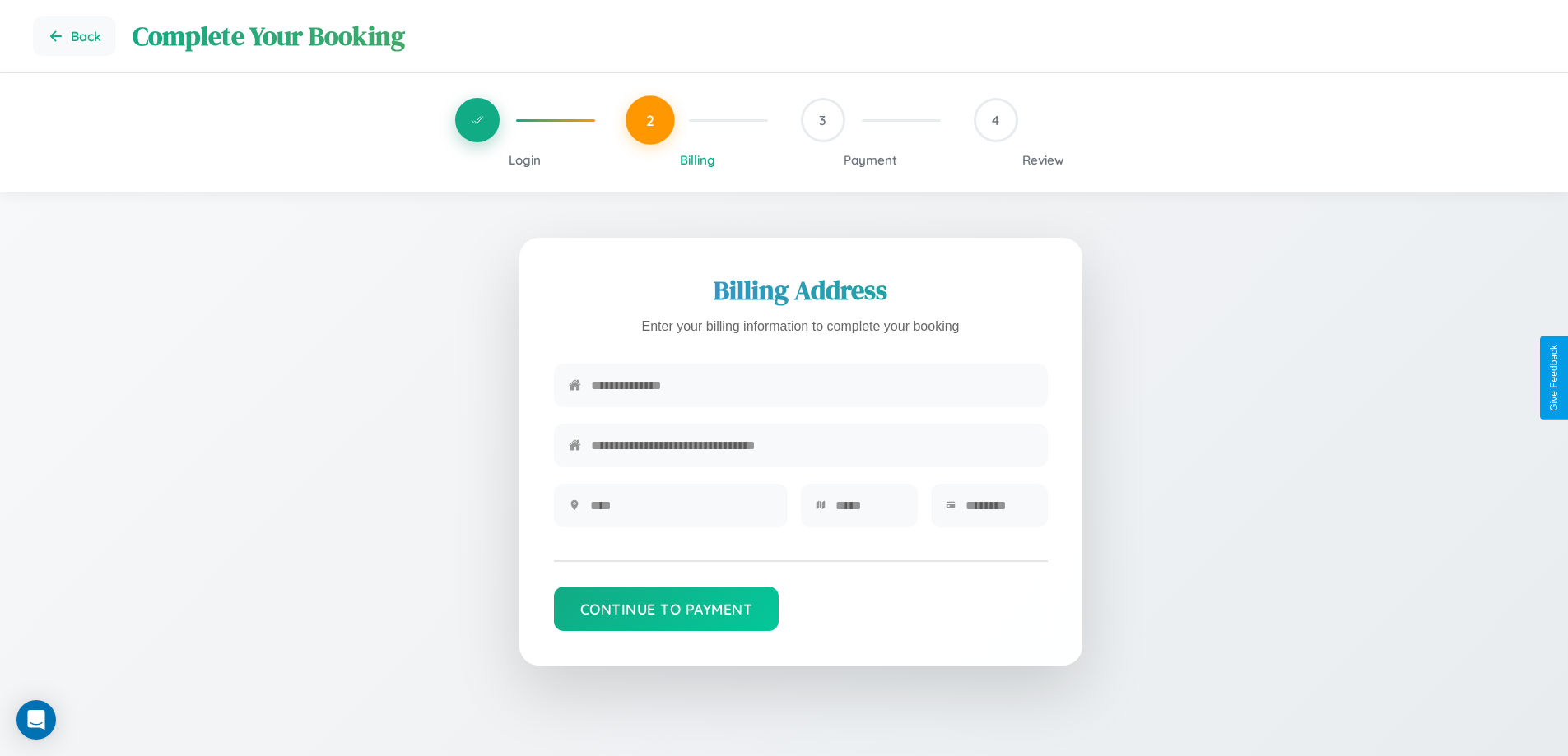
click at [812, 386] on input "text" at bounding box center [812, 386] width 442 height 40
type input "**********"
click at [680, 511] on input "text" at bounding box center [681, 505] width 182 height 40
type input "********"
click at [868, 511] on input "text" at bounding box center [869, 505] width 67 height 40
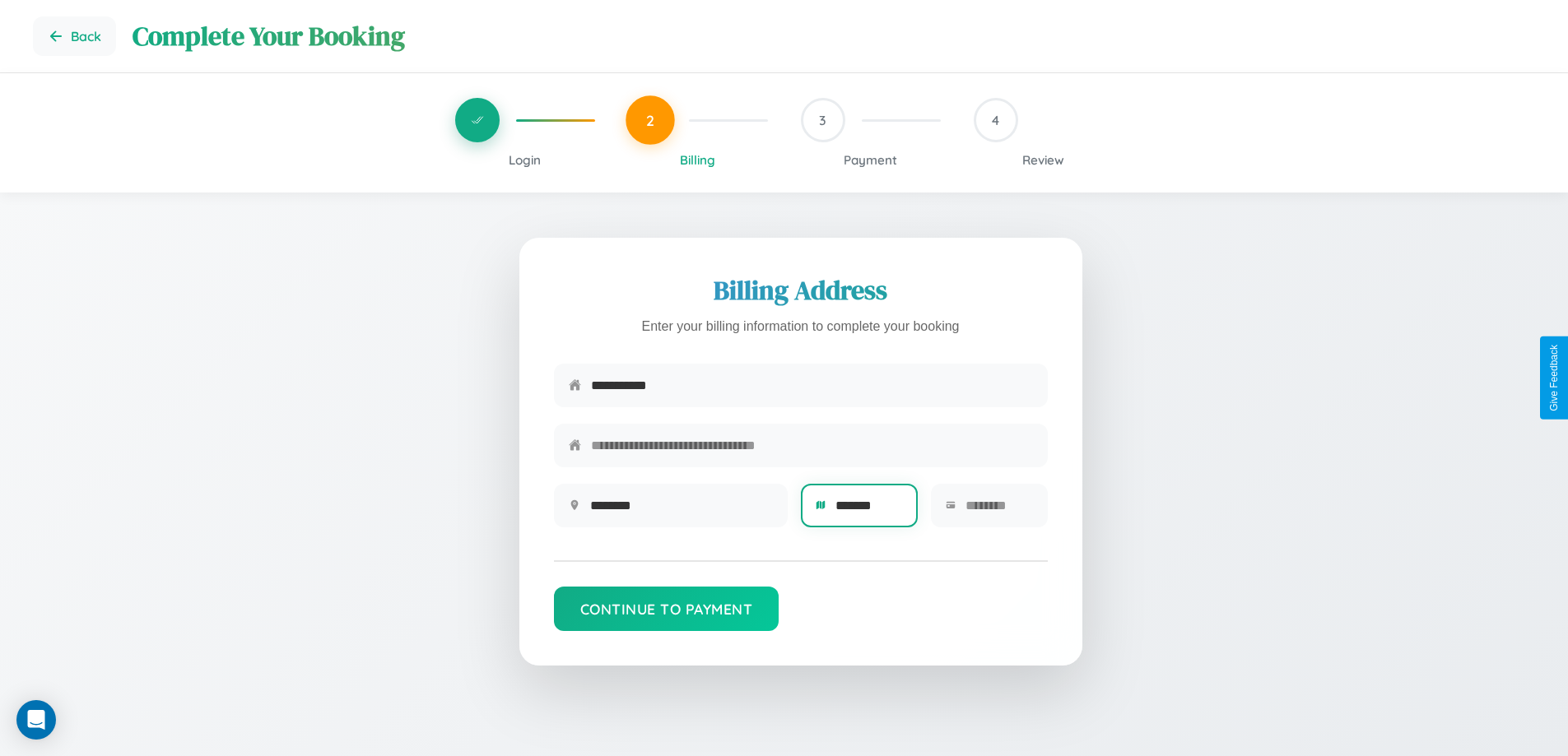
type input "*******"
click at [999, 511] on input "text" at bounding box center [1000, 505] width 67 height 40
type input "*****"
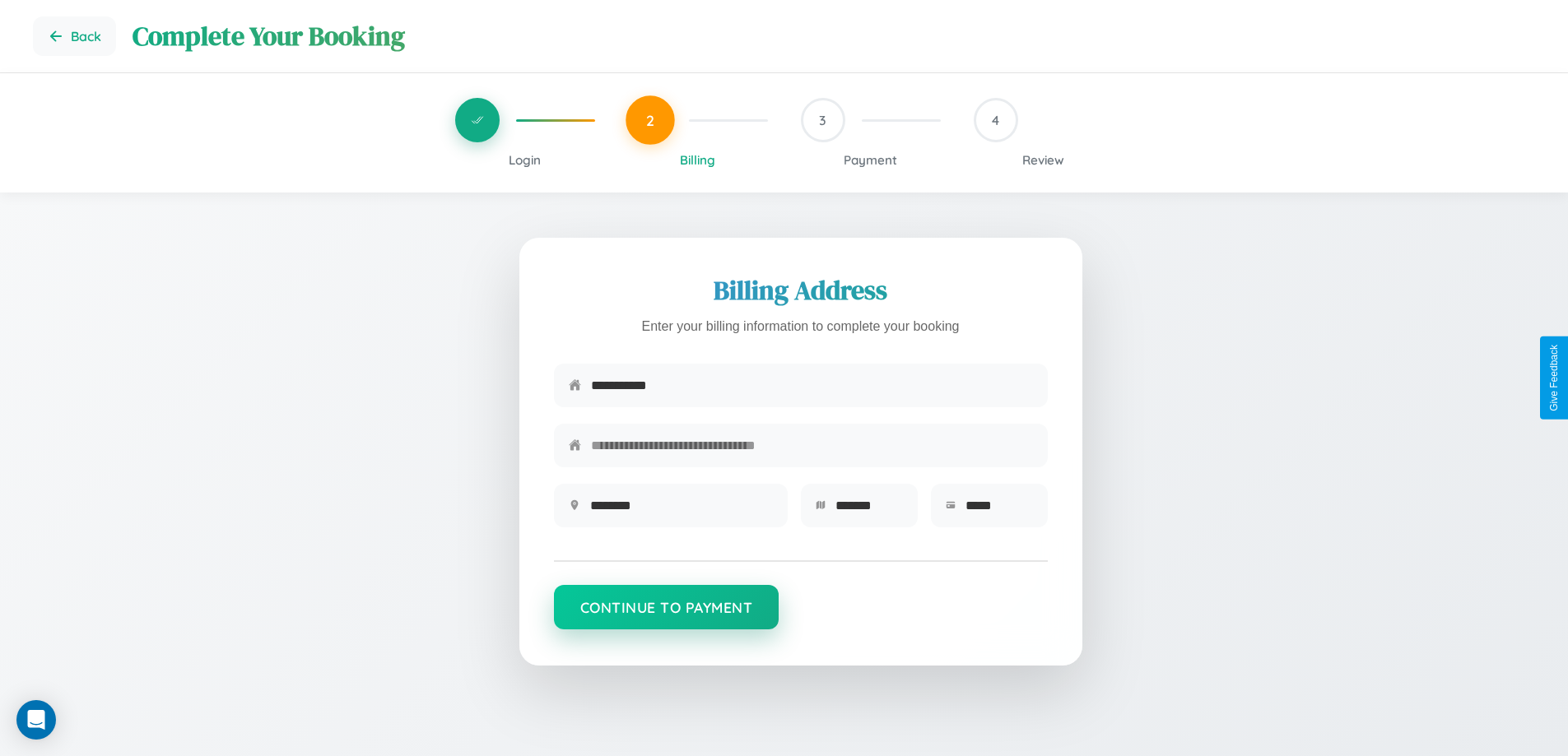
click at [666, 615] on button "Continue to Payment" at bounding box center [666, 607] width 225 height 45
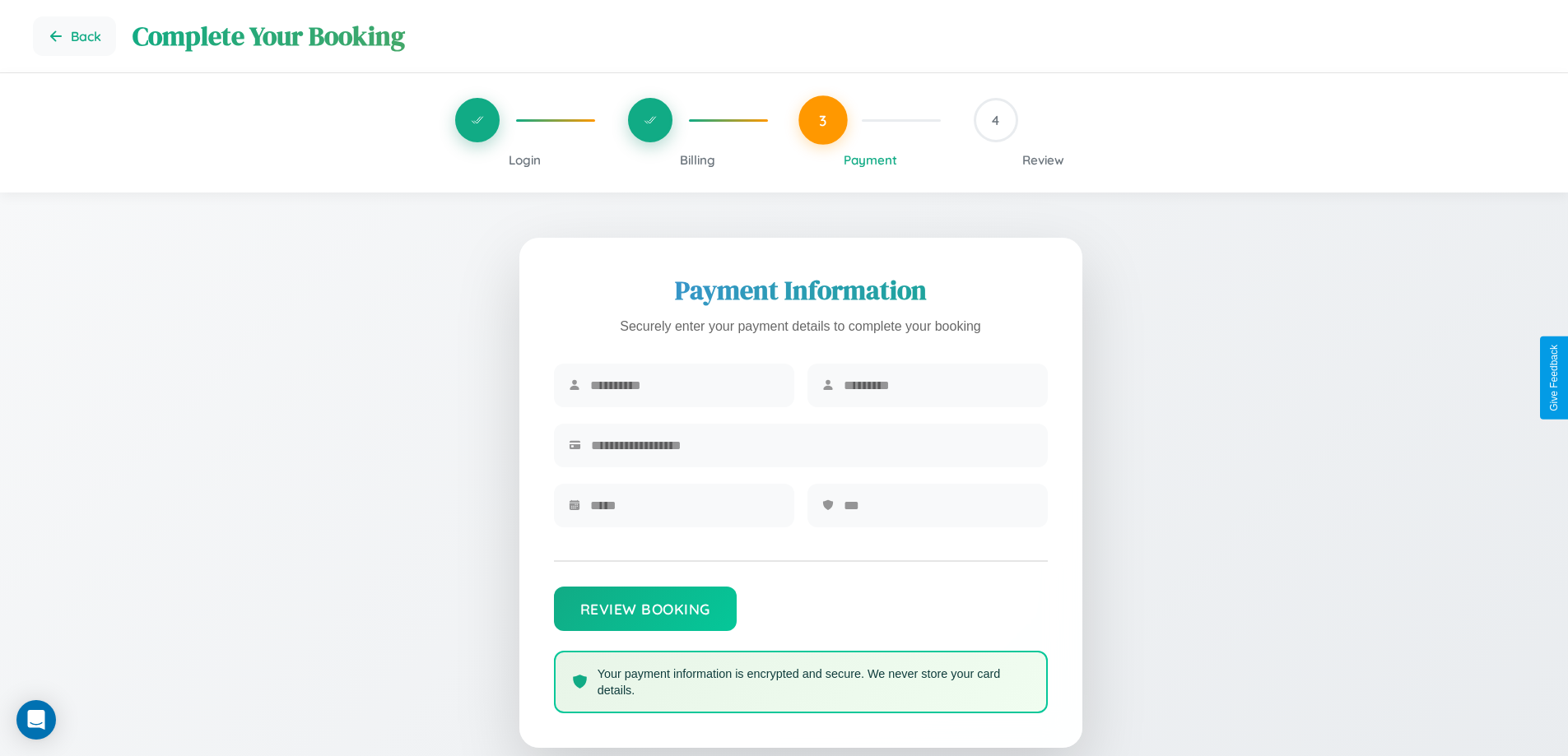
click at [684, 386] on input "text" at bounding box center [685, 386] width 190 height 40
type input "****"
click at [938, 386] on input "text" at bounding box center [939, 386] width 190 height 40
type input "*******"
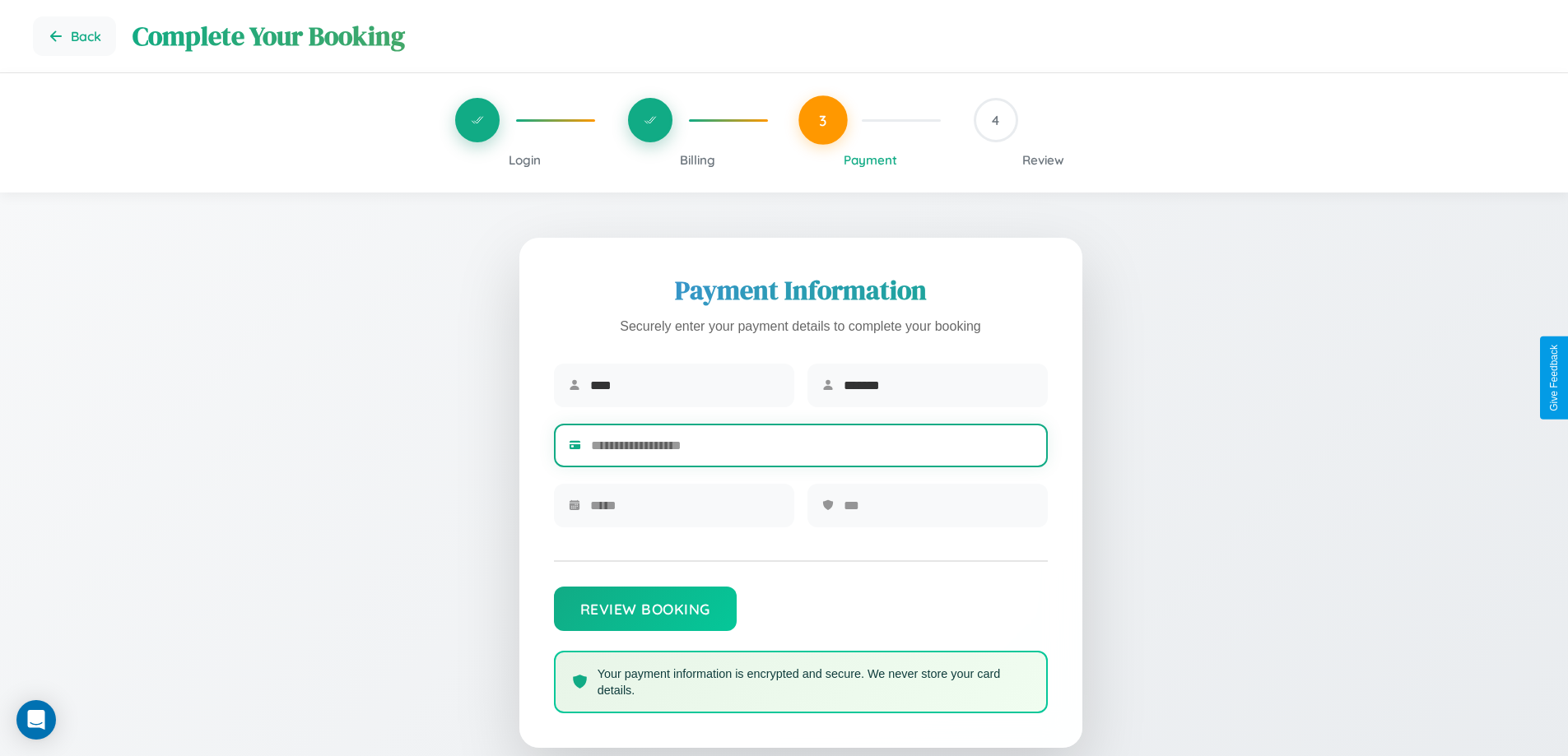
click at [812, 449] on input "text" at bounding box center [812, 446] width 442 height 40
type input "**********"
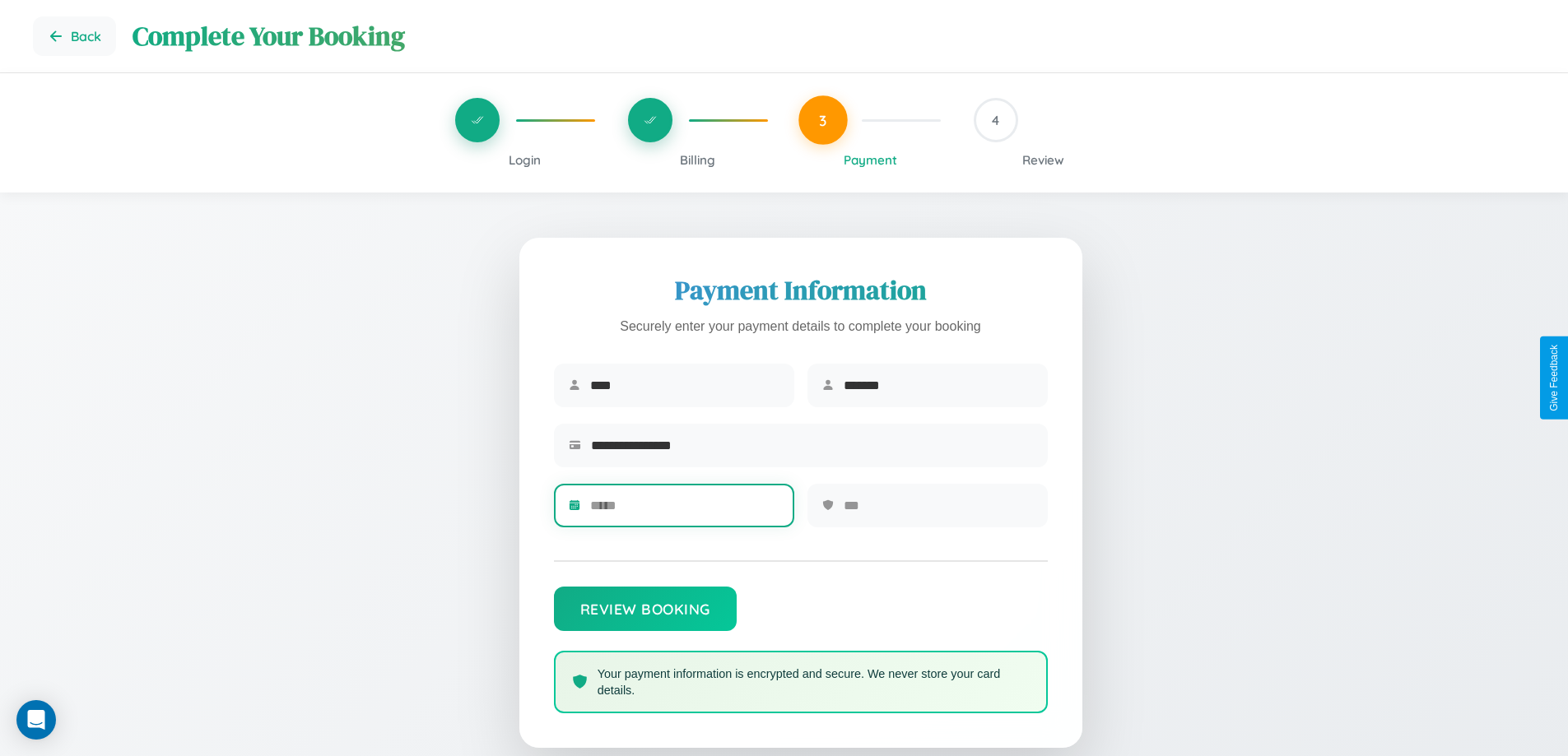
click at [684, 511] on input "text" at bounding box center [685, 505] width 190 height 40
type input "*****"
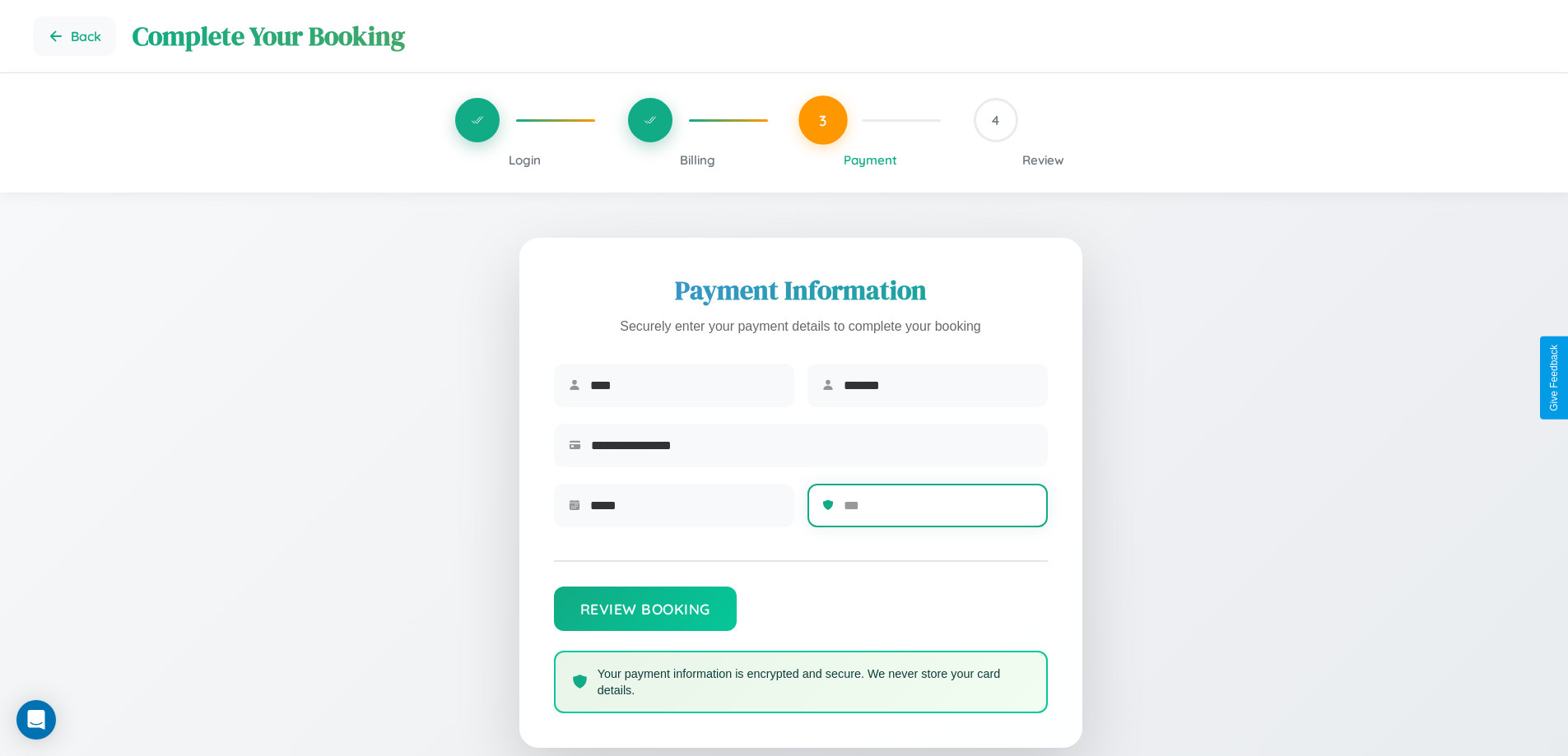
click at [938, 511] on input "text" at bounding box center [939, 505] width 190 height 40
type input "***"
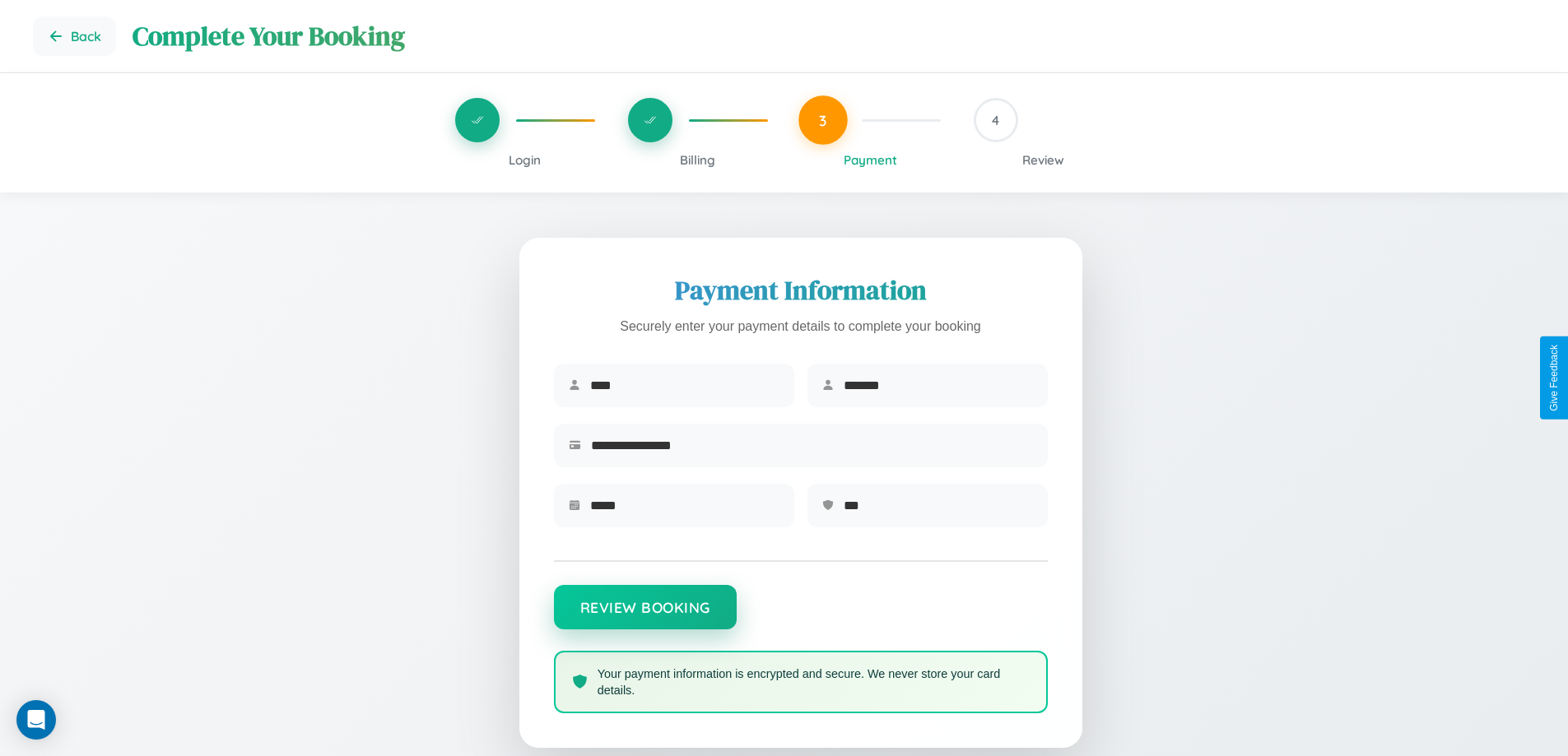
click at [645, 616] on button "Review Booking" at bounding box center [645, 607] width 182 height 45
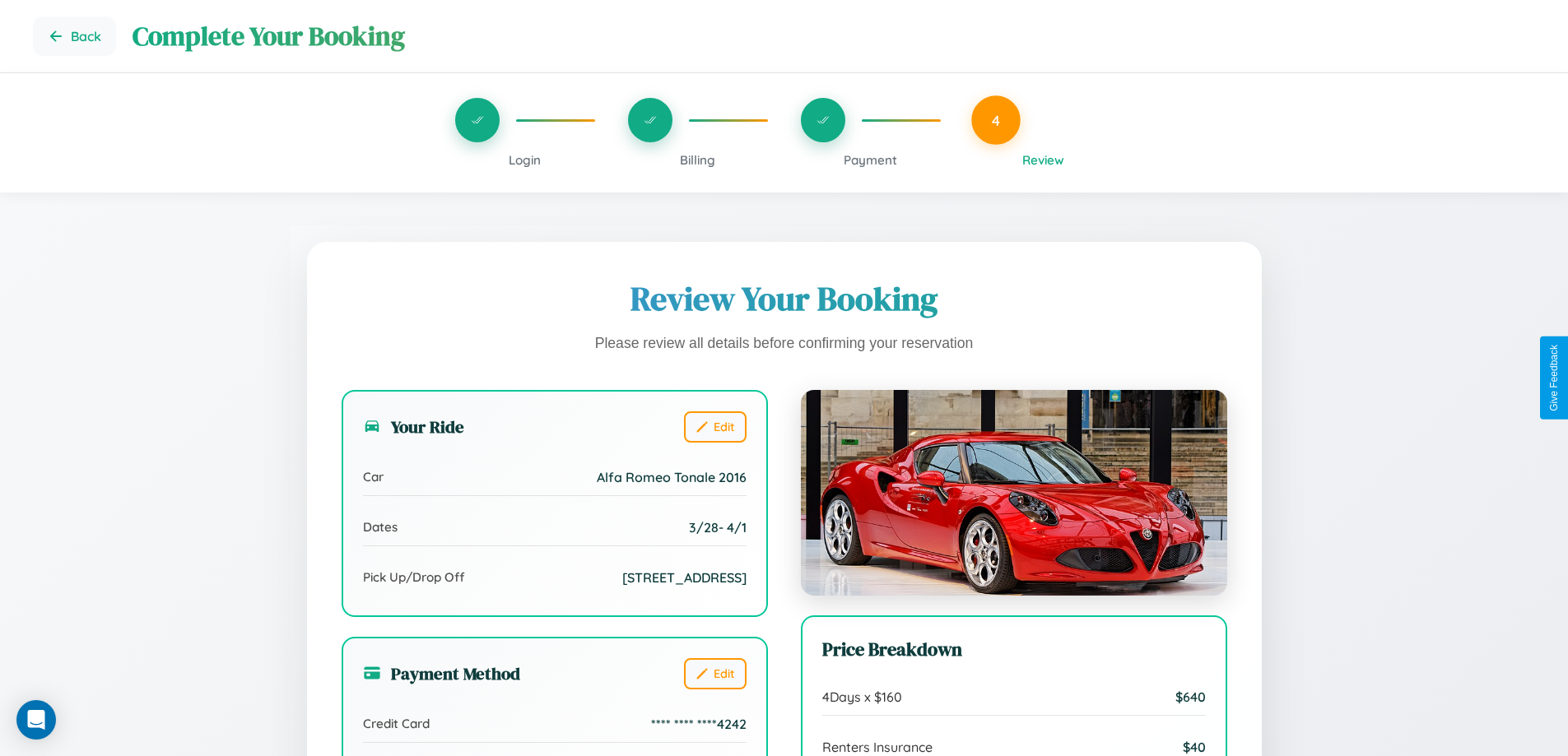
click at [697, 160] on span "Billing" at bounding box center [697, 160] width 36 height 16
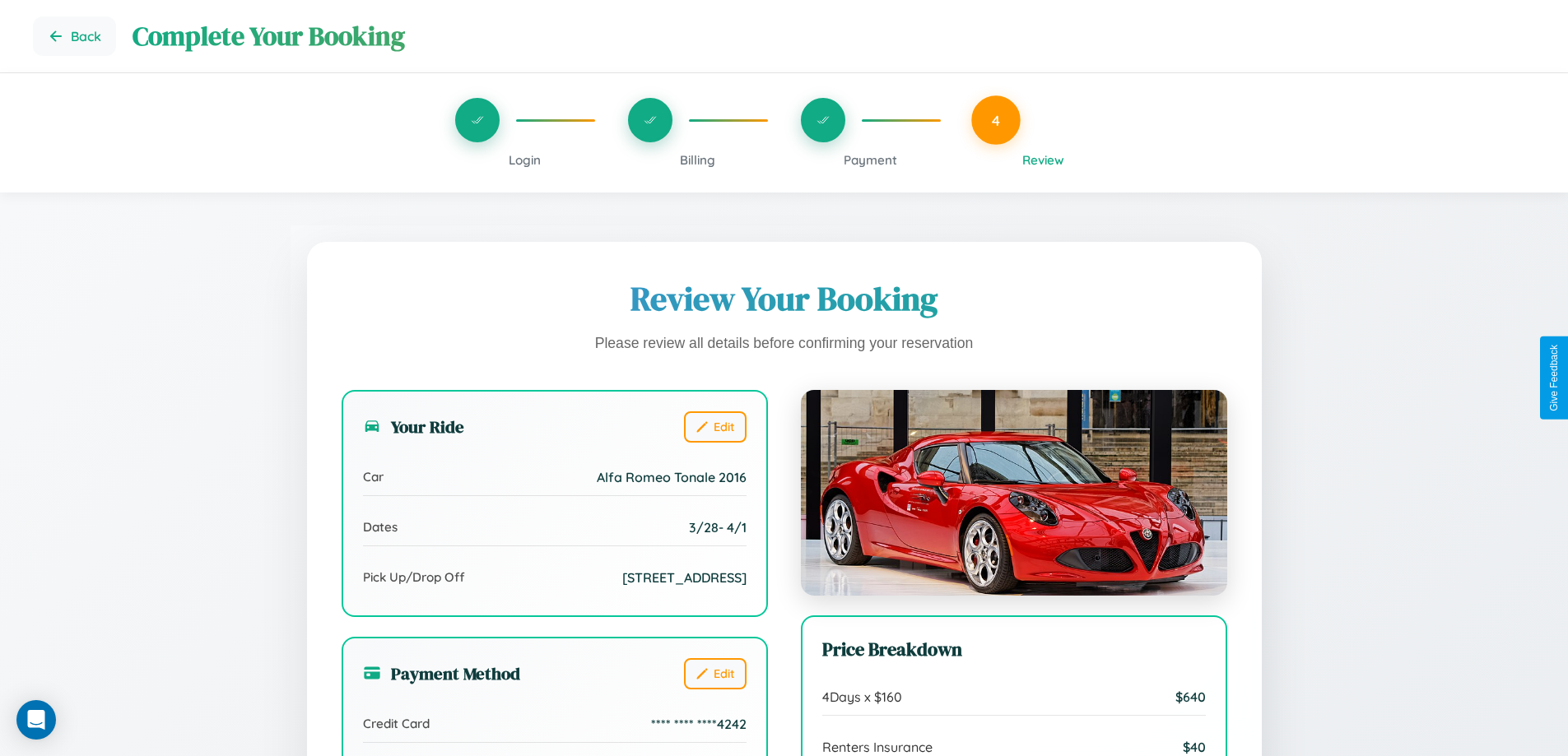
click at [697, 160] on span "Billing" at bounding box center [697, 160] width 36 height 16
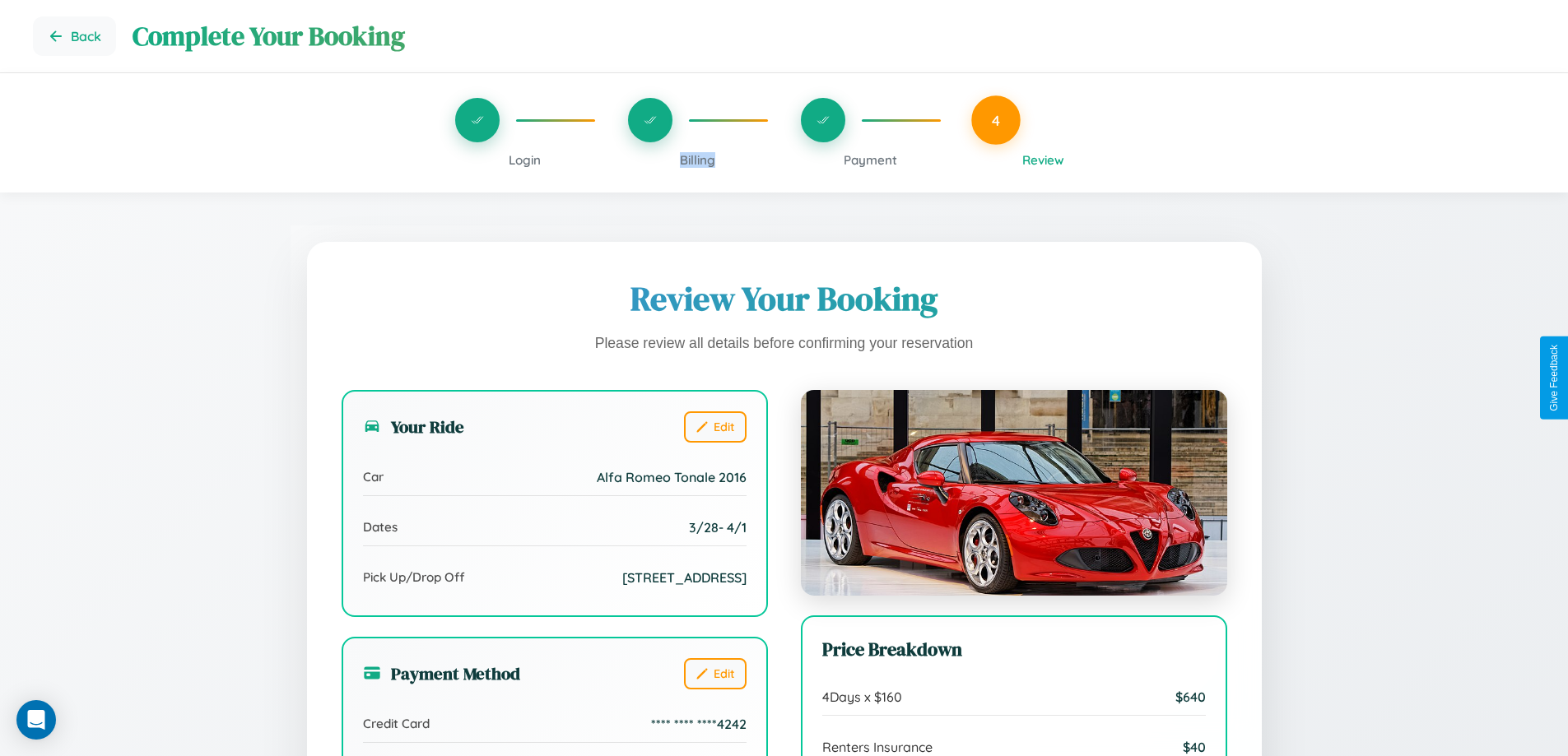
click at [697, 160] on span "Billing" at bounding box center [697, 160] width 36 height 16
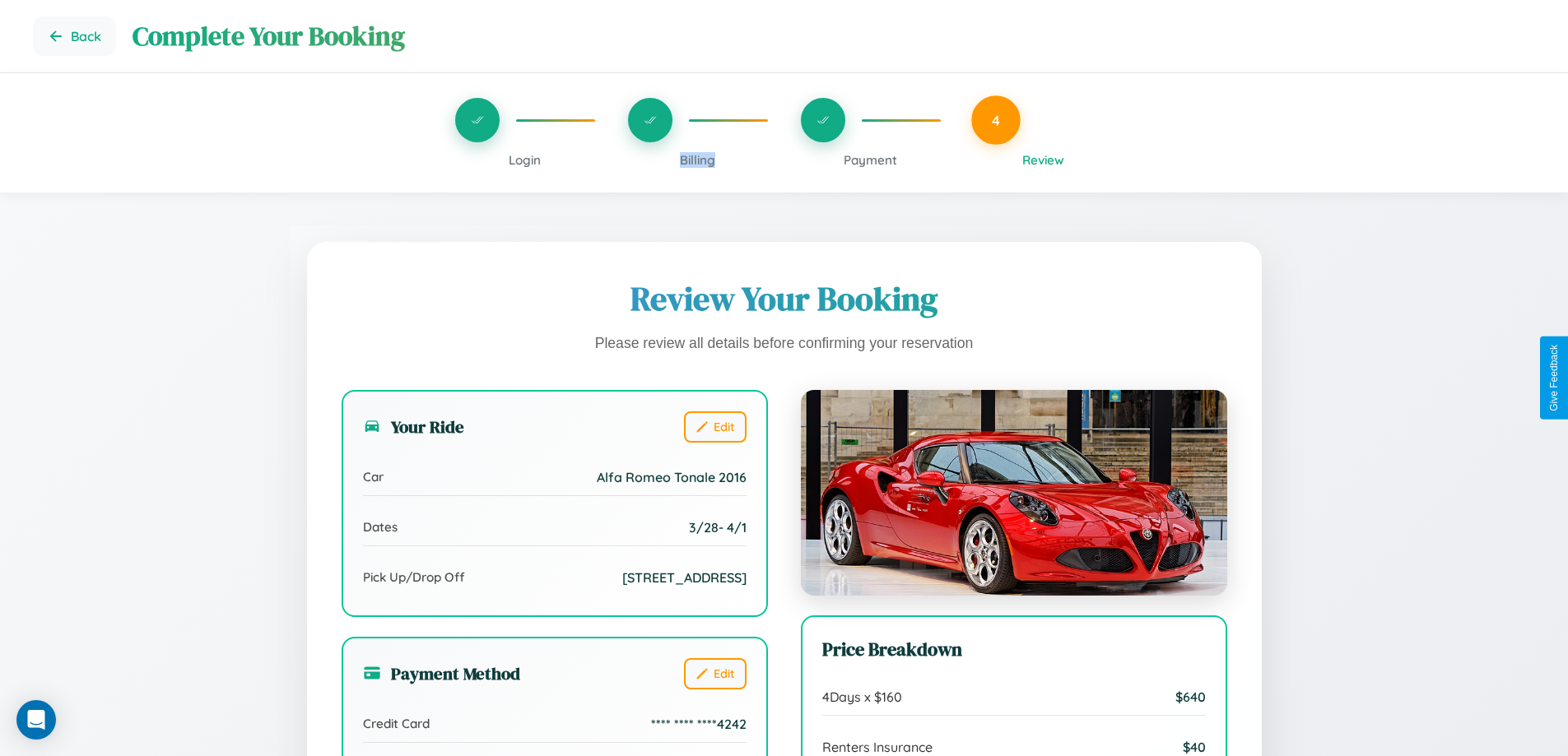
click at [697, 160] on span "Billing" at bounding box center [697, 160] width 36 height 16
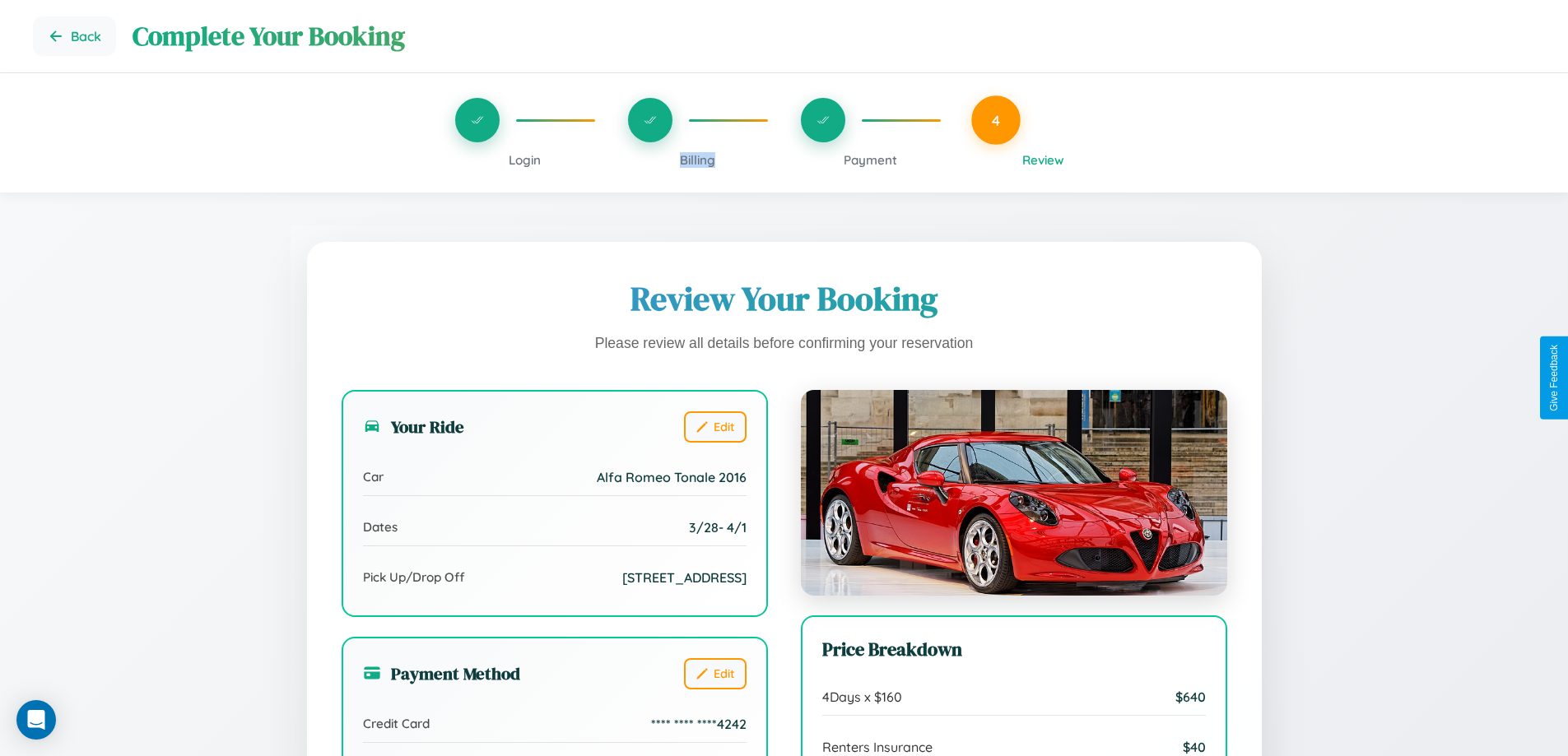
click at [697, 160] on span "Billing" at bounding box center [697, 160] width 36 height 16
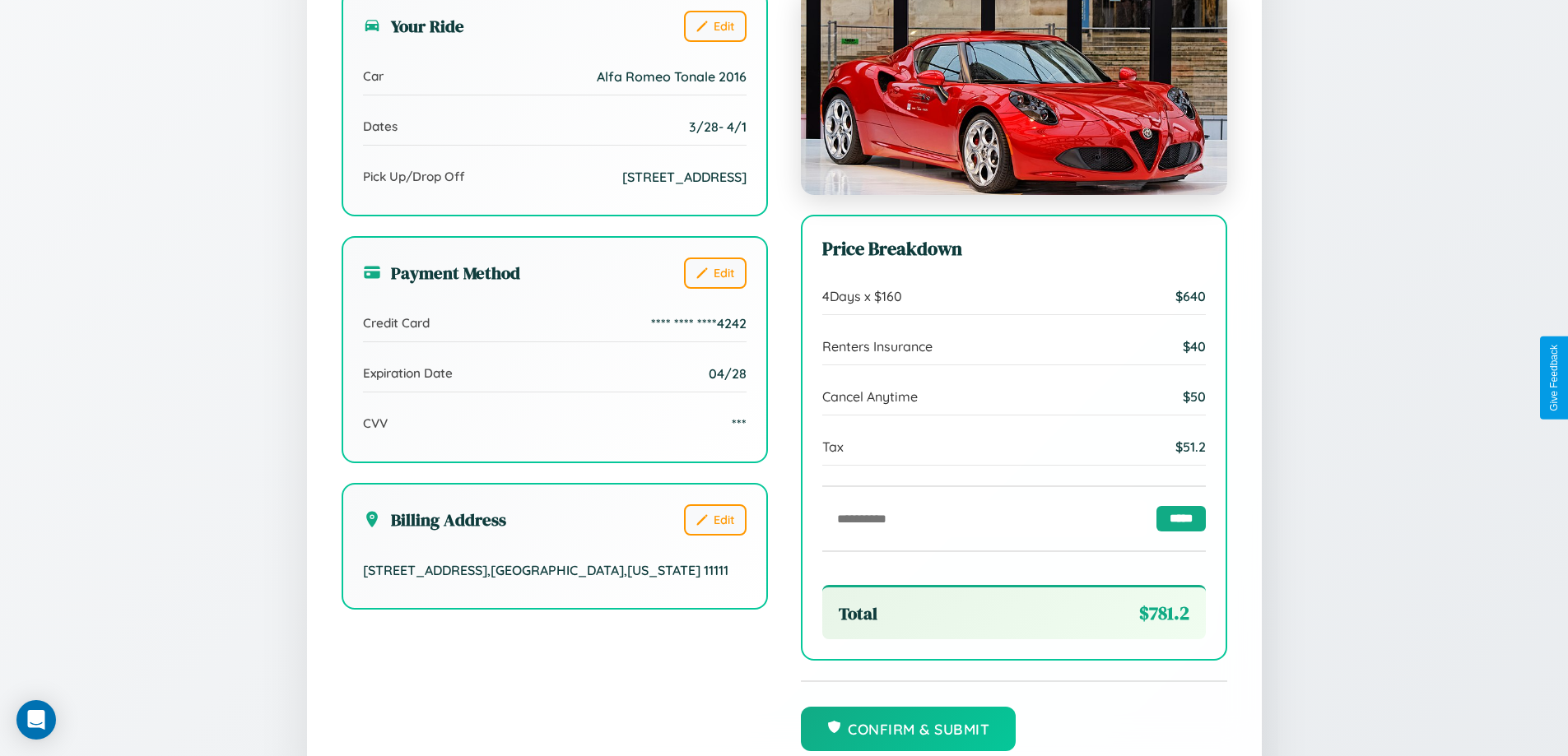
scroll to position [503, 0]
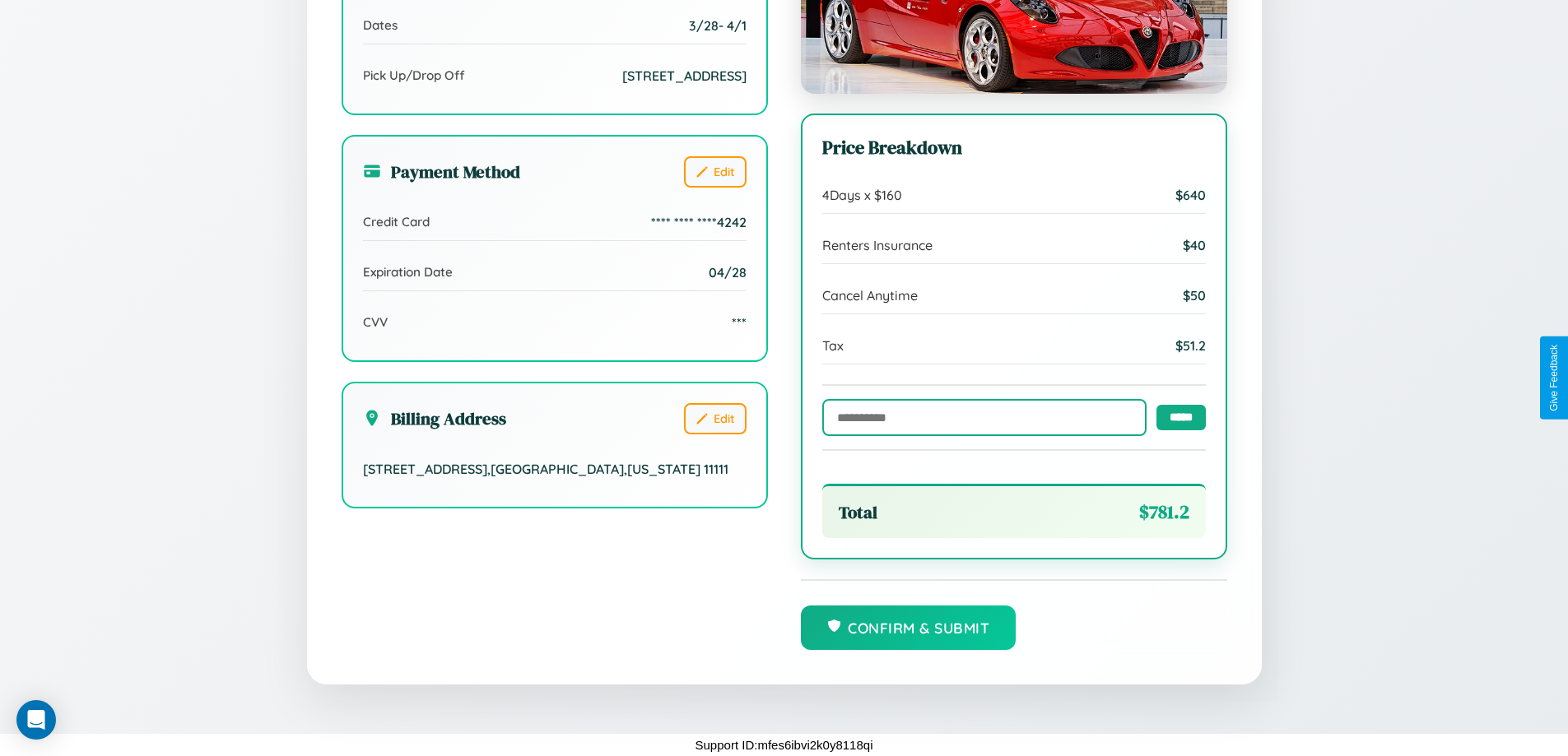
click at [980, 417] on input "text" at bounding box center [985, 418] width 325 height 37
type input "******"
click at [1177, 416] on input "*****" at bounding box center [1181, 417] width 49 height 26
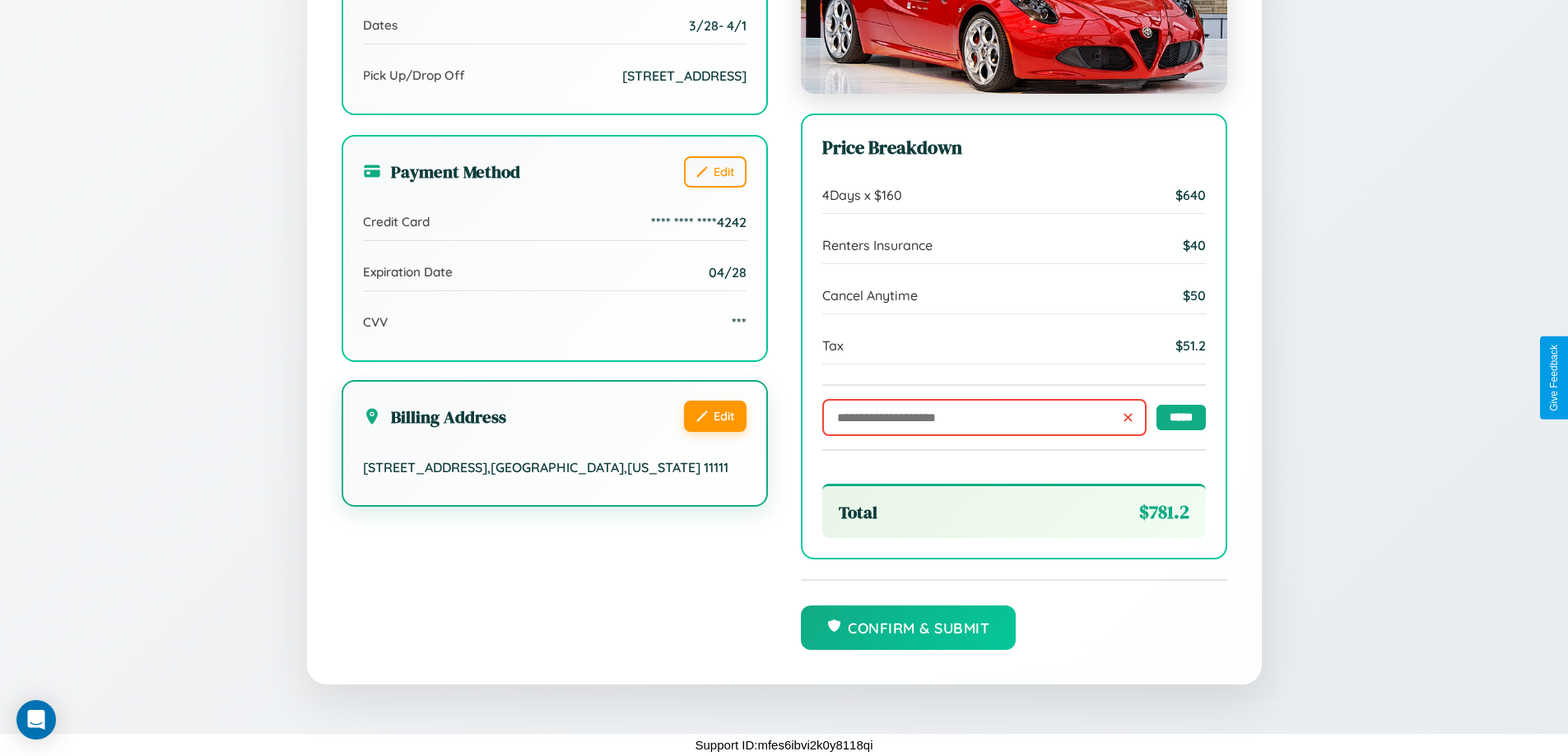
click at [714, 417] on button "Edit" at bounding box center [715, 417] width 63 height 31
click at [714, 415] on button "Edit" at bounding box center [715, 417] width 63 height 31
click at [714, 414] on button "Edit" at bounding box center [715, 417] width 63 height 31
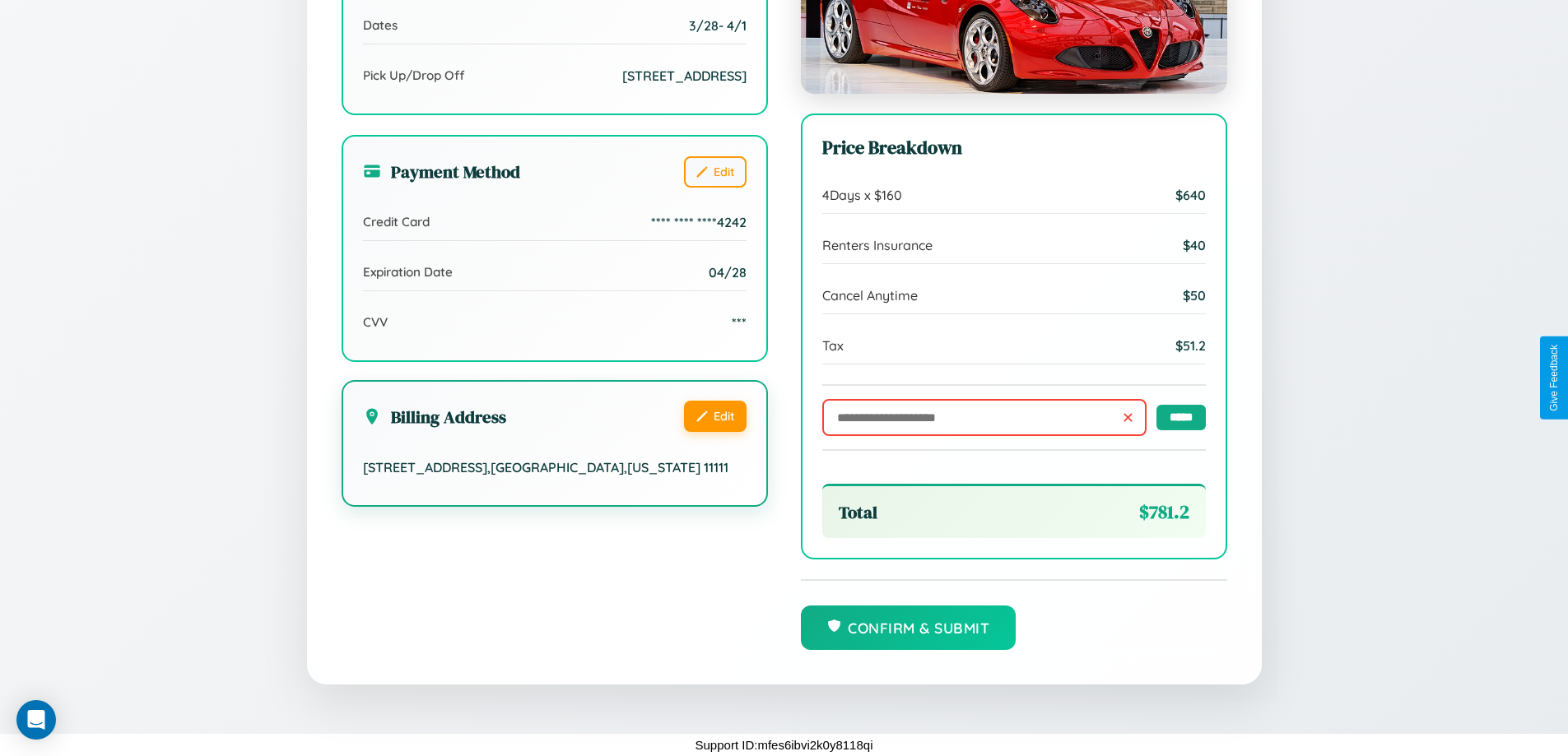
click at [714, 414] on button "Edit" at bounding box center [715, 417] width 63 height 31
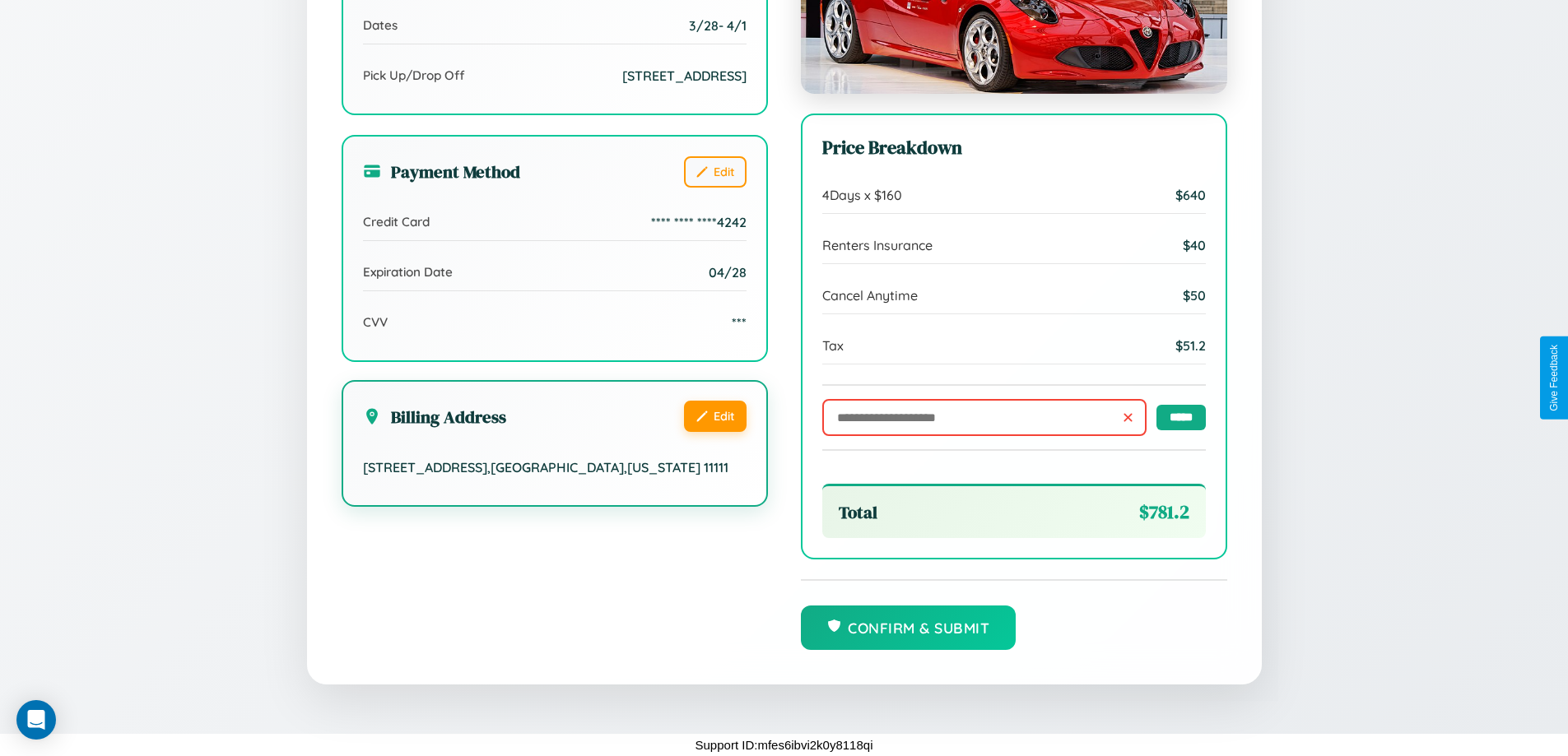
click at [714, 414] on button "Edit" at bounding box center [715, 417] width 63 height 31
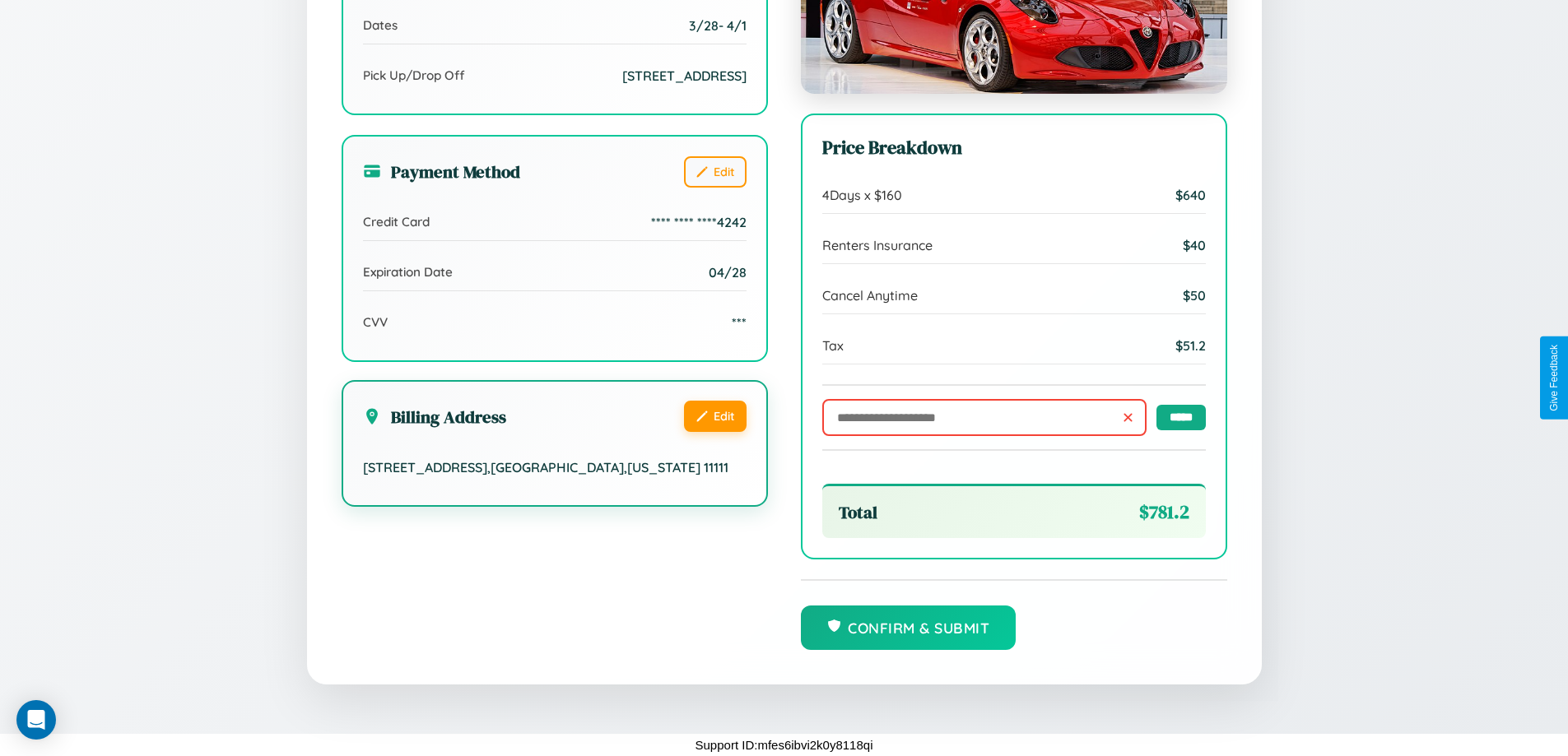
click at [714, 414] on button "Edit" at bounding box center [715, 417] width 63 height 31
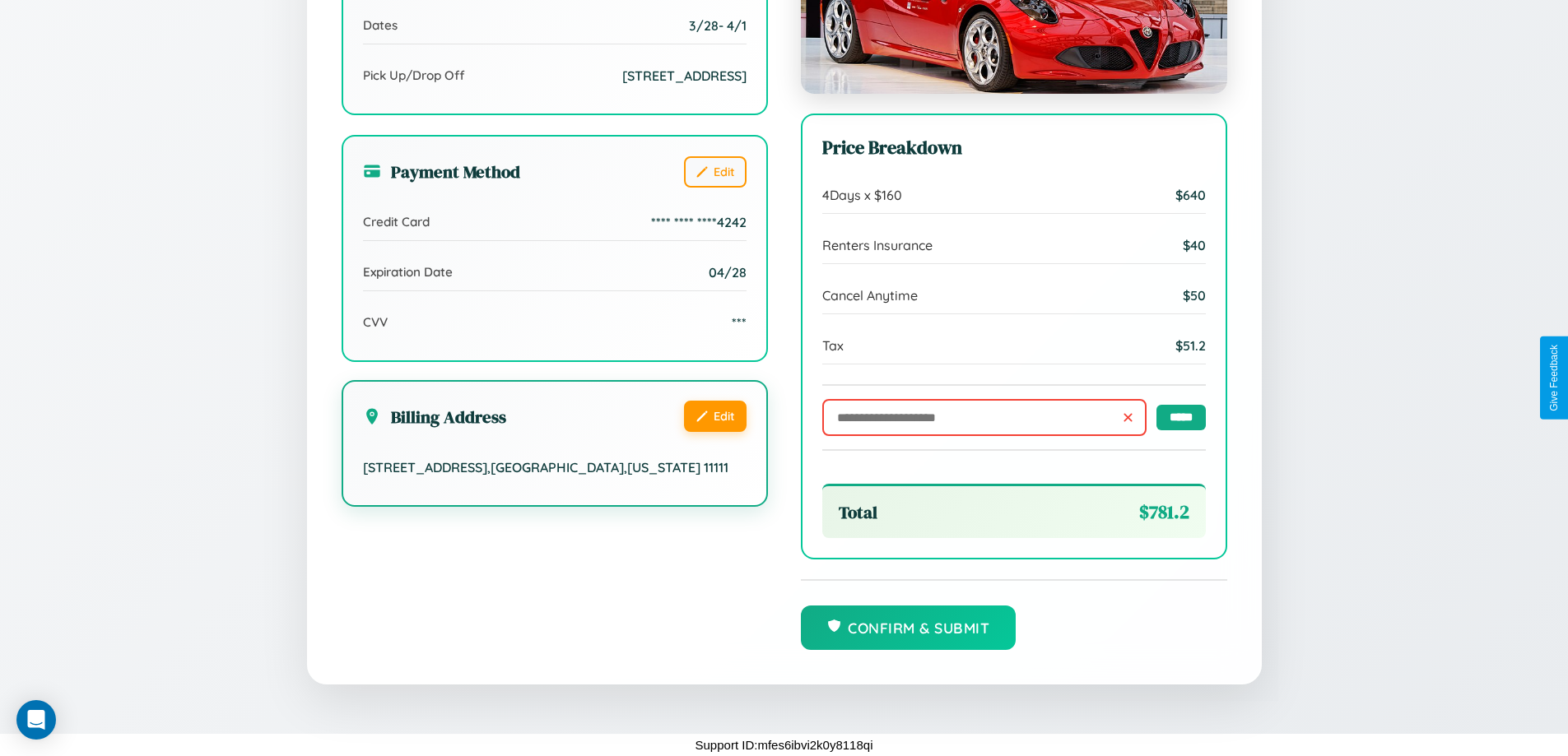
click at [714, 414] on button "Edit" at bounding box center [715, 417] width 63 height 31
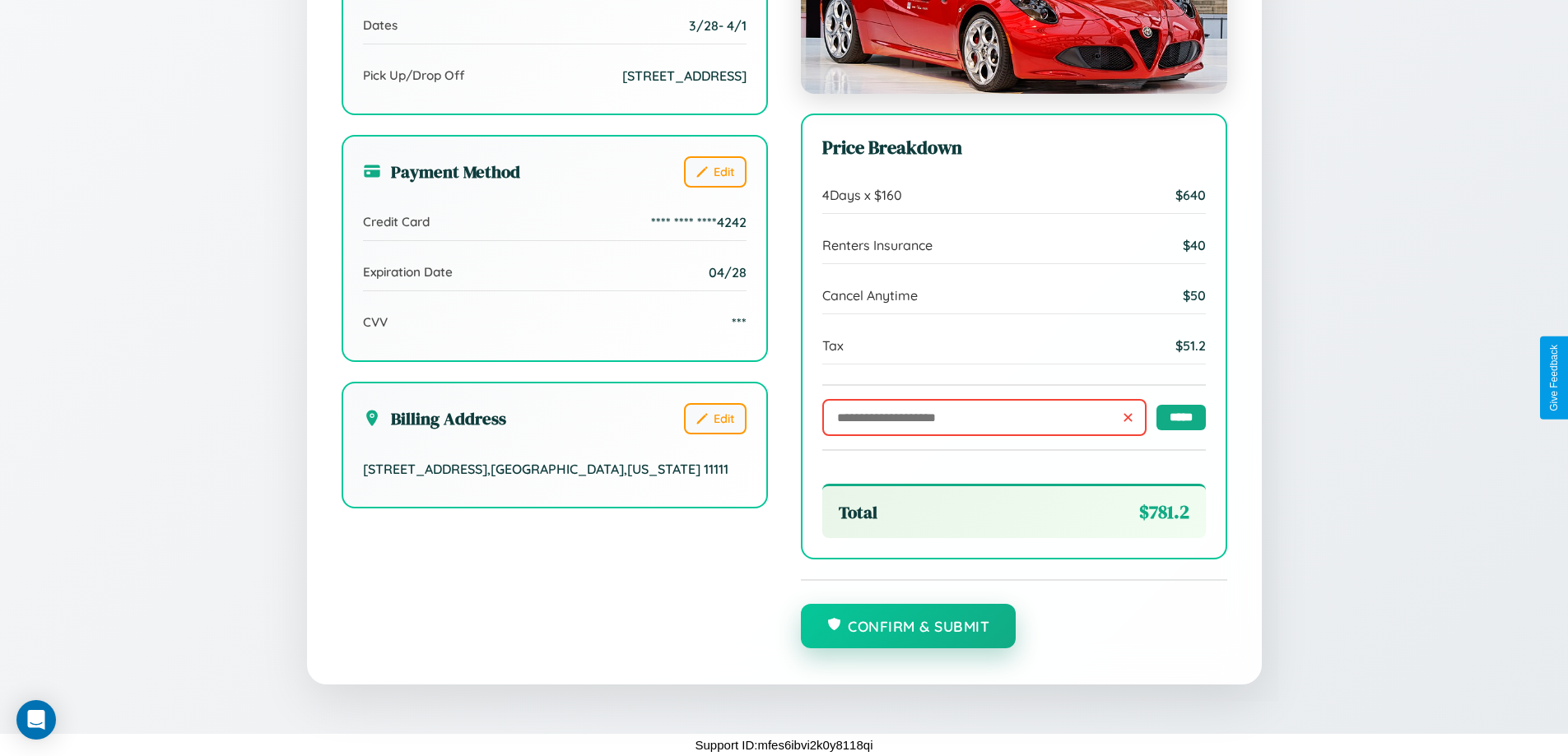
click at [908, 627] on button "Confirm & Submit" at bounding box center [909, 626] width 215 height 45
